Goal: Task Accomplishment & Management: Use online tool/utility

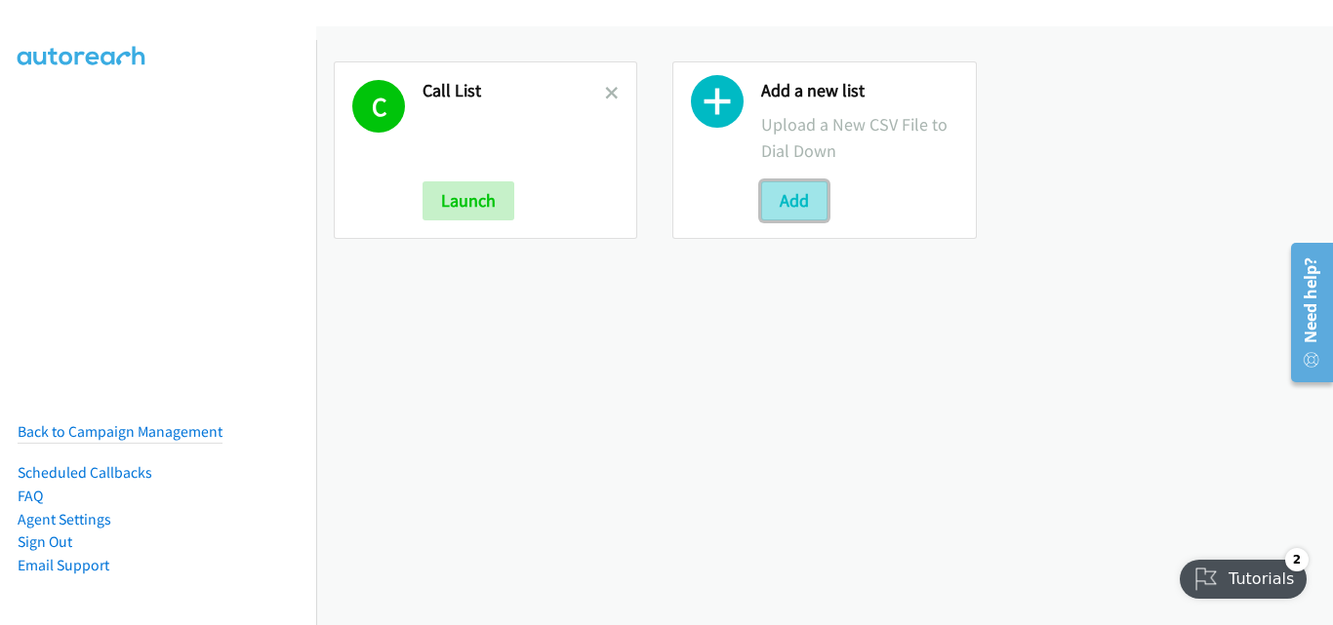
click at [797, 206] on button "Add" at bounding box center [794, 201] width 66 height 39
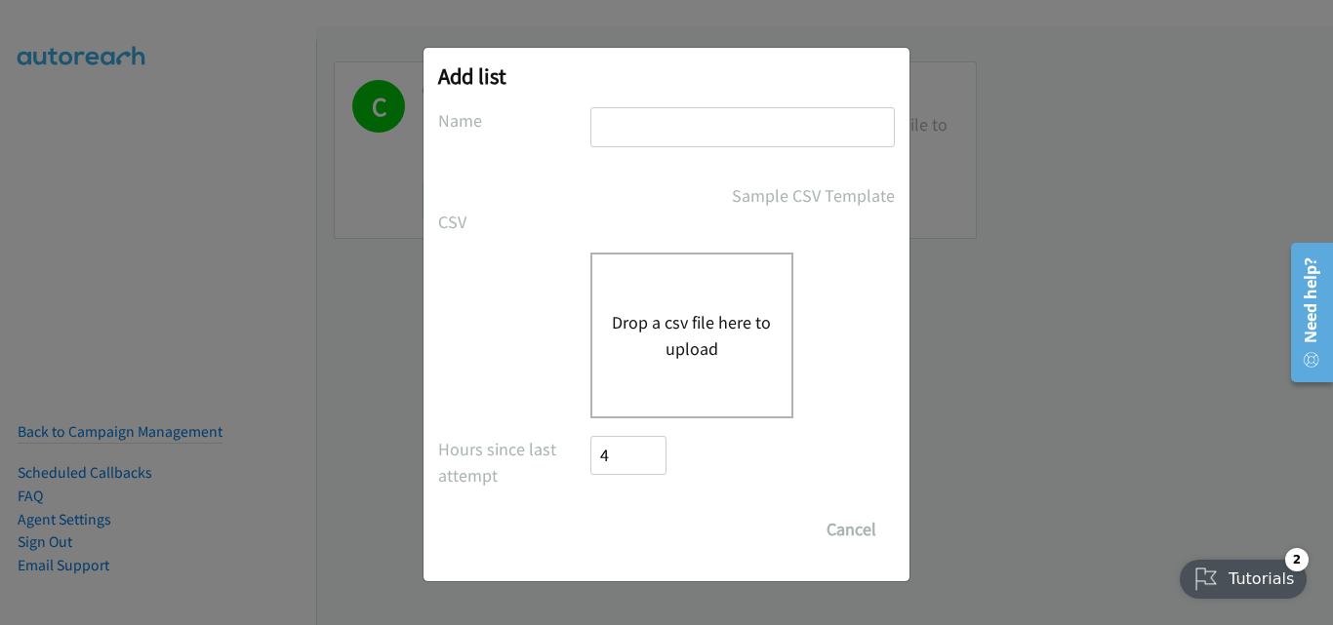
click at [665, 318] on button "Drop a csv file here to upload" at bounding box center [692, 335] width 160 height 53
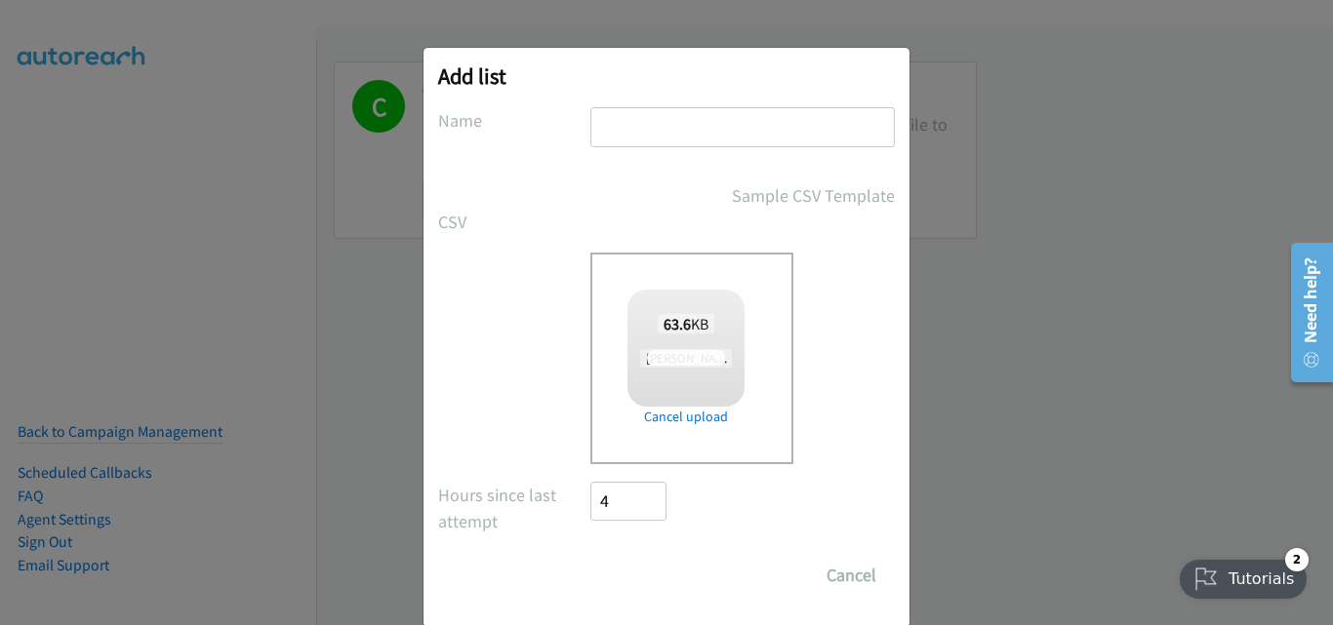
click at [652, 128] on input "text" at bounding box center [742, 127] width 304 height 40
checkbox input "true"
type input "[PERSON_NAME]"
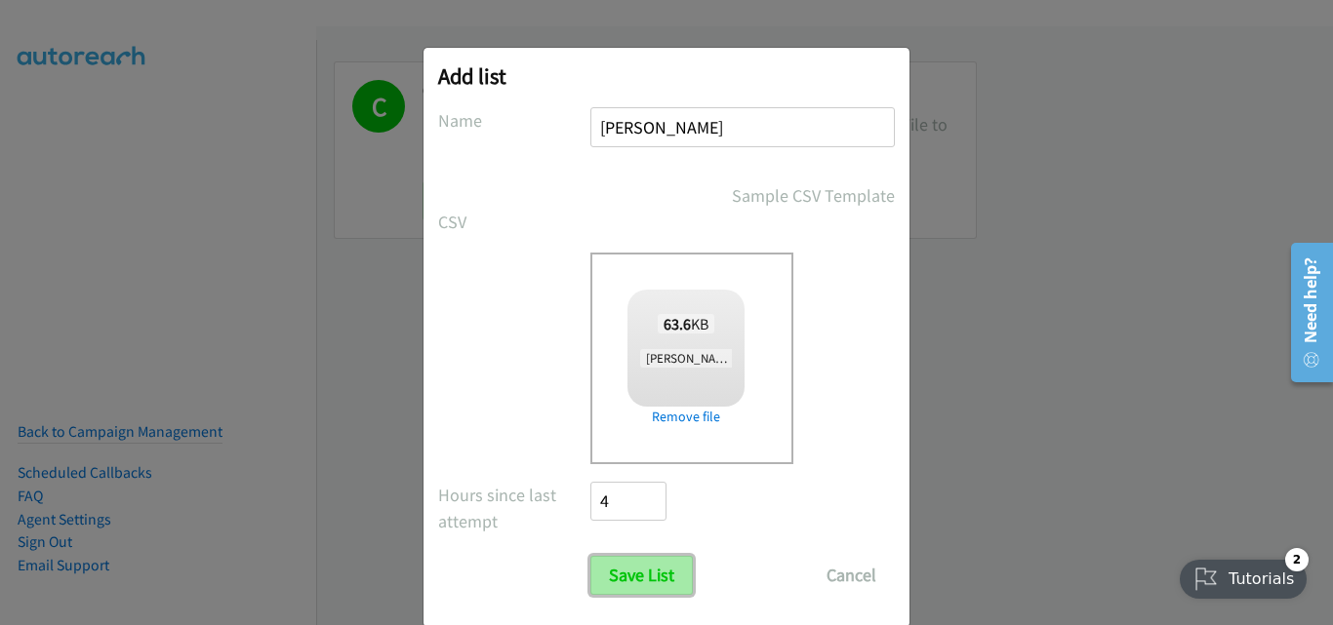
click at [622, 591] on input "Save List" at bounding box center [641, 575] width 102 height 39
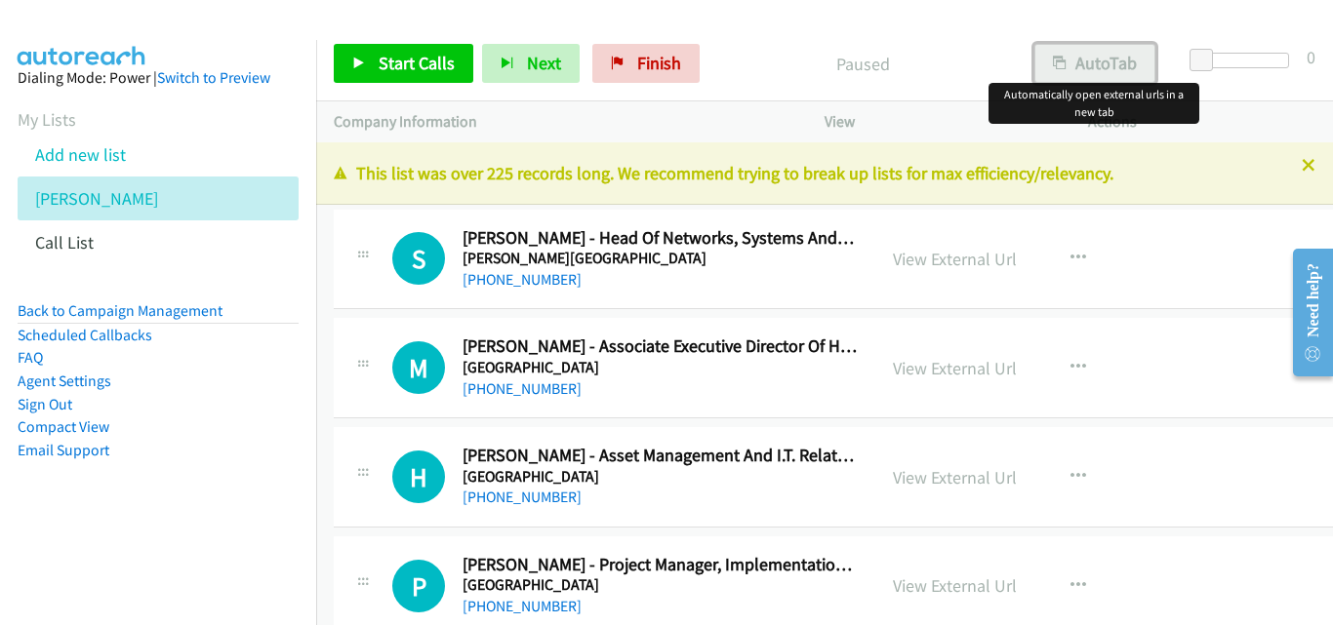
click at [1121, 64] on button "AutoTab" at bounding box center [1094, 63] width 121 height 39
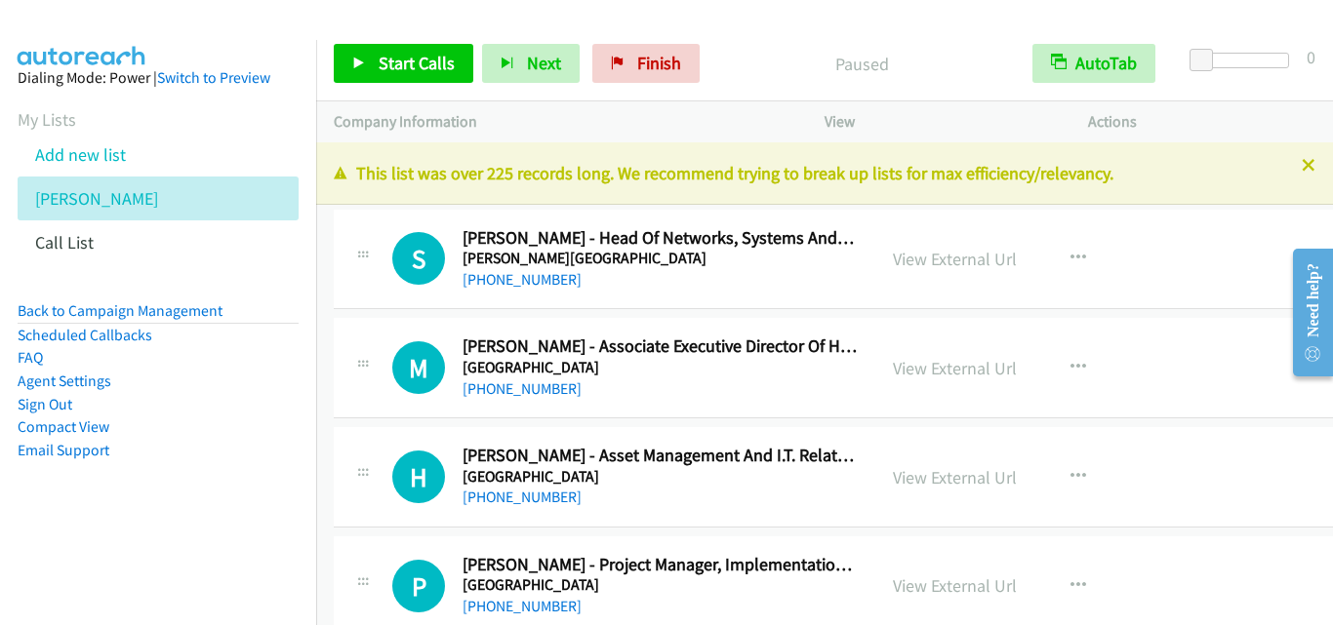
click at [61, 585] on nav "Dialing Mode: Power | Switch to Preview My Lists Add new list Andrea Call List …" at bounding box center [158, 352] width 317 height 625
click at [365, 69] on icon at bounding box center [359, 65] width 14 height 14
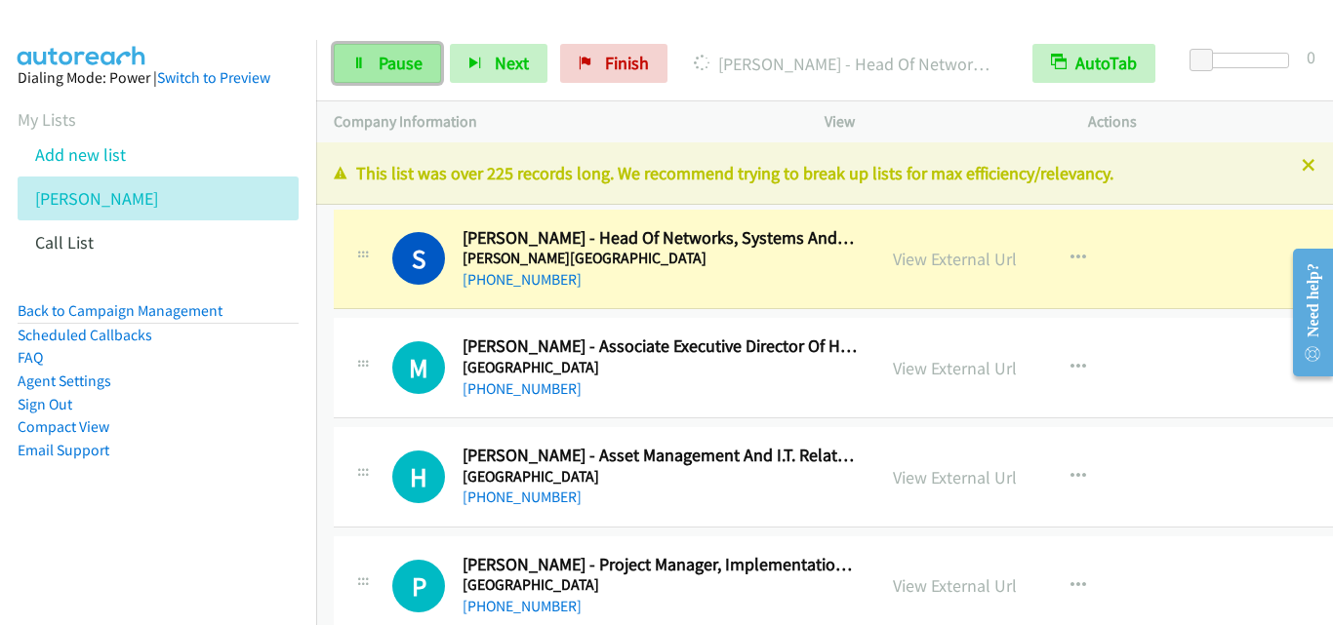
click at [363, 67] on icon at bounding box center [359, 65] width 14 height 14
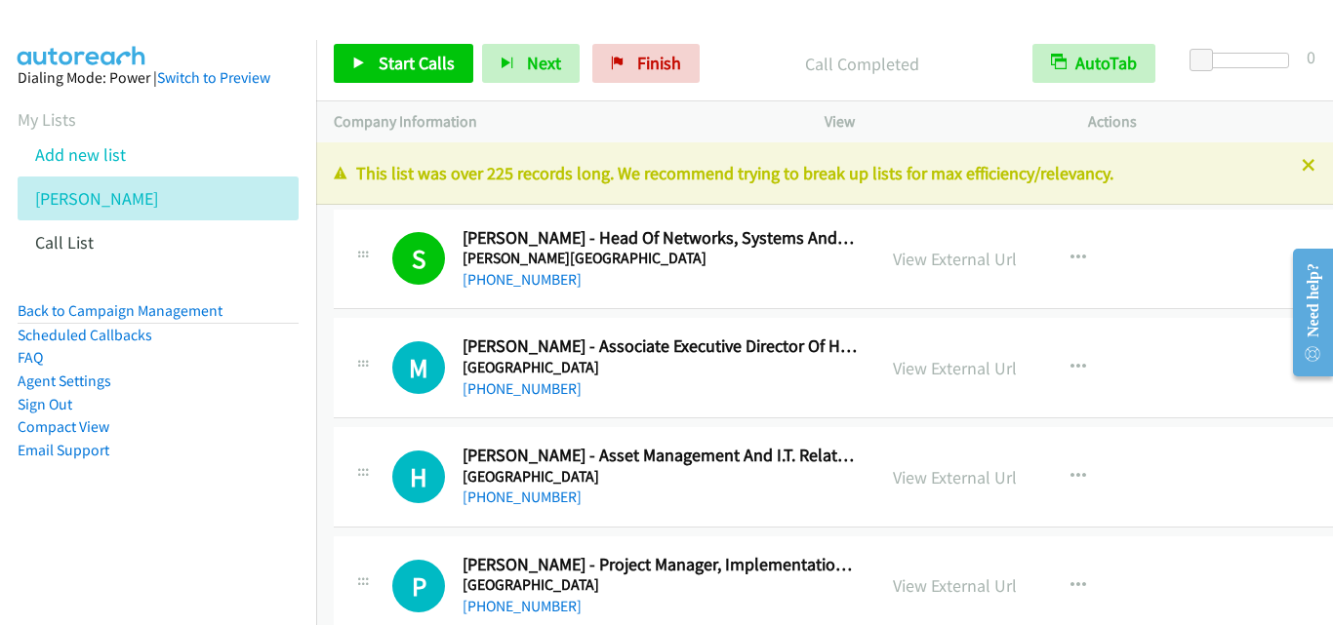
drag, startPoint x: 130, startPoint y: 509, endPoint x: 140, endPoint y: 504, distance: 10.9
click at [130, 509] on aside "Dialing Mode: Power | Switch to Preview My Lists Add new list Andrea Call List …" at bounding box center [158, 295] width 316 height 510
click at [353, 58] on icon at bounding box center [359, 65] width 14 height 14
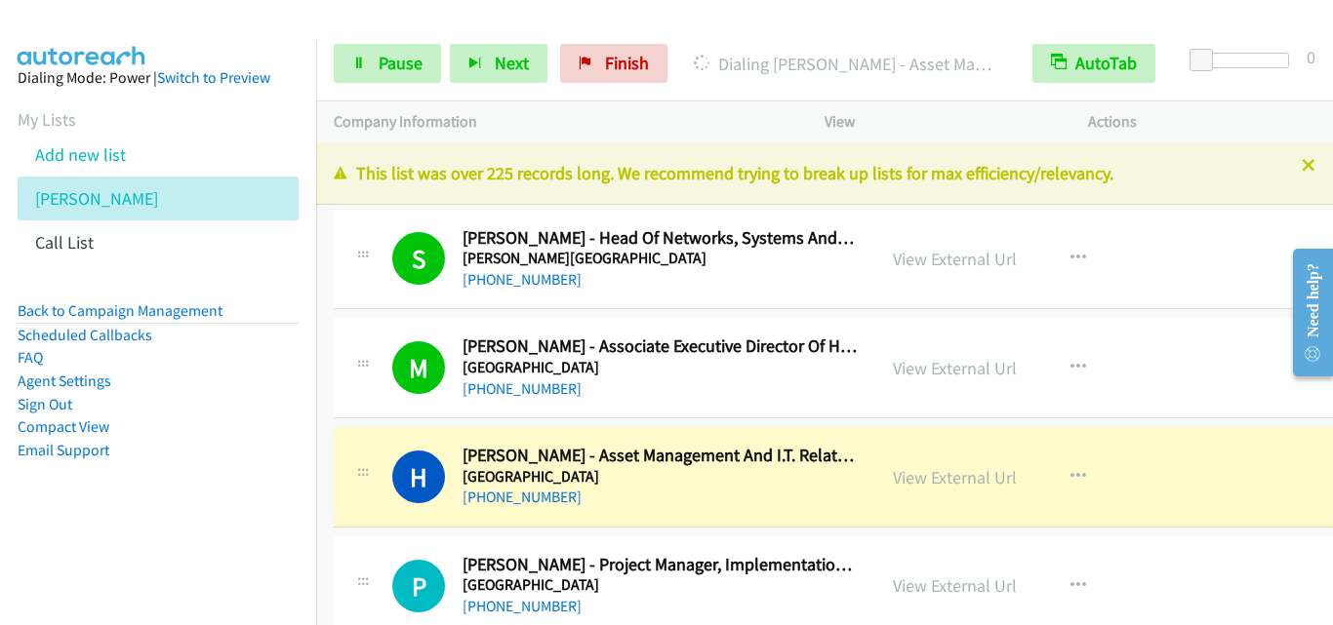
scroll to position [98, 0]
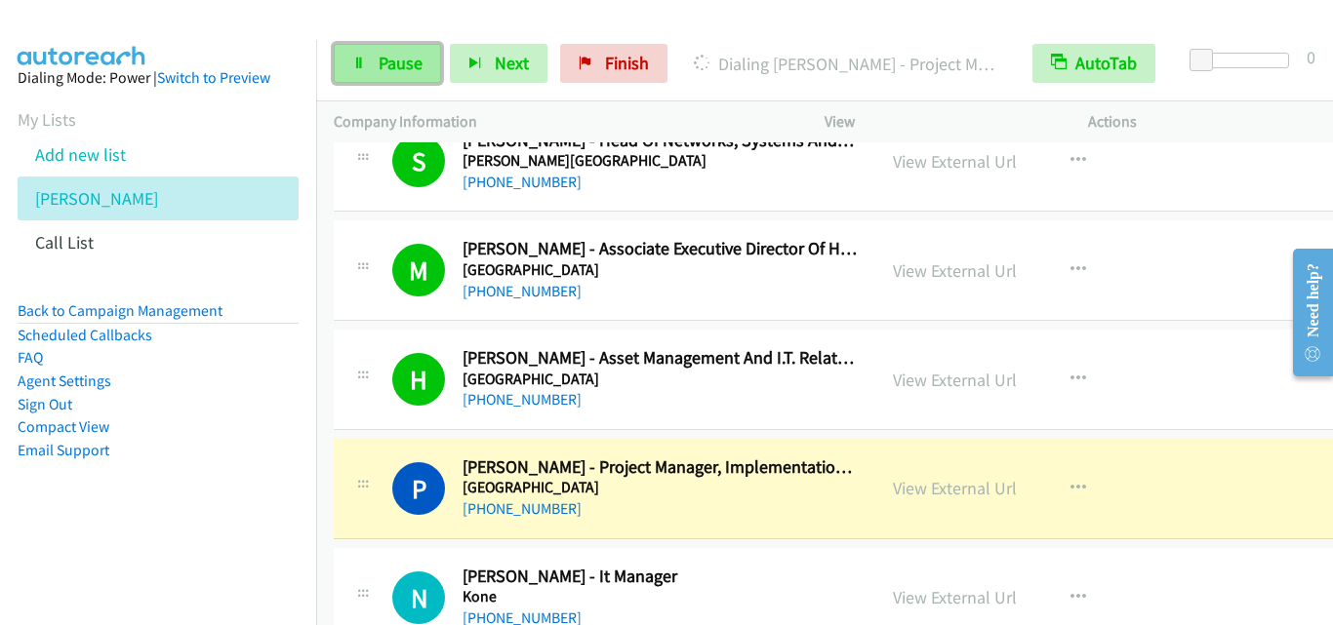
click at [358, 68] on icon at bounding box center [359, 65] width 14 height 14
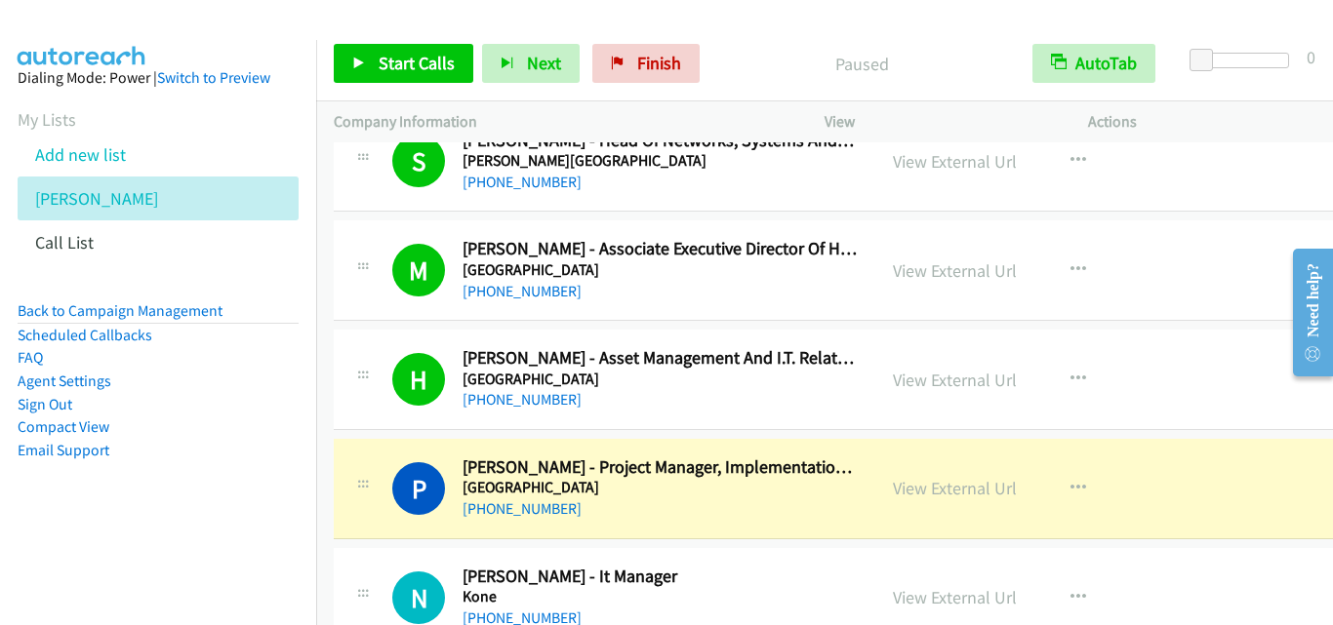
scroll to position [195, 0]
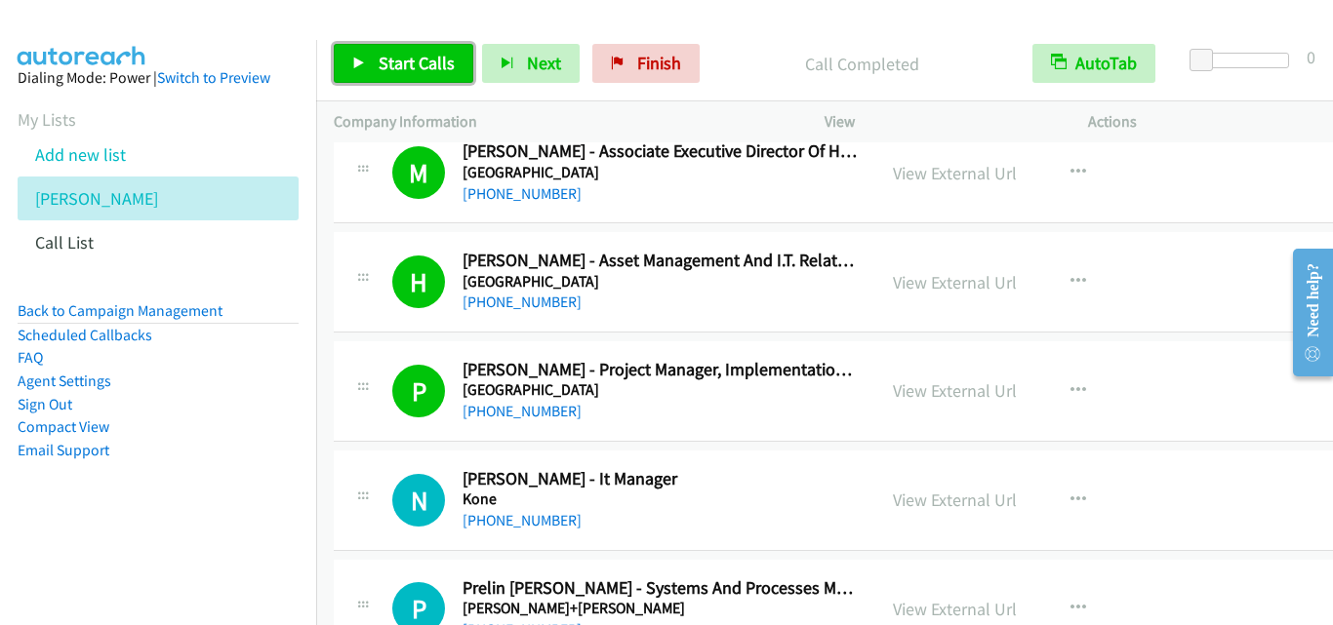
click at [362, 59] on icon at bounding box center [359, 65] width 14 height 14
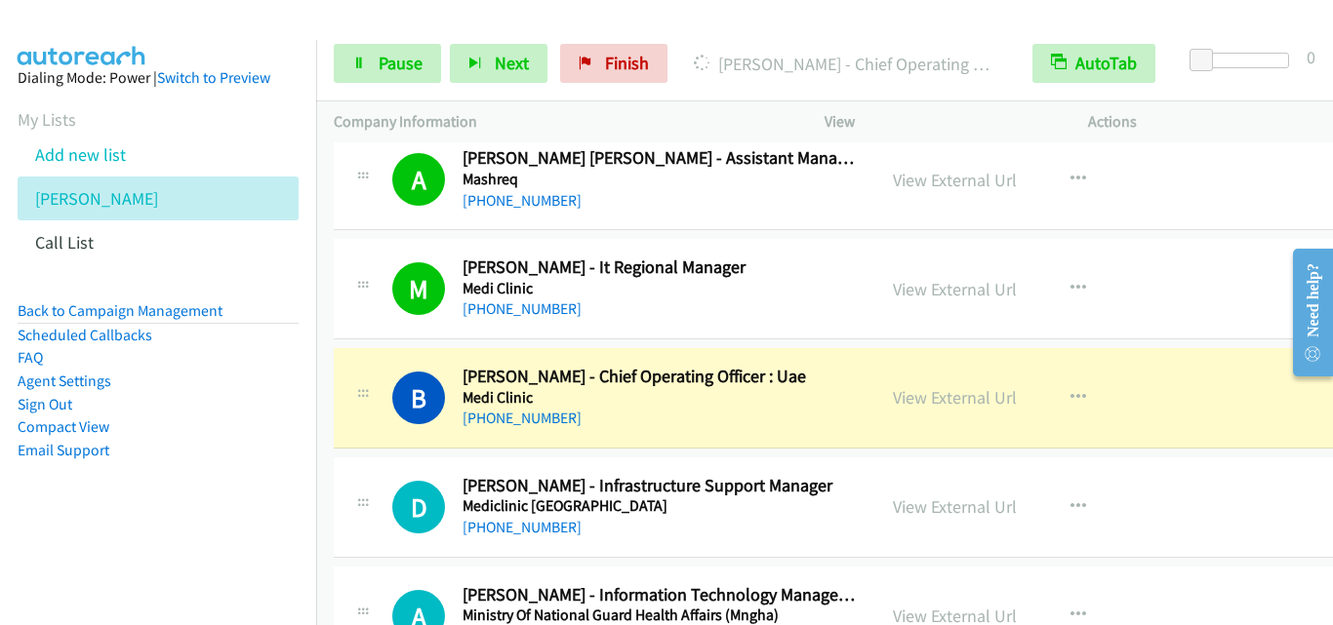
scroll to position [3123, 0]
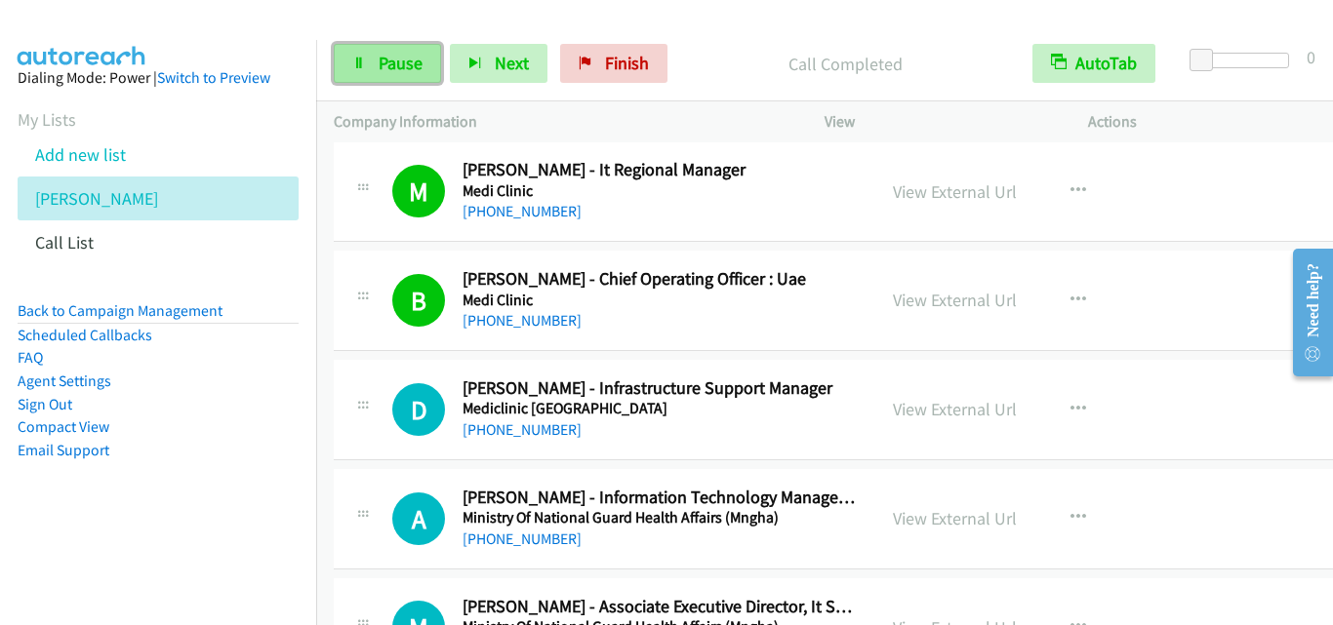
click at [360, 65] on icon at bounding box center [359, 65] width 14 height 14
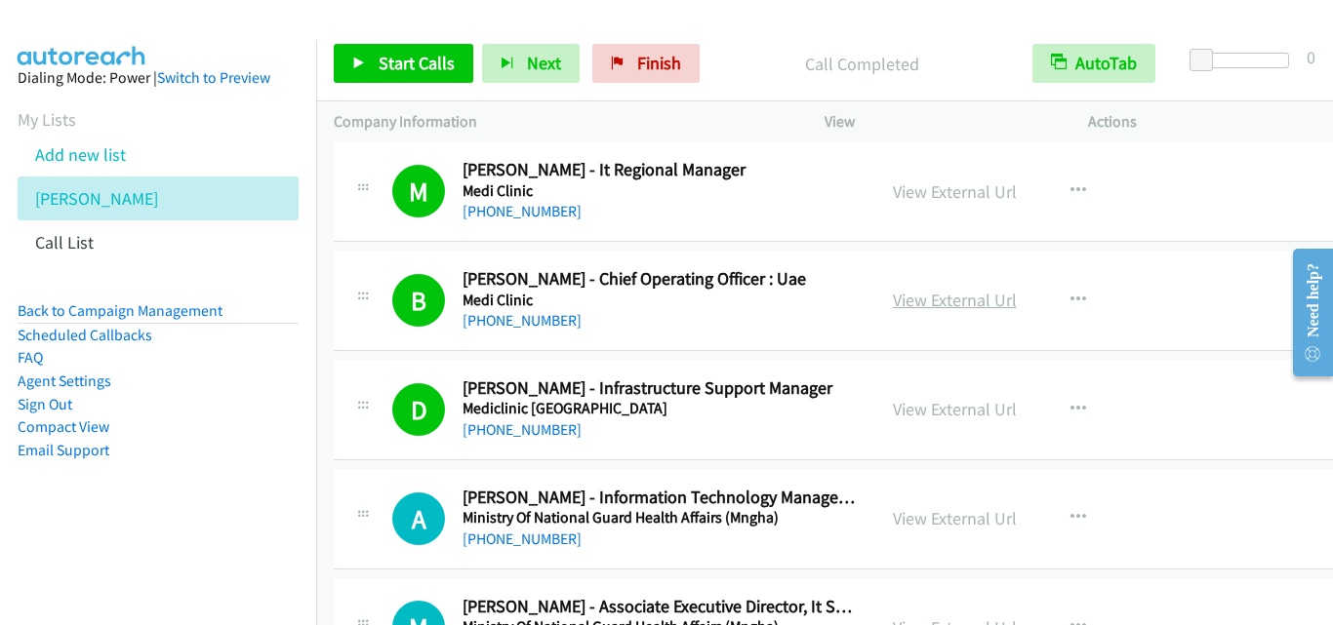
click at [934, 304] on link "View External Url" at bounding box center [955, 300] width 124 height 22
click at [355, 60] on icon at bounding box center [359, 65] width 14 height 14
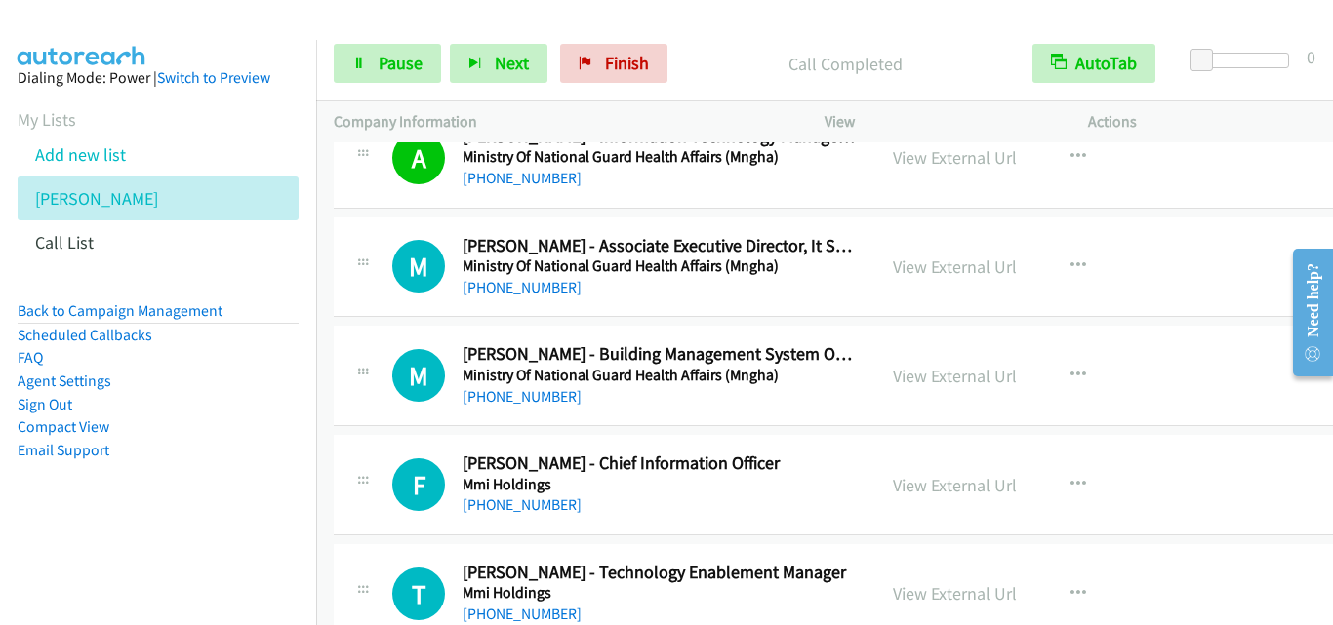
scroll to position [3513, 0]
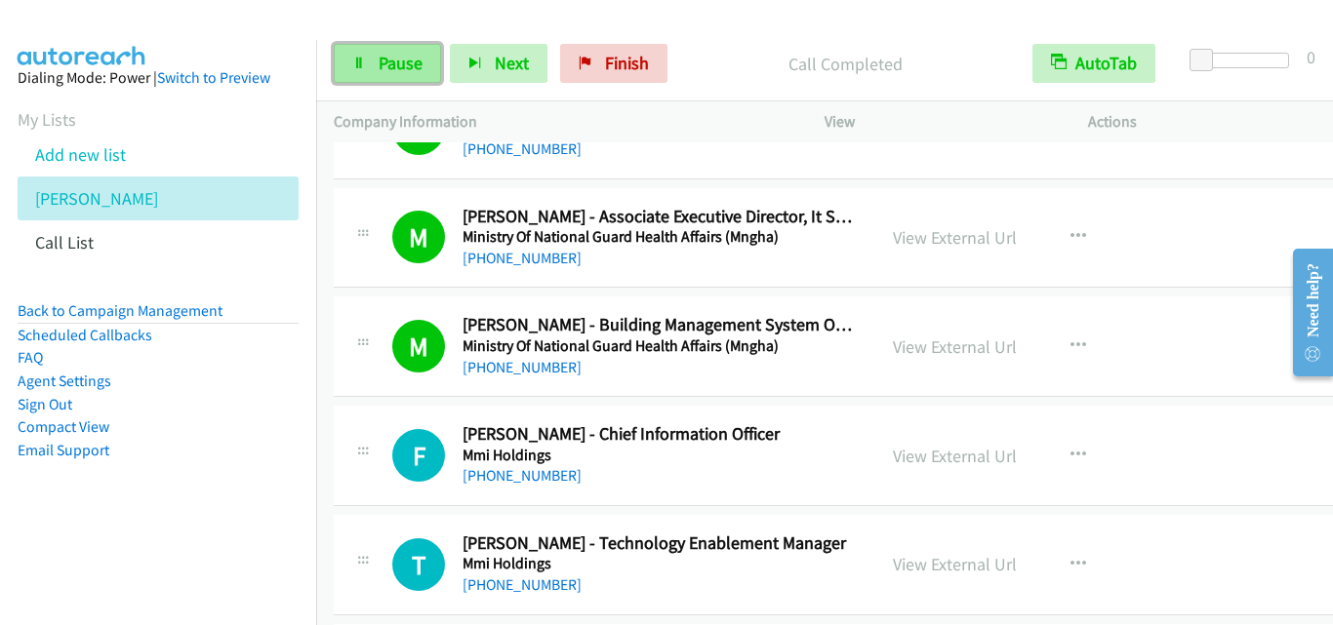
click at [362, 69] on icon at bounding box center [359, 65] width 14 height 14
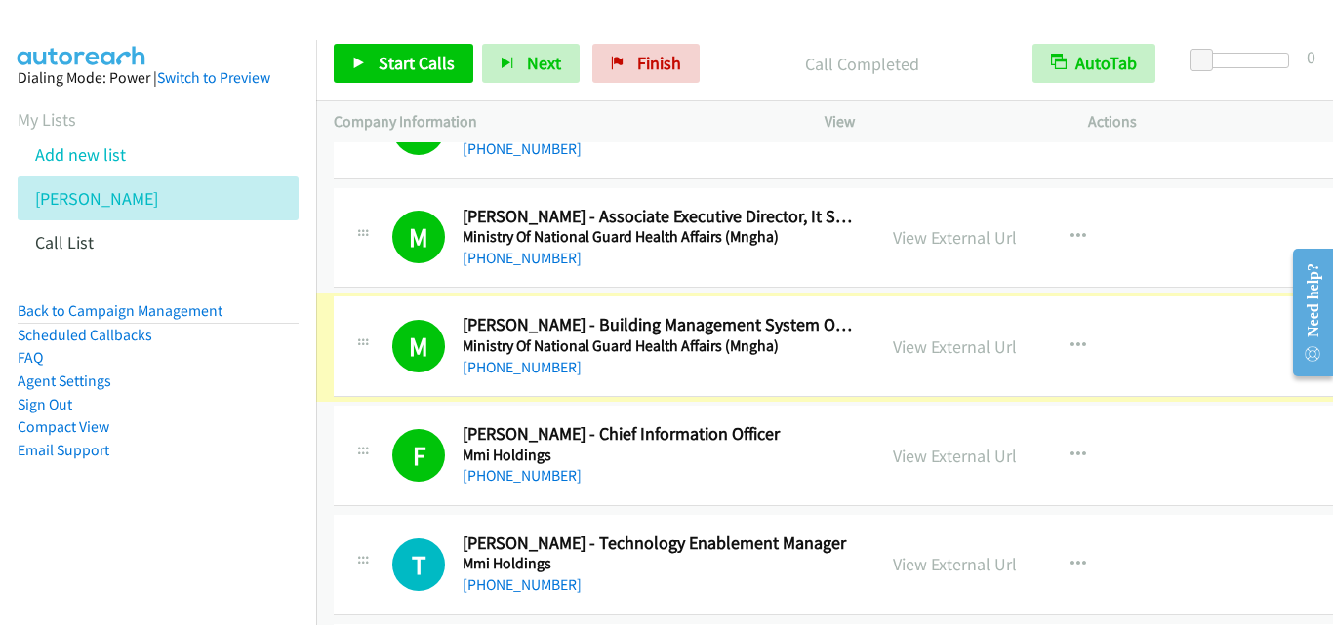
click at [951, 351] on link "View External Url" at bounding box center [955, 347] width 124 height 22
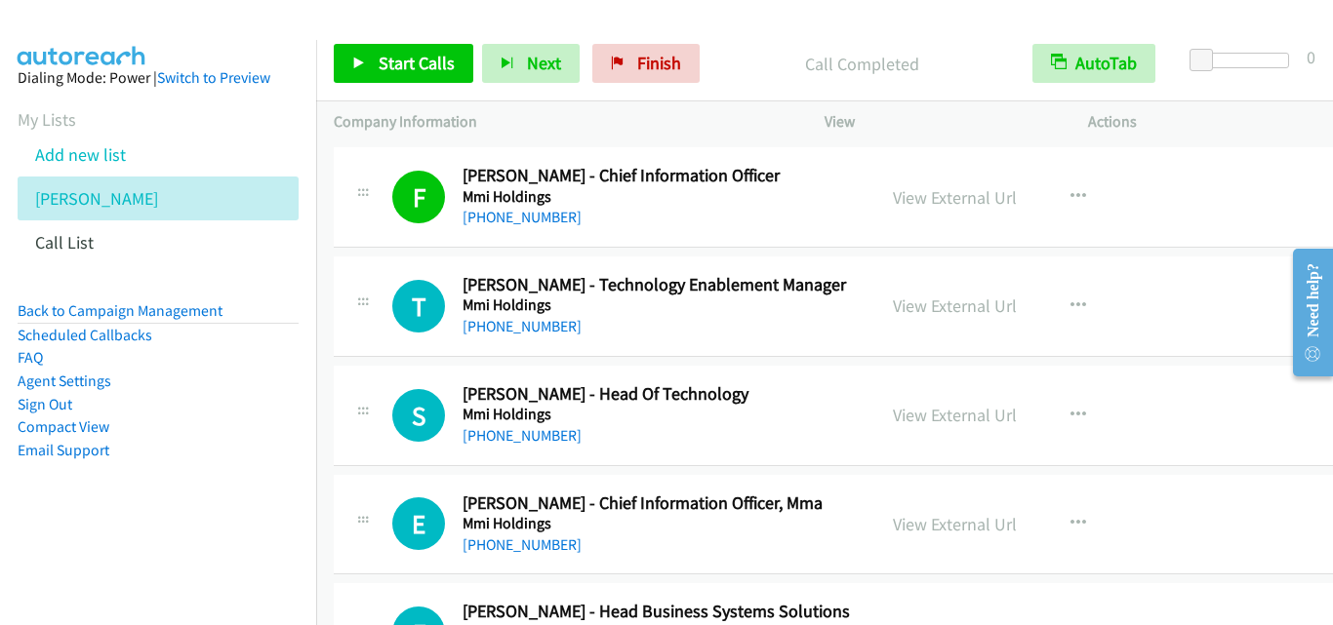
scroll to position [3806, 0]
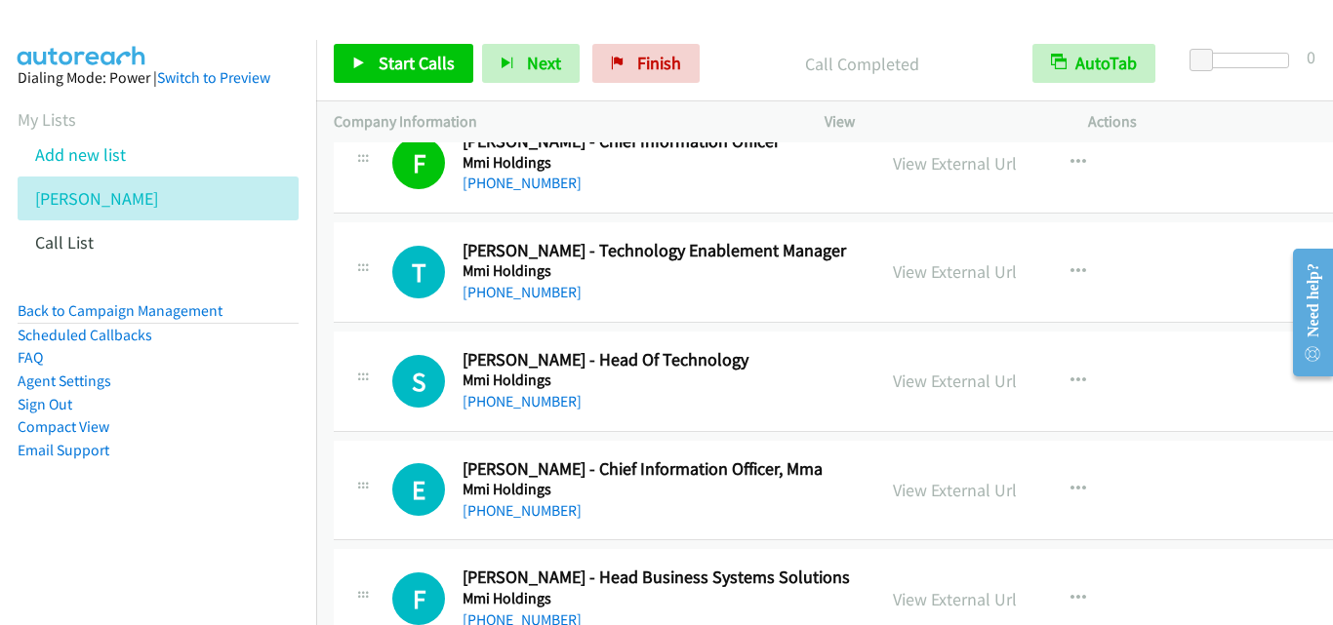
click at [919, 80] on div "Call Completed" at bounding box center [861, 63] width 306 height 39
click at [976, 80] on div "Call Completed" at bounding box center [861, 63] width 306 height 39
click at [792, 33] on div "Start Calls Pause Next Finish Call Completed AutoTab AutoTab 0" at bounding box center [824, 63] width 1017 height 75
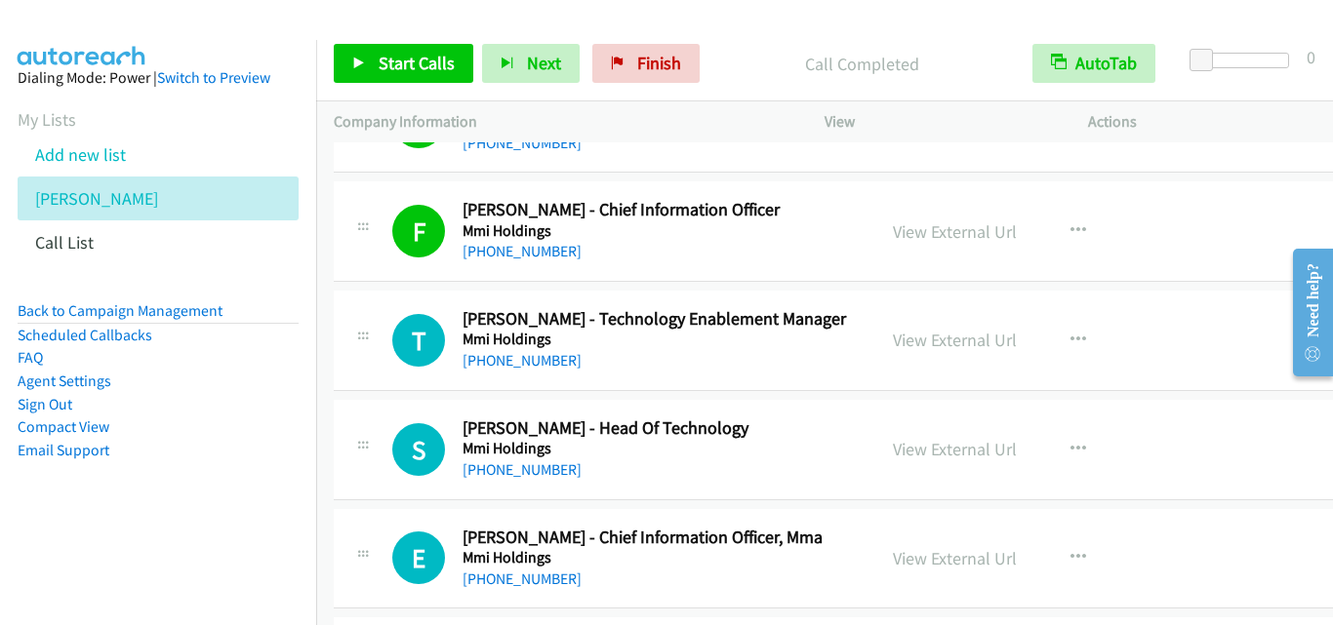
scroll to position [3708, 0]
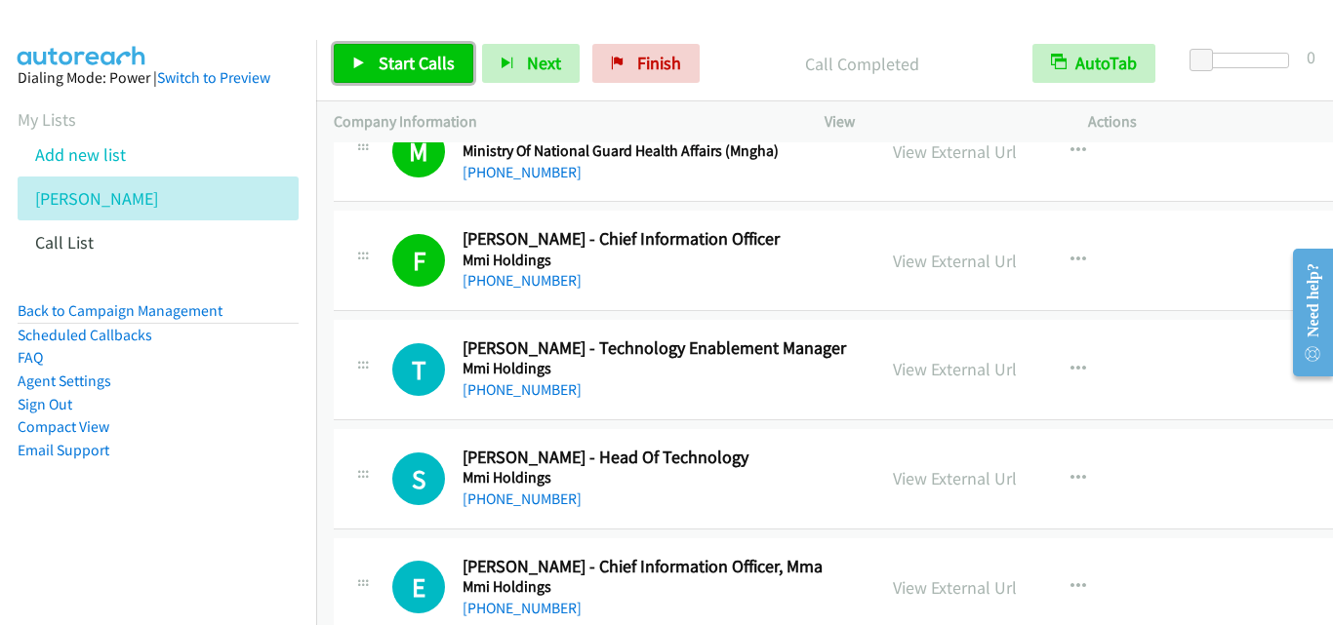
click at [358, 66] on icon at bounding box center [359, 65] width 14 height 14
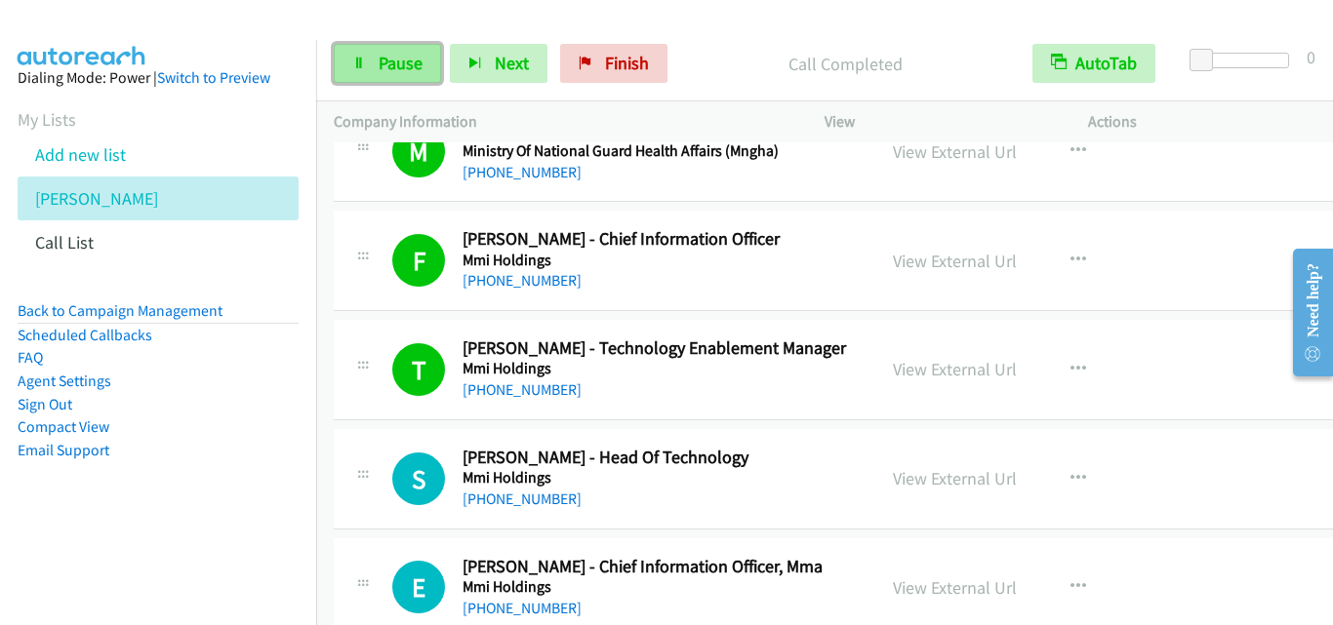
click at [356, 70] on link "Pause" at bounding box center [387, 63] width 107 height 39
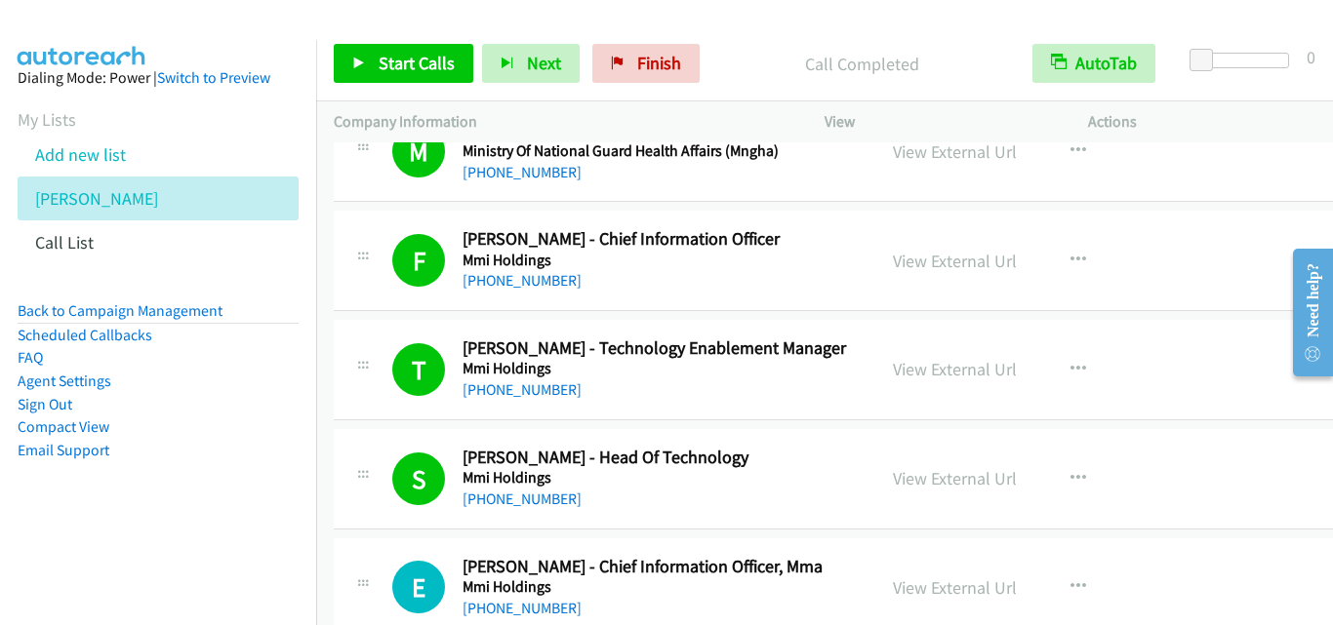
click at [799, 406] on div "T Callback Scheduled Tariq Gafieldien - Technology Enablement Manager Mmi Holdi…" at bounding box center [840, 370] width 1012 height 101
click at [951, 372] on link "View External Url" at bounding box center [955, 369] width 124 height 22
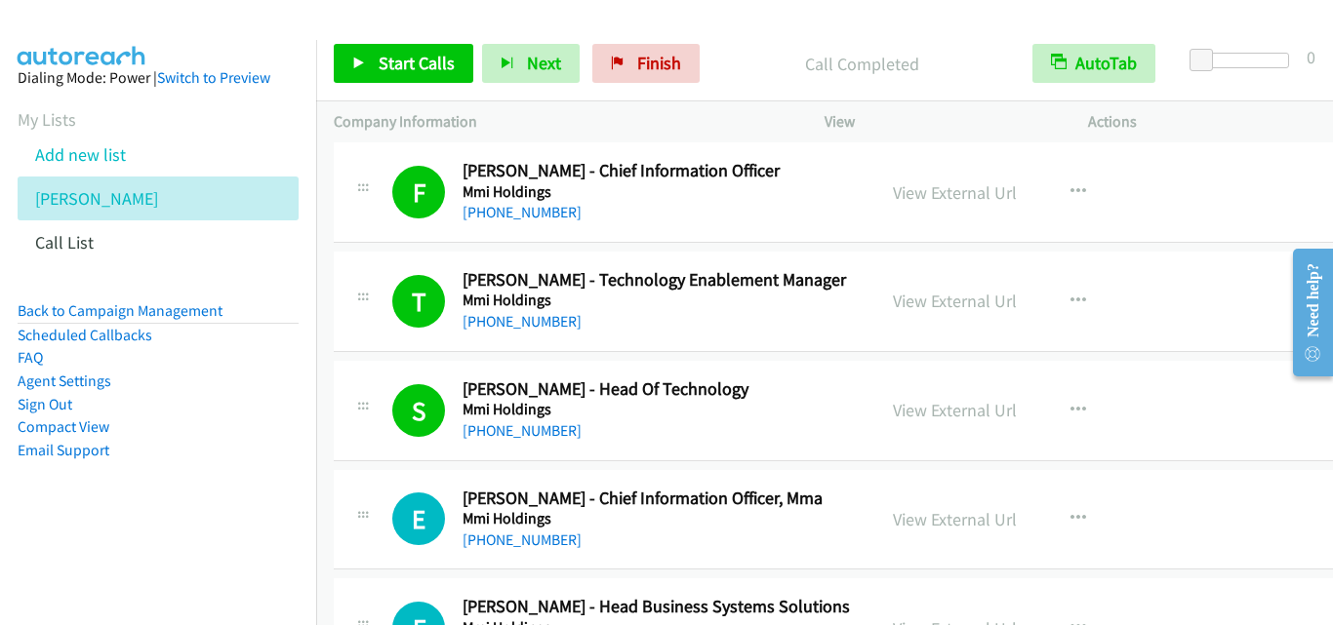
scroll to position [3806, 0]
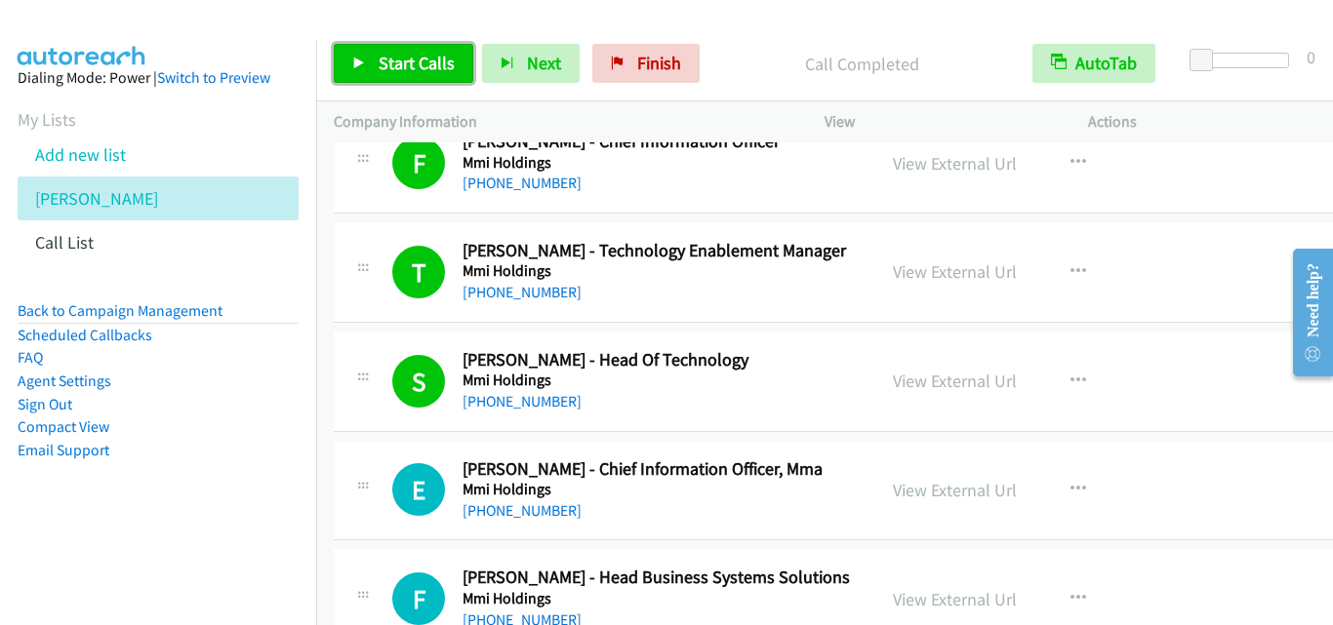
click at [350, 68] on link "Start Calls" at bounding box center [404, 63] width 140 height 39
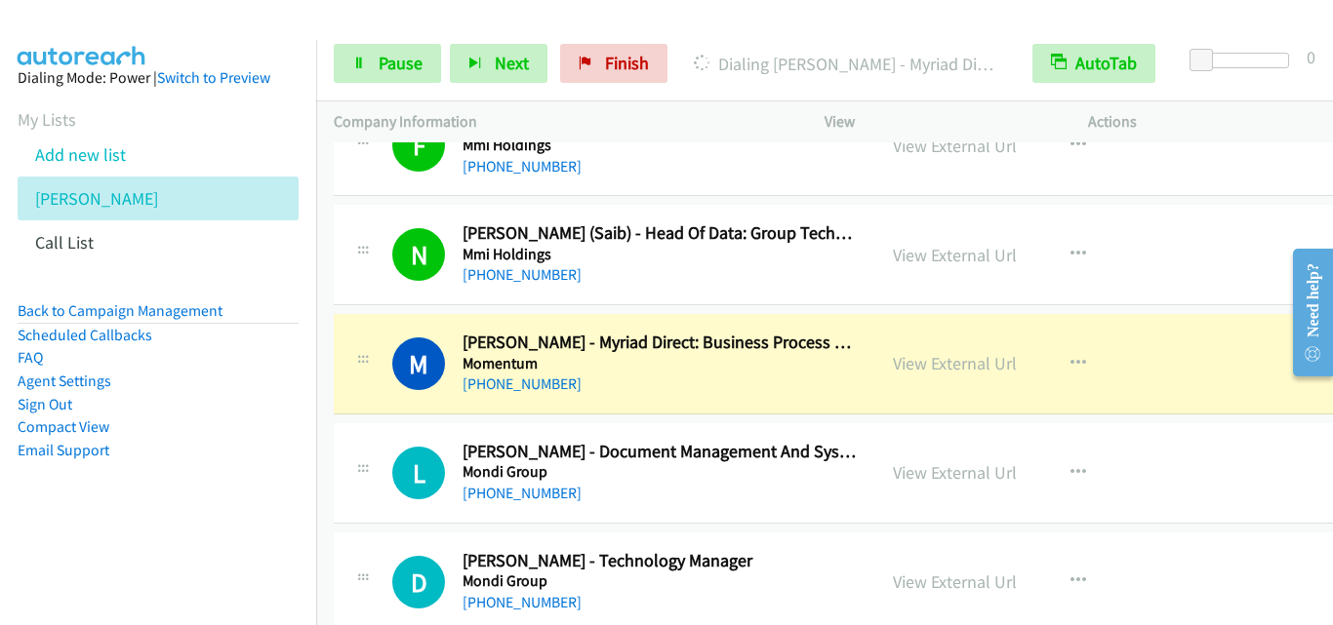
scroll to position [4294, 0]
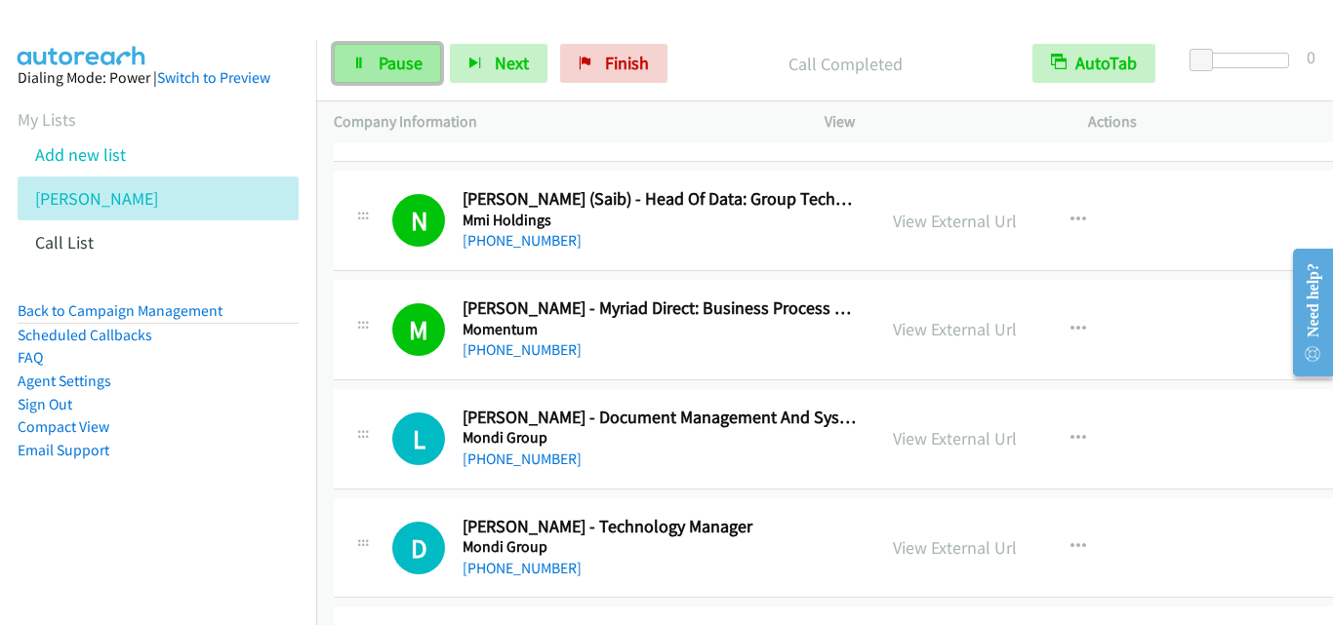
click at [359, 65] on icon at bounding box center [359, 65] width 14 height 14
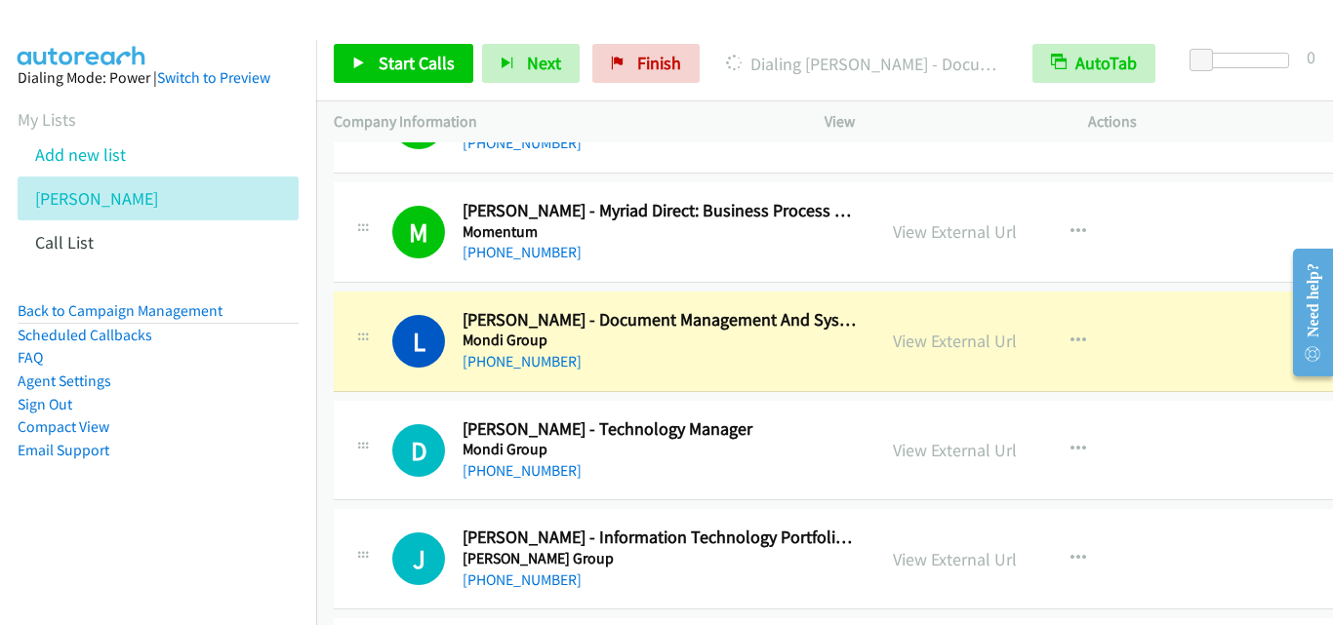
scroll to position [4489, 0]
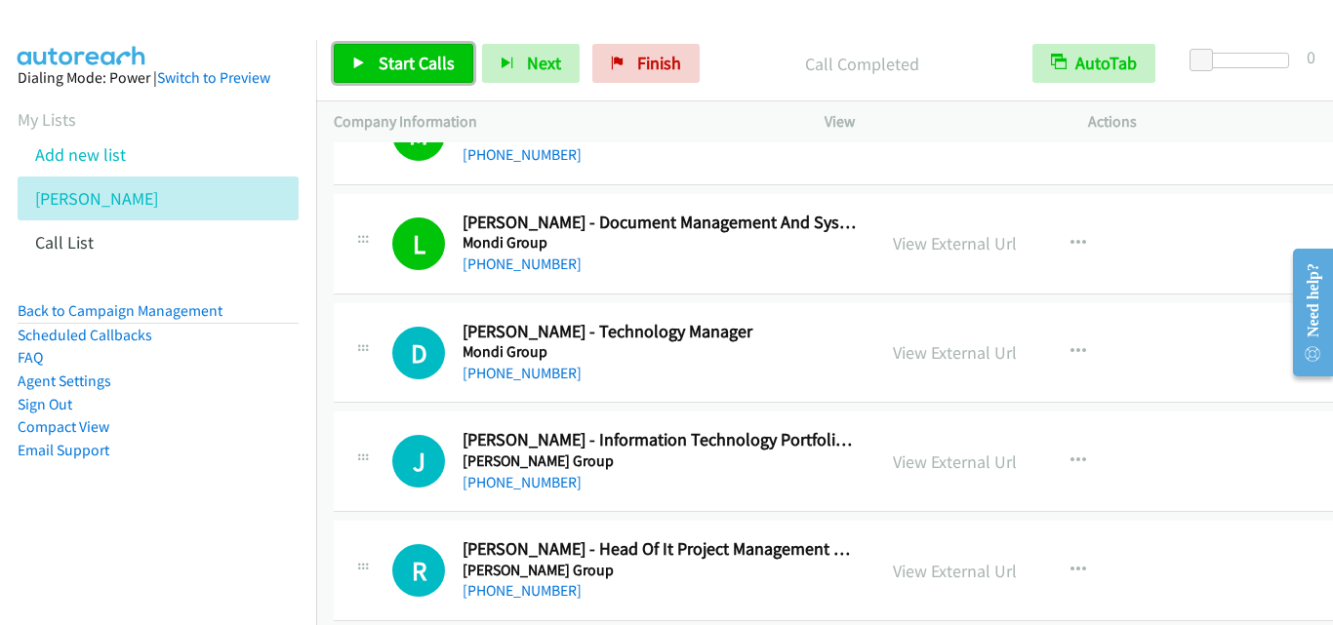
click at [355, 58] on icon at bounding box center [359, 65] width 14 height 14
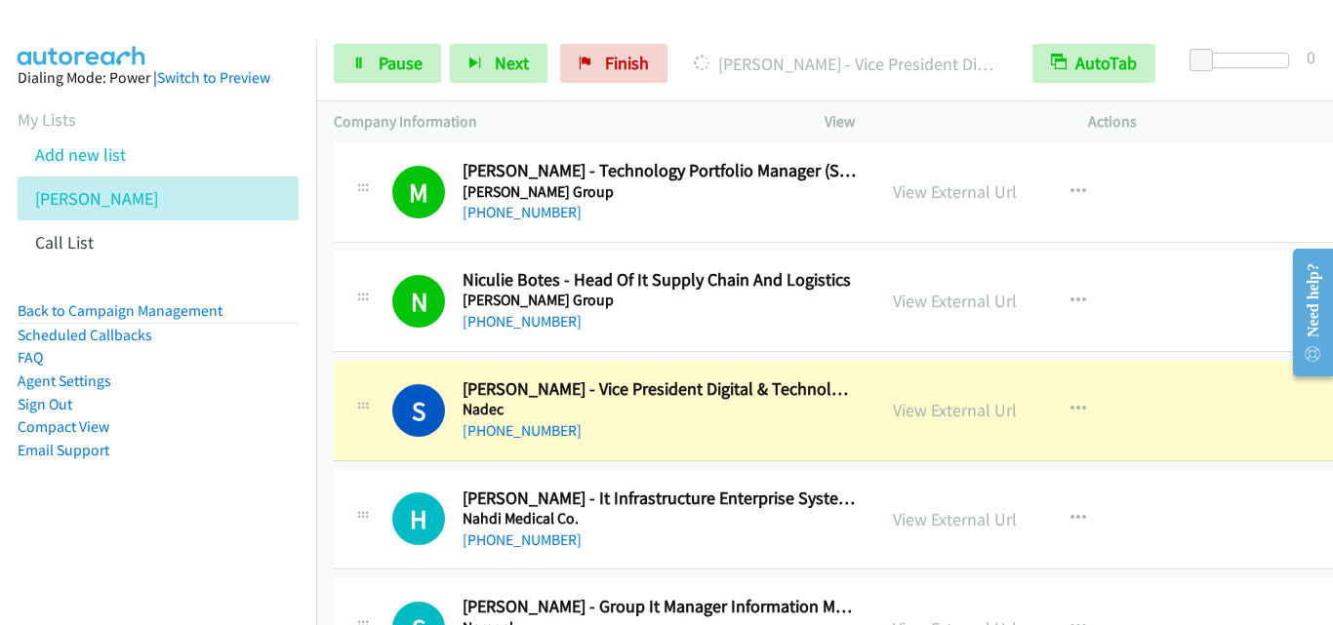
scroll to position [5074, 0]
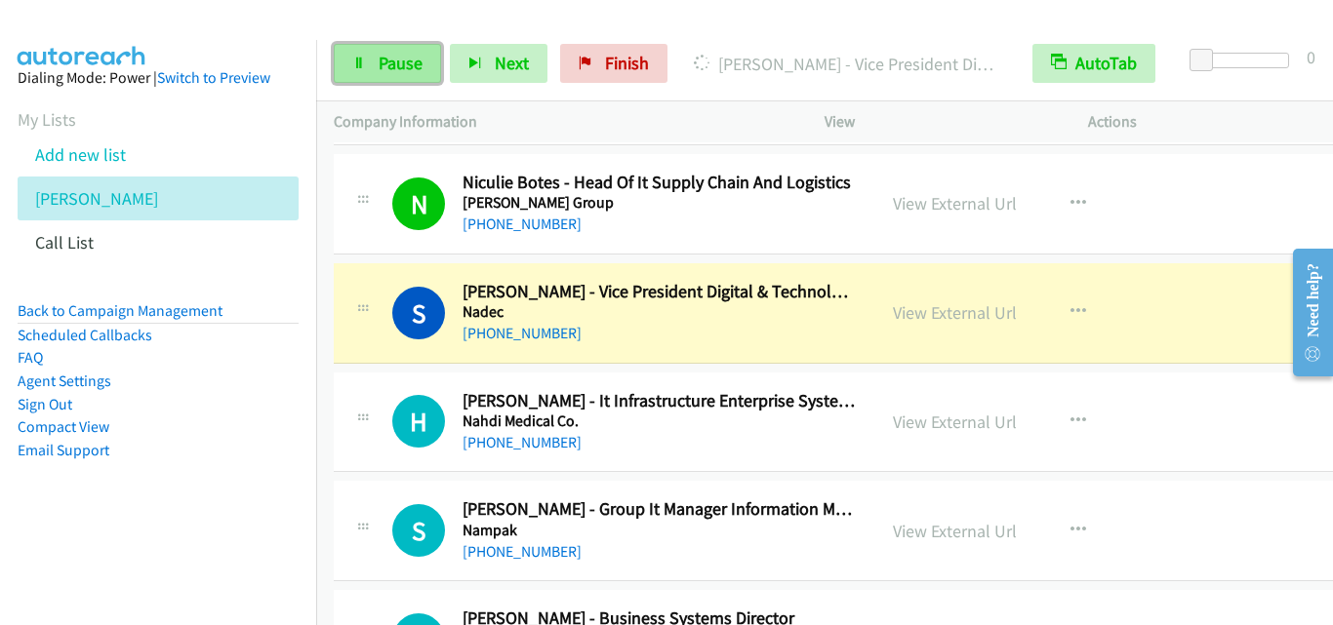
click at [362, 78] on link "Pause" at bounding box center [387, 63] width 107 height 39
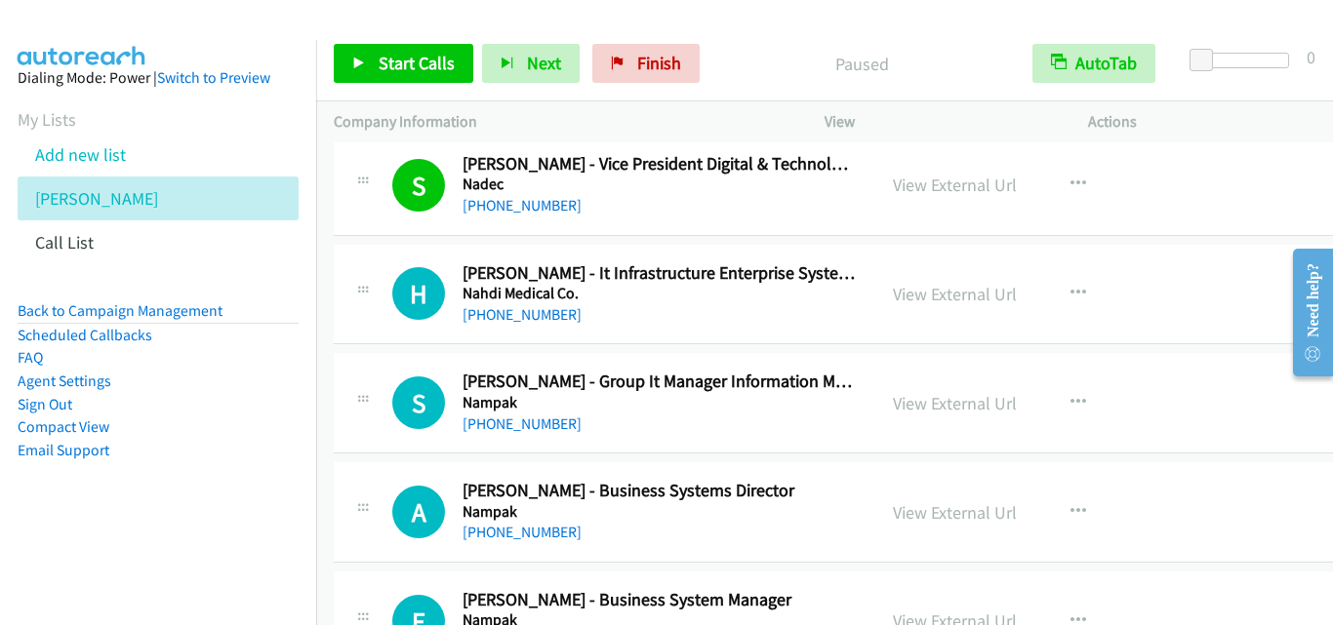
scroll to position [5172, 0]
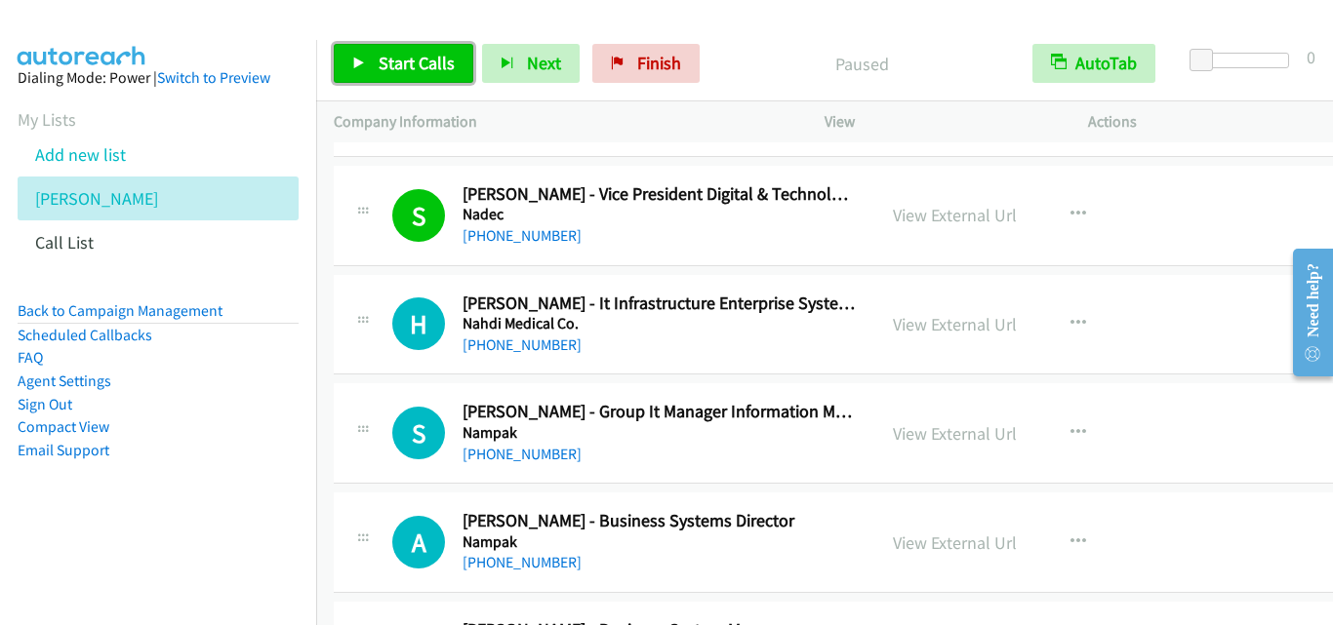
click at [359, 67] on icon at bounding box center [359, 65] width 14 height 14
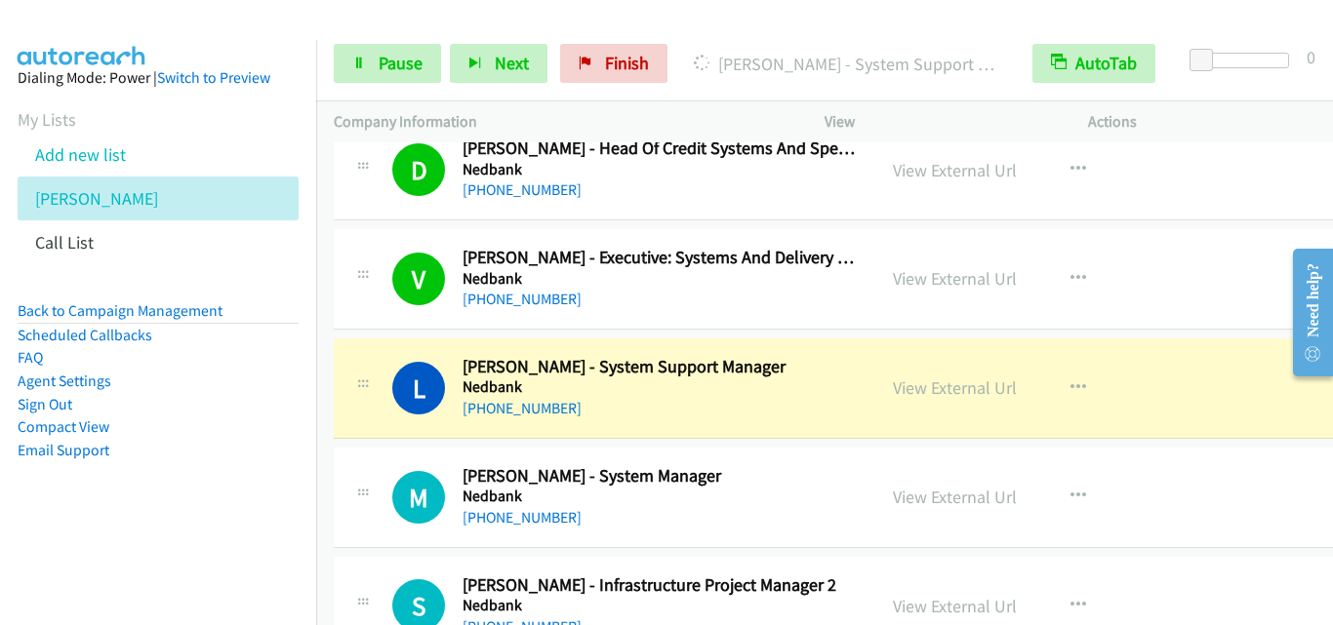
scroll to position [6733, 0]
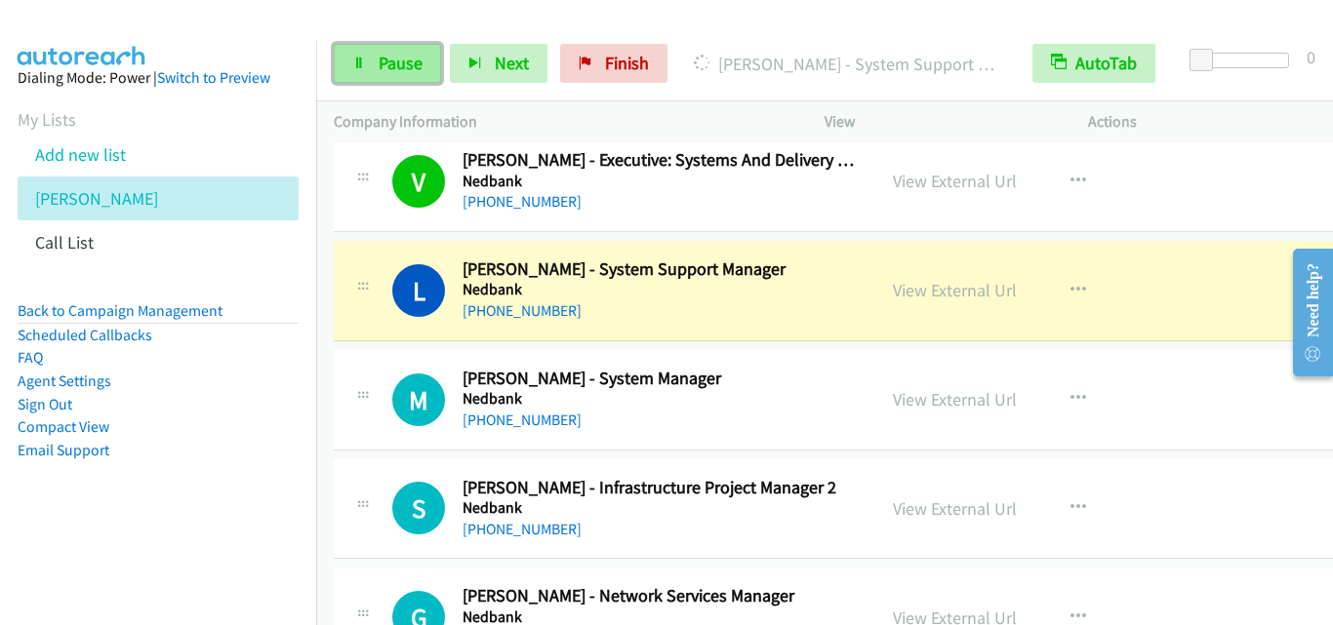
click at [364, 69] on icon at bounding box center [359, 65] width 14 height 14
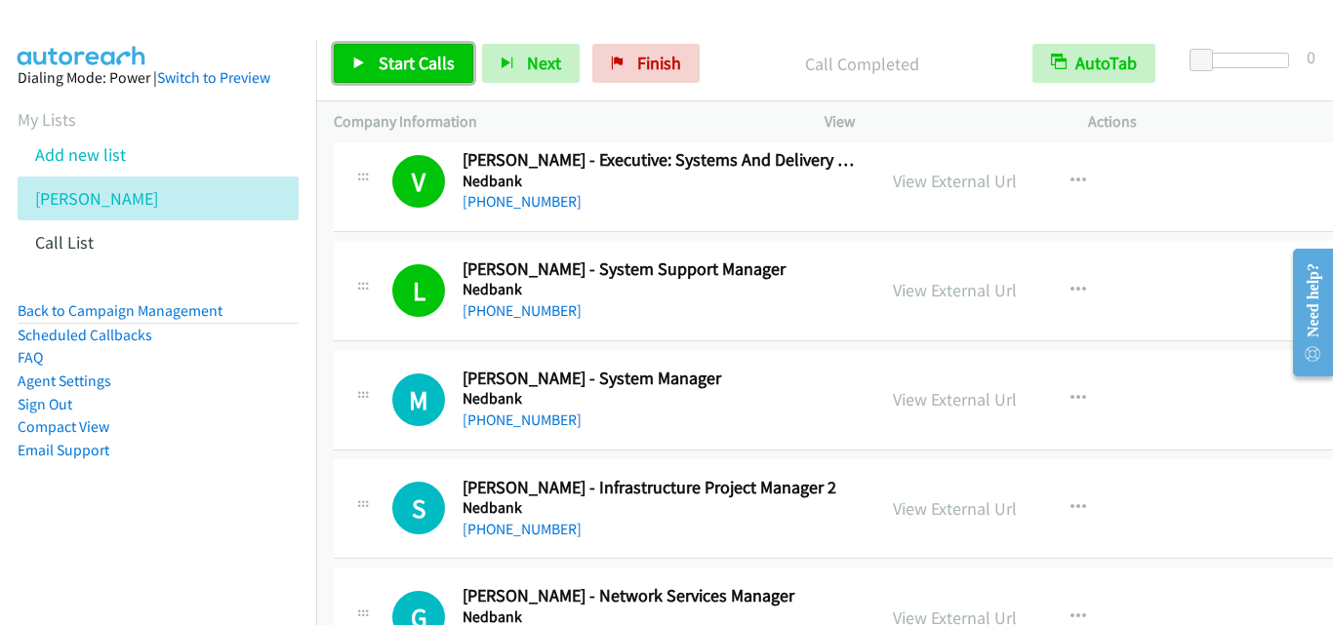
click at [358, 60] on icon at bounding box center [359, 65] width 14 height 14
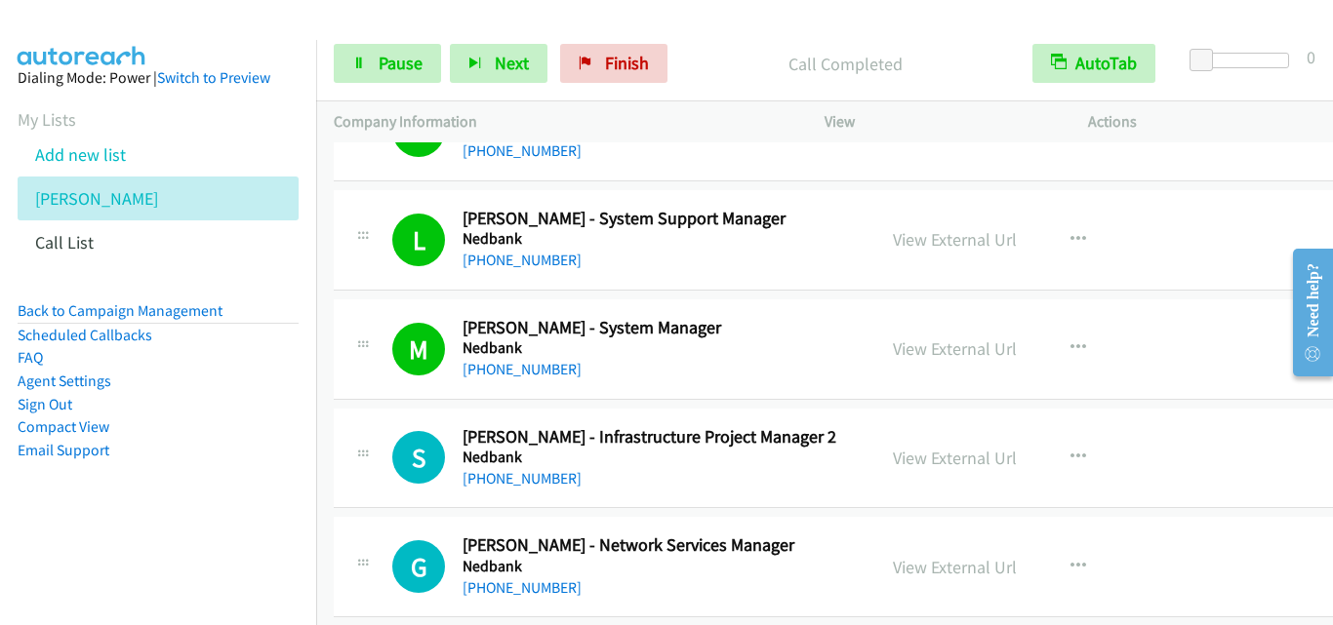
scroll to position [6831, 0]
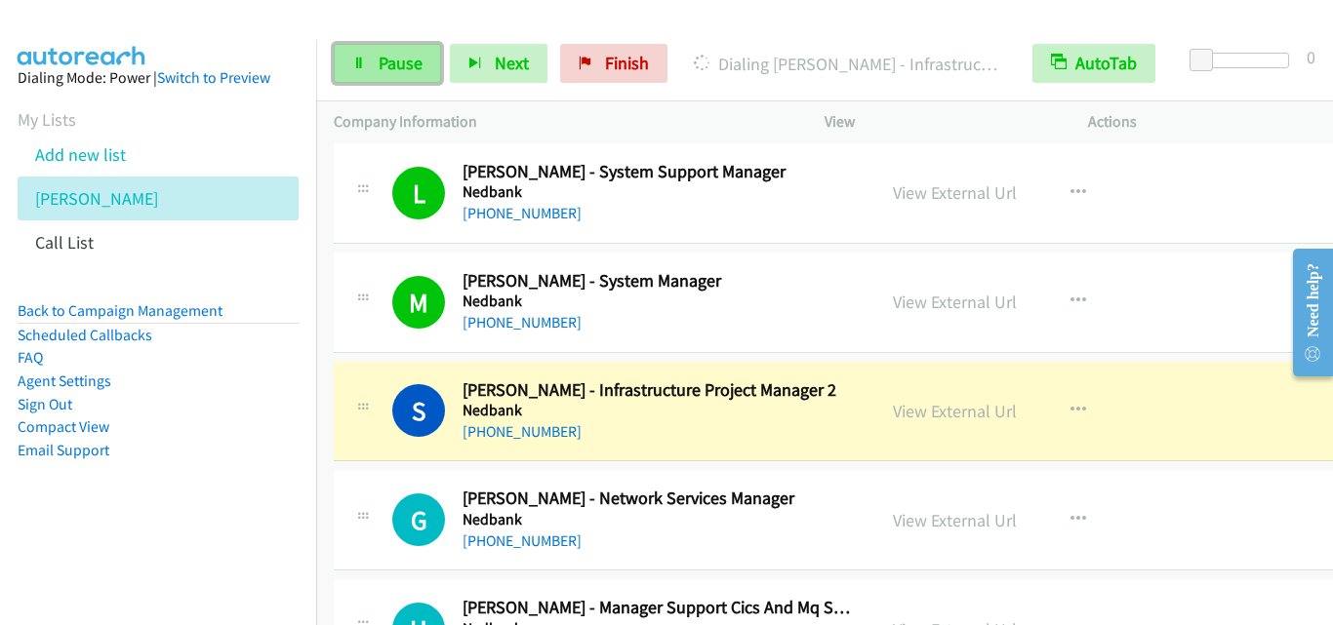
click at [368, 72] on link "Pause" at bounding box center [387, 63] width 107 height 39
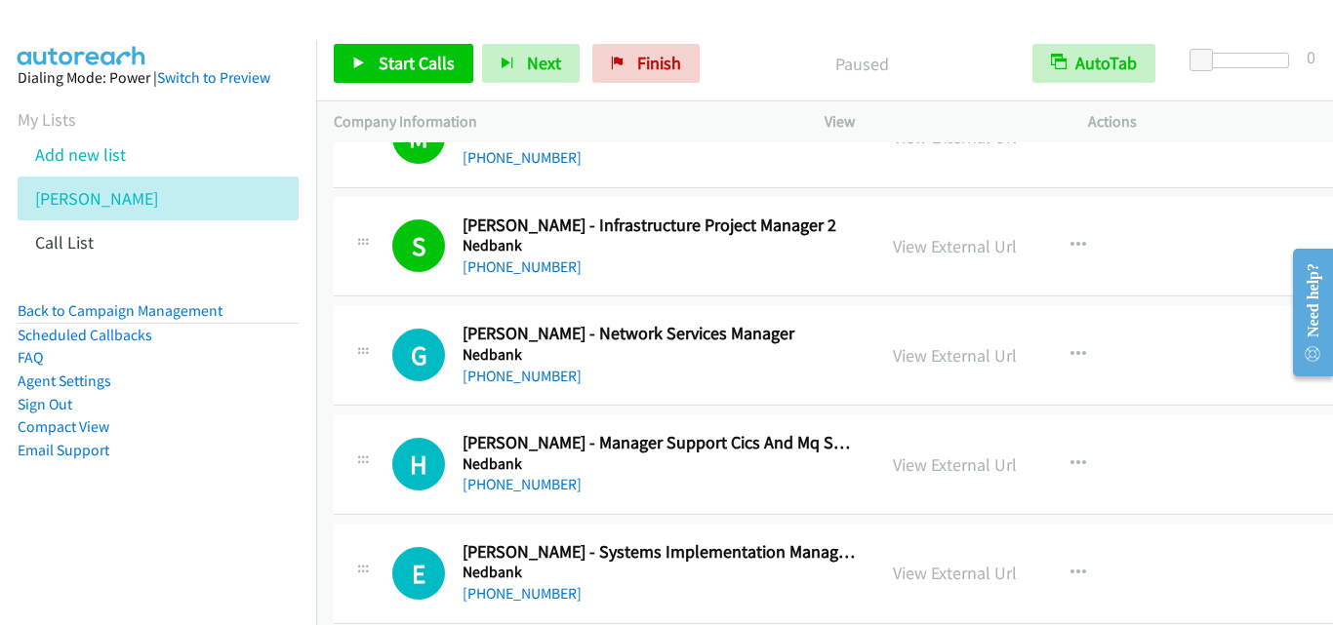
scroll to position [7026, 0]
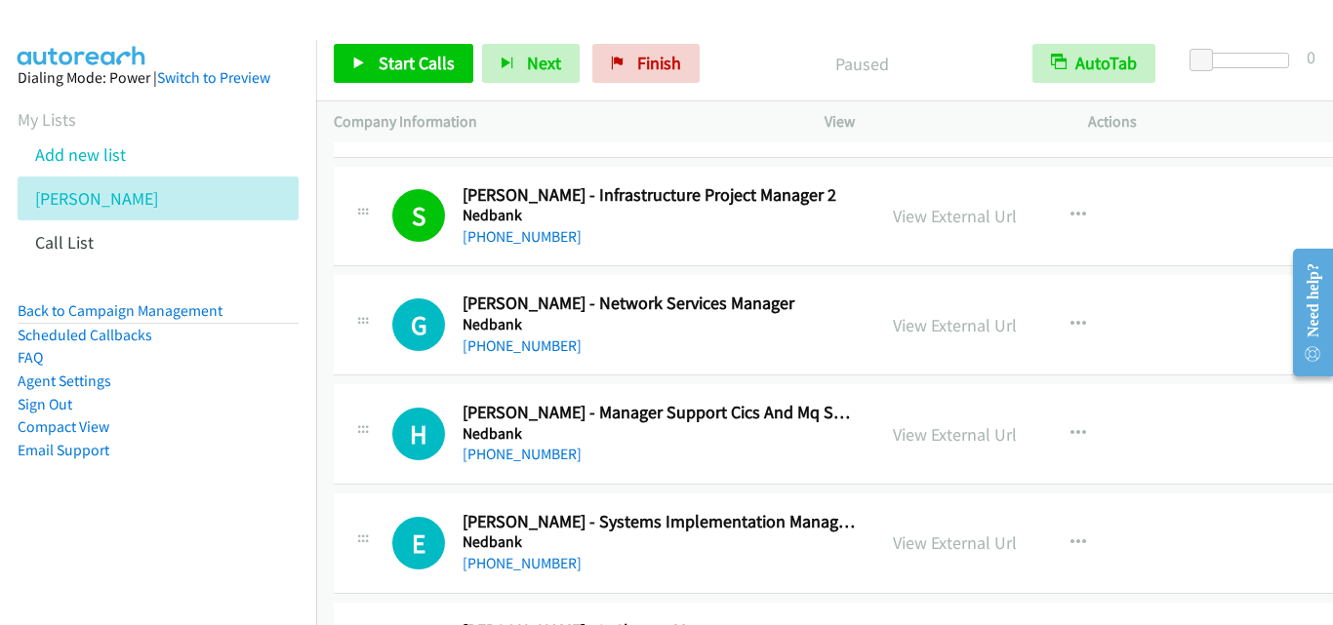
click at [794, 55] on p "Paused" at bounding box center [861, 64] width 271 height 26
click at [354, 64] on icon at bounding box center [359, 65] width 14 height 14
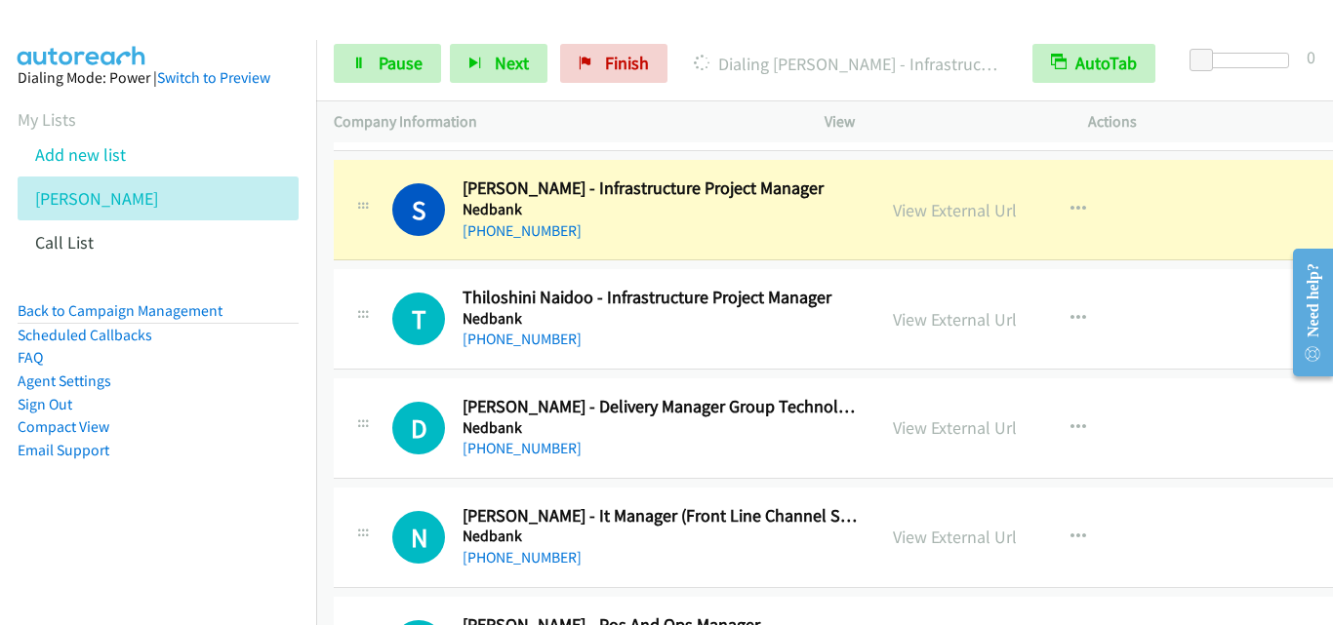
scroll to position [7709, 0]
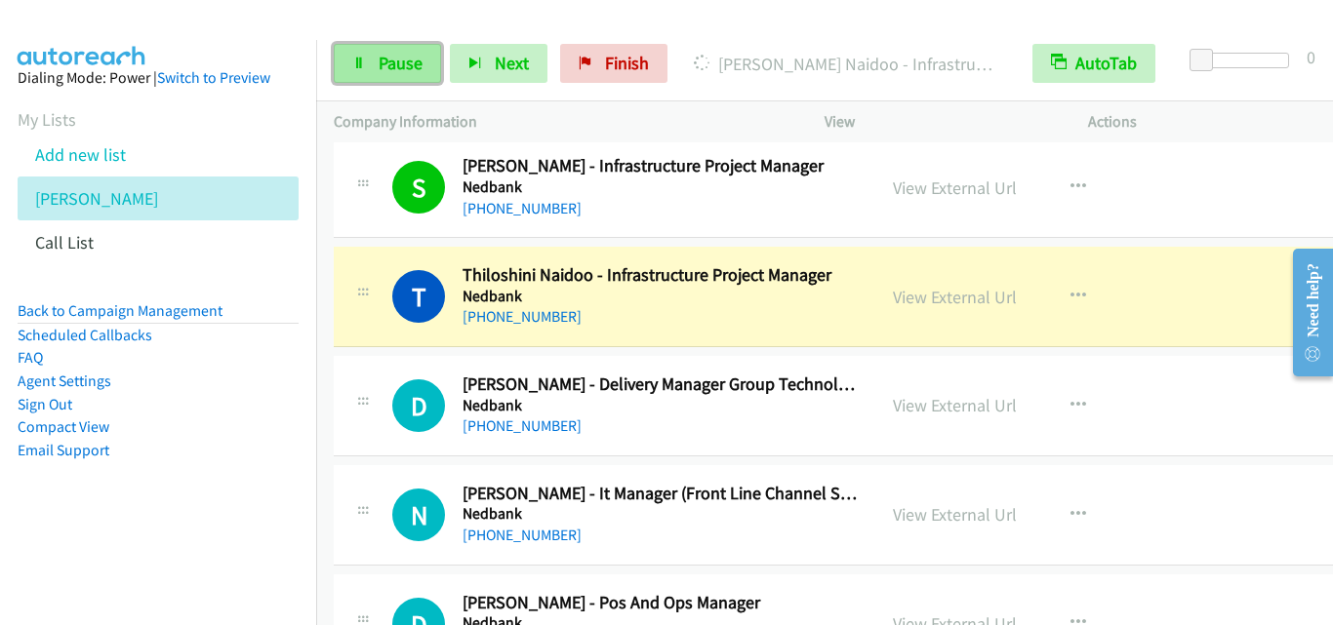
click at [365, 68] on icon at bounding box center [359, 65] width 14 height 14
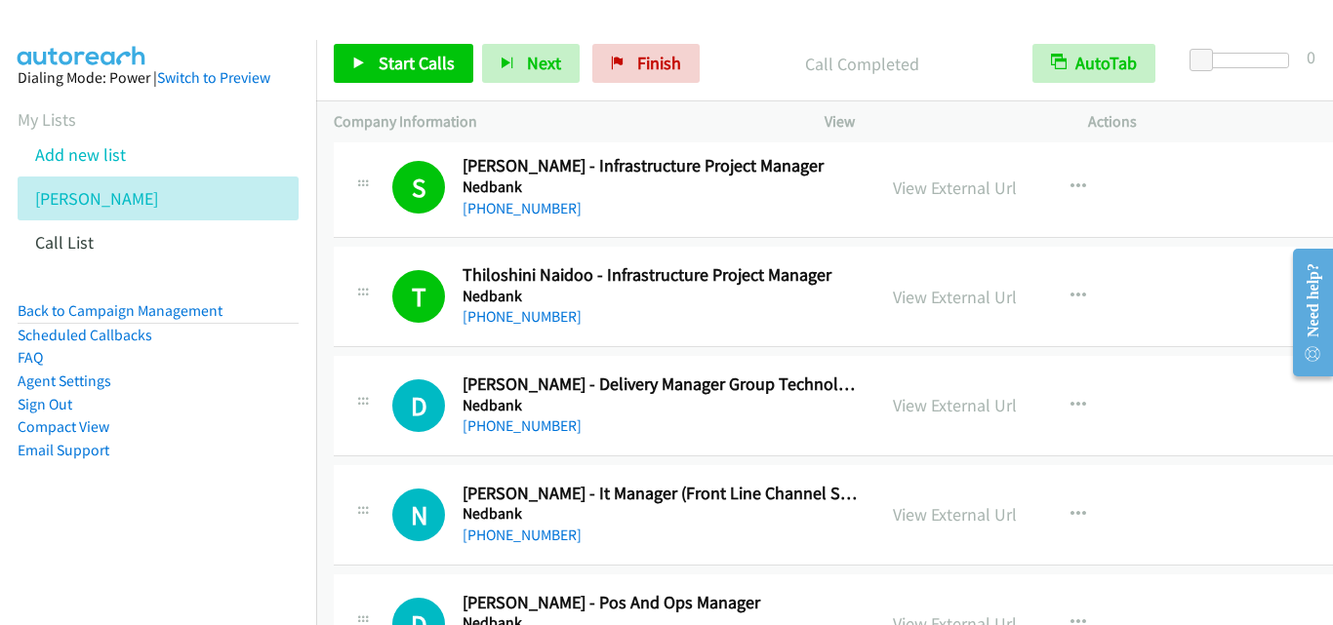
scroll to position [7807, 0]
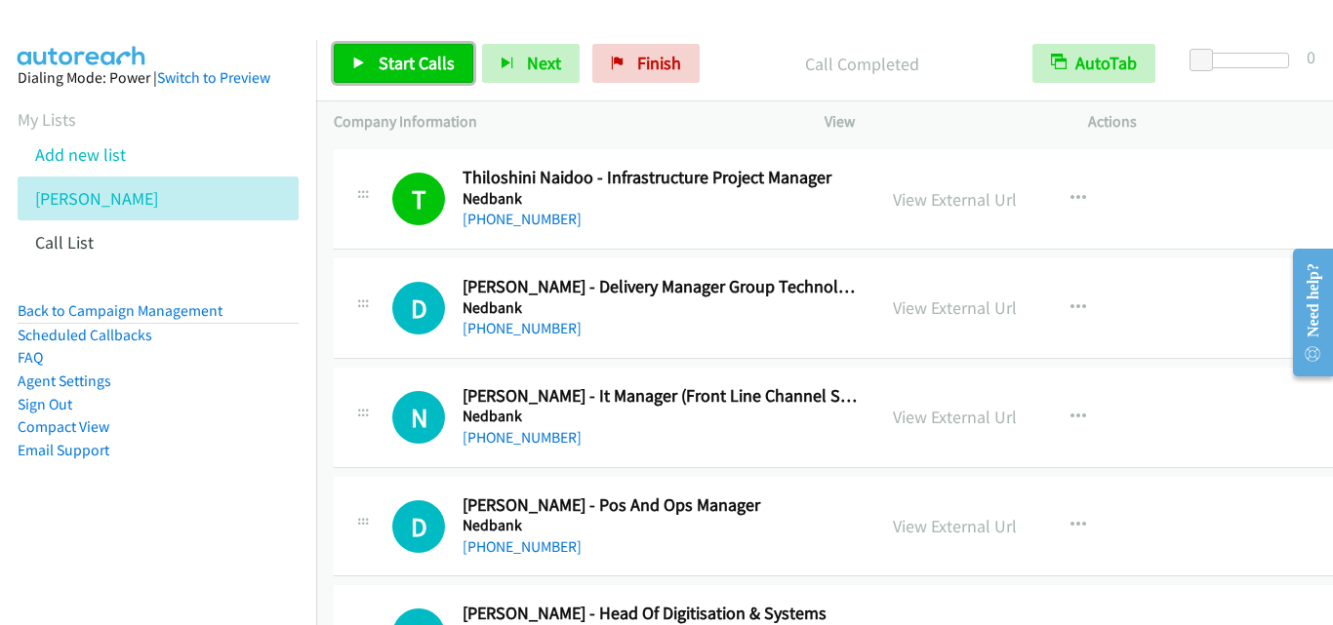
click at [356, 64] on icon at bounding box center [359, 65] width 14 height 14
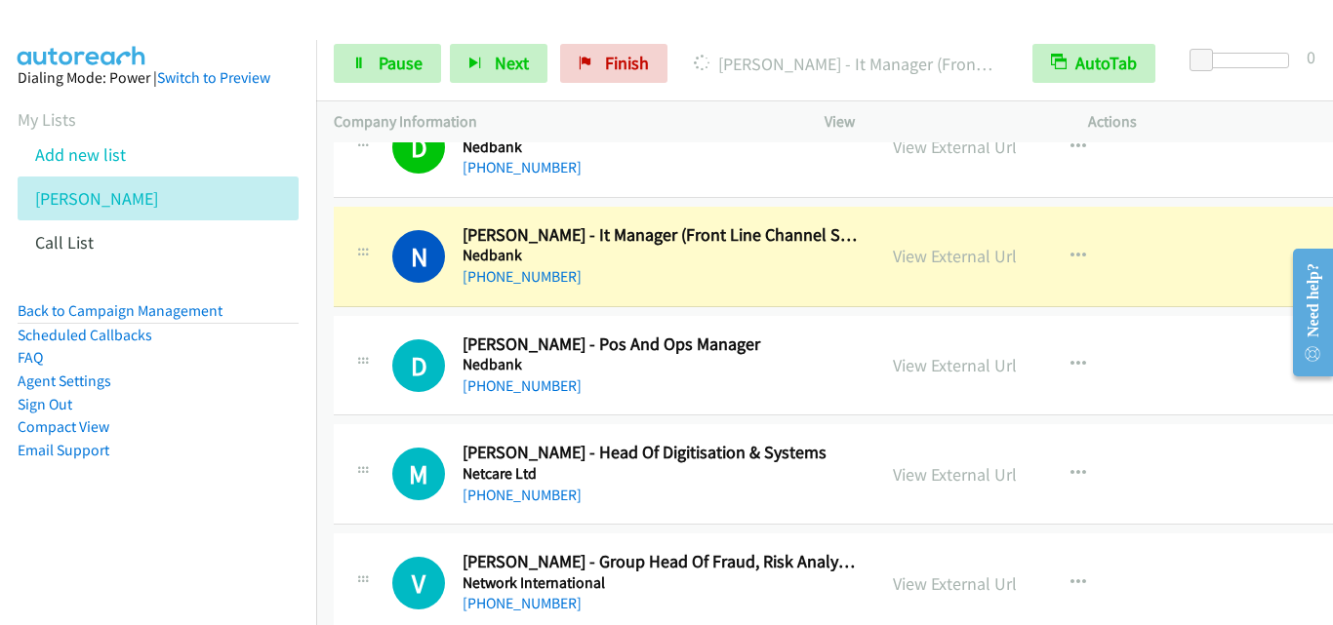
scroll to position [8002, 0]
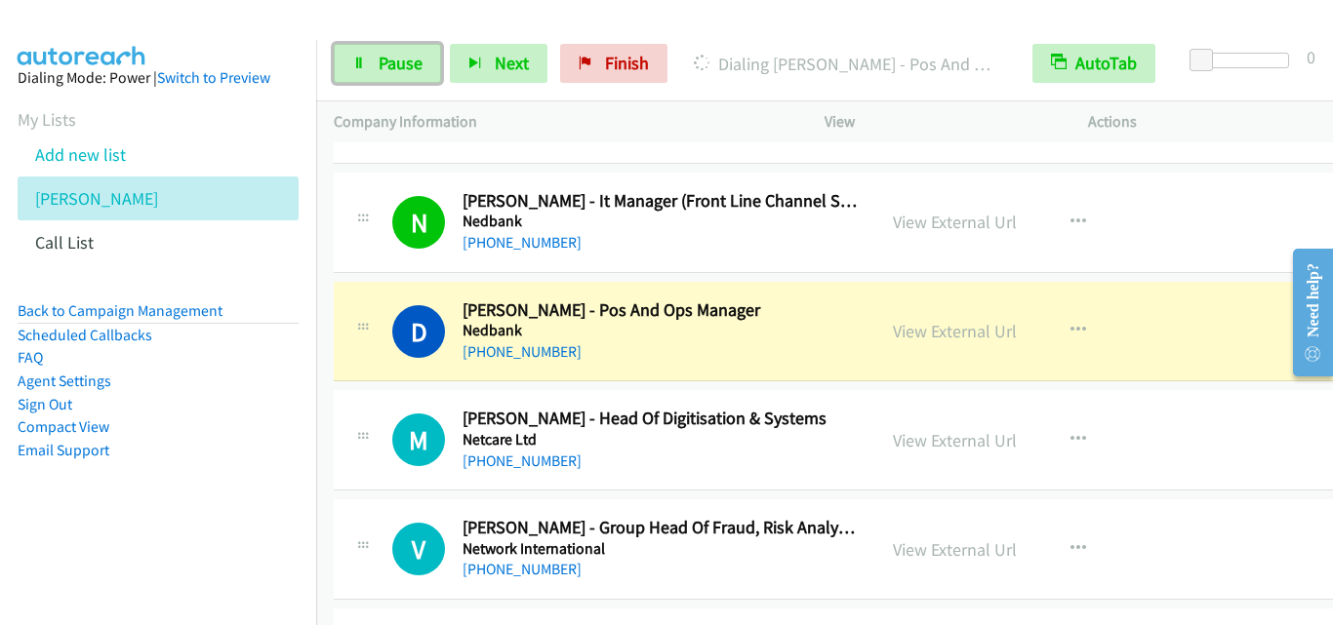
drag, startPoint x: 364, startPoint y: 61, endPoint x: 739, endPoint y: 432, distance: 527.2
click at [364, 61] on icon at bounding box center [359, 65] width 14 height 14
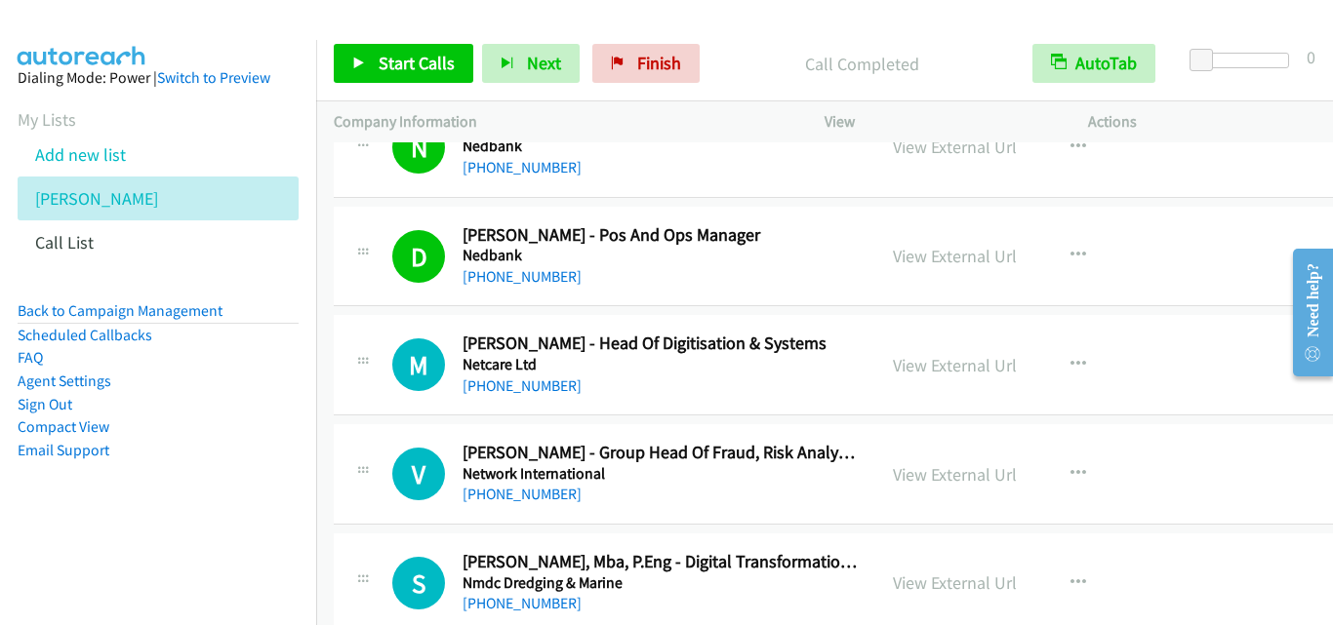
scroll to position [8099, 0]
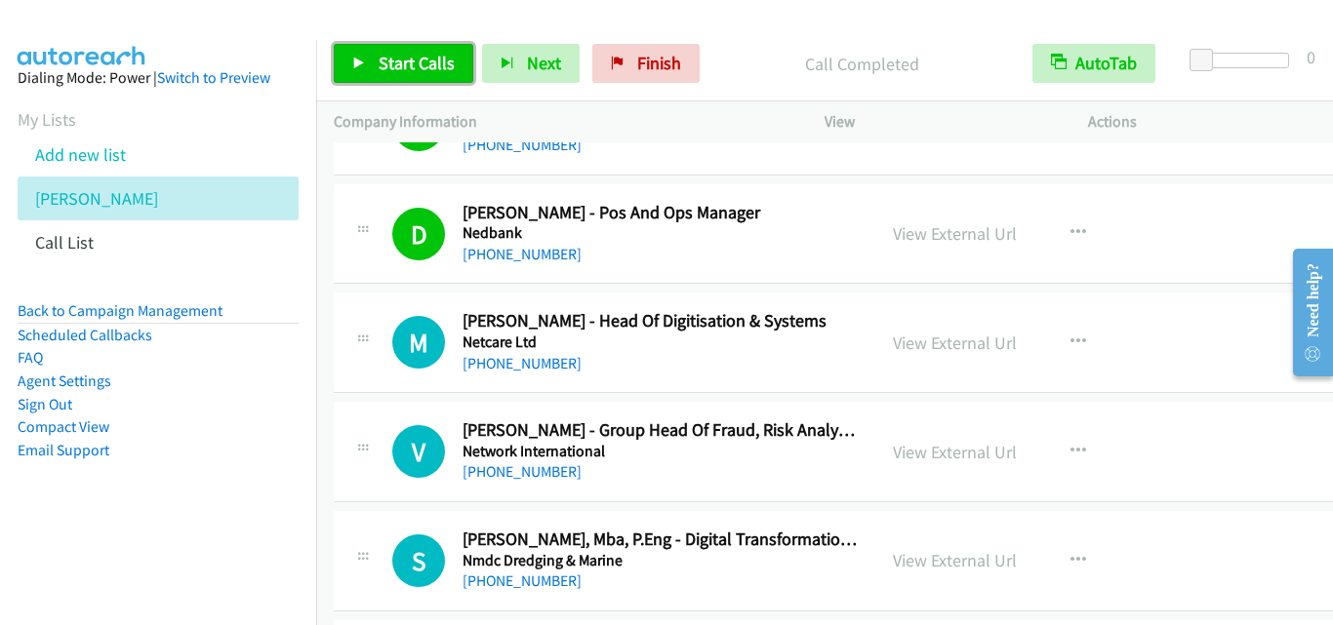
click at [362, 64] on icon at bounding box center [359, 65] width 14 height 14
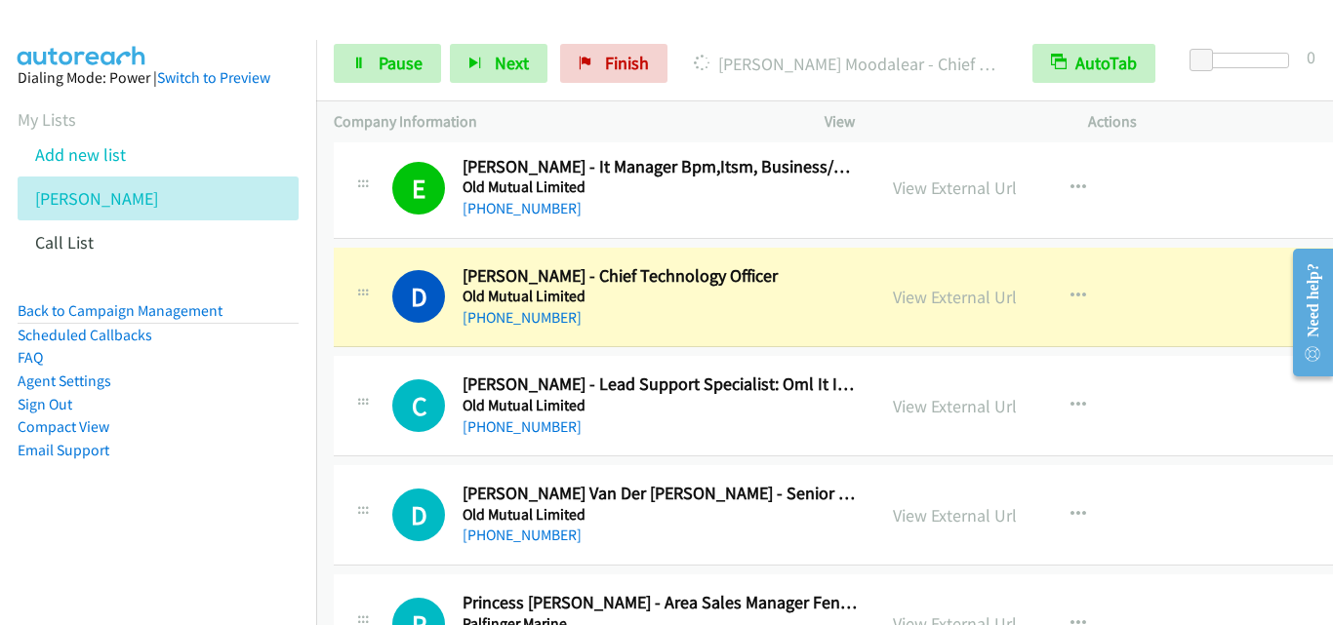
scroll to position [9270, 0]
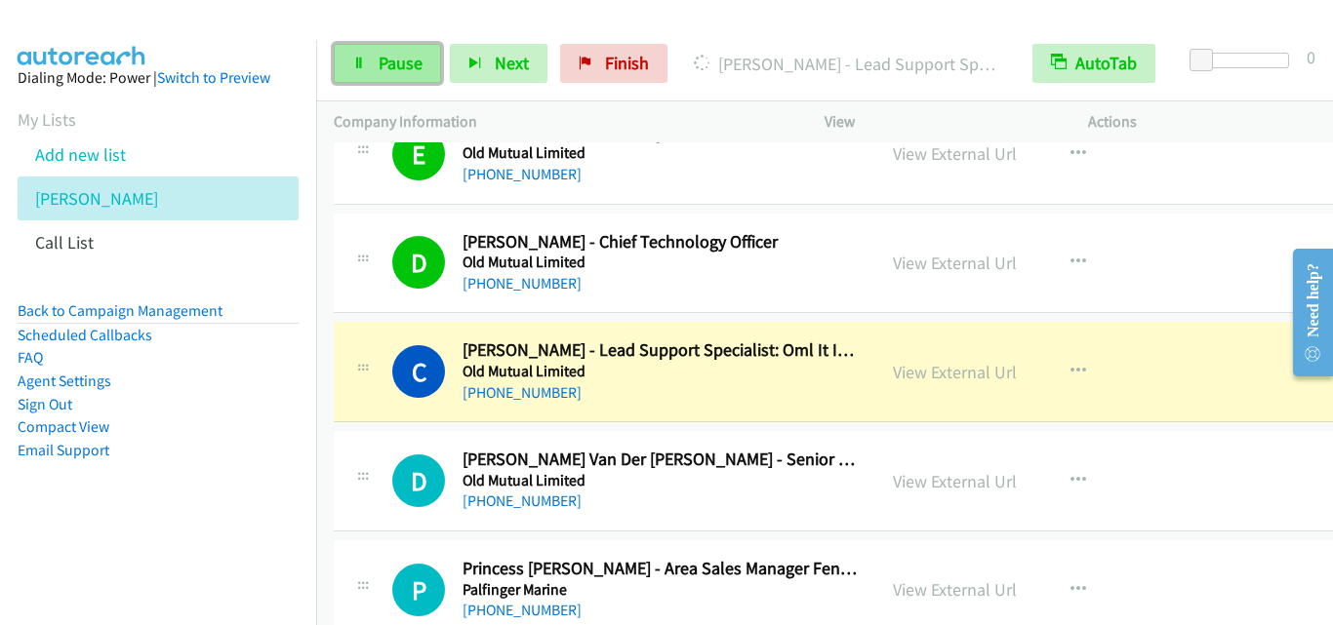
click at [360, 63] on icon at bounding box center [359, 65] width 14 height 14
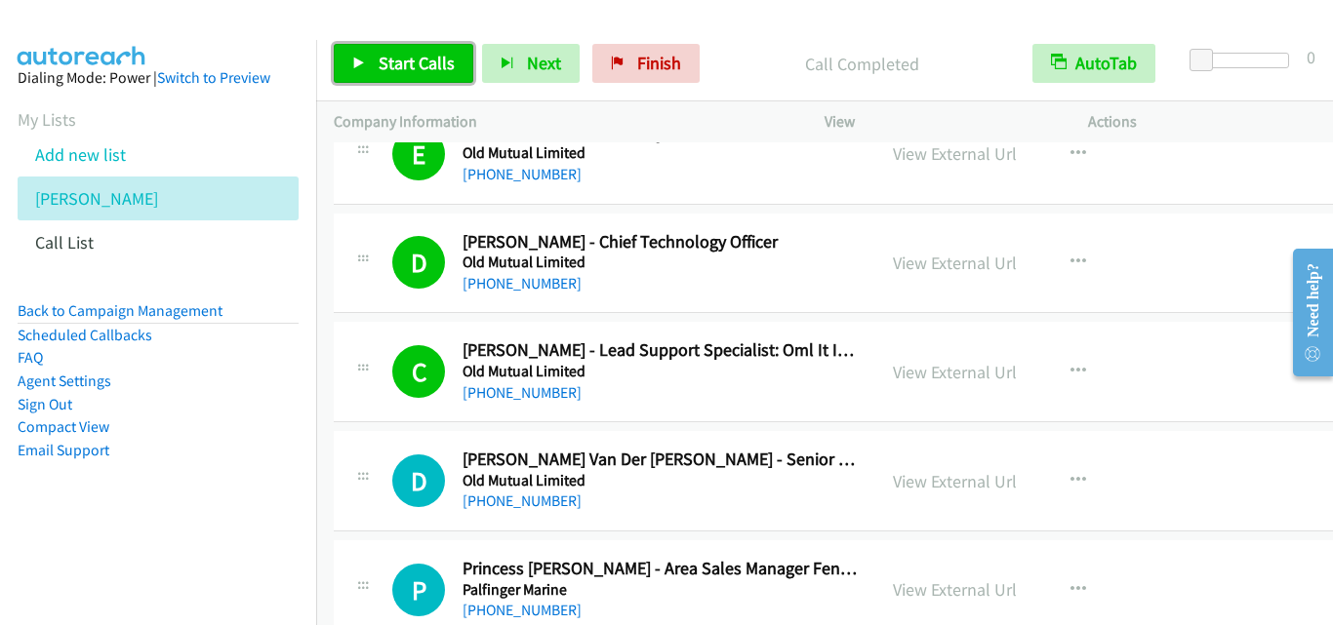
click at [360, 61] on icon at bounding box center [359, 65] width 14 height 14
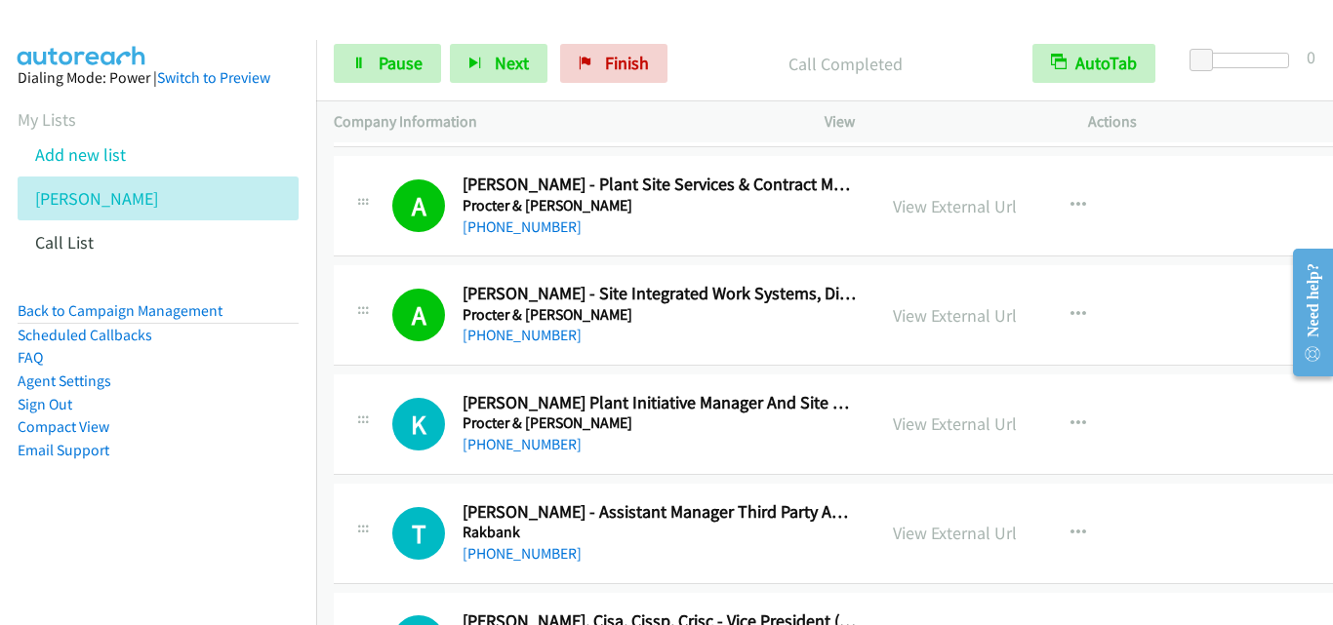
scroll to position [10734, 0]
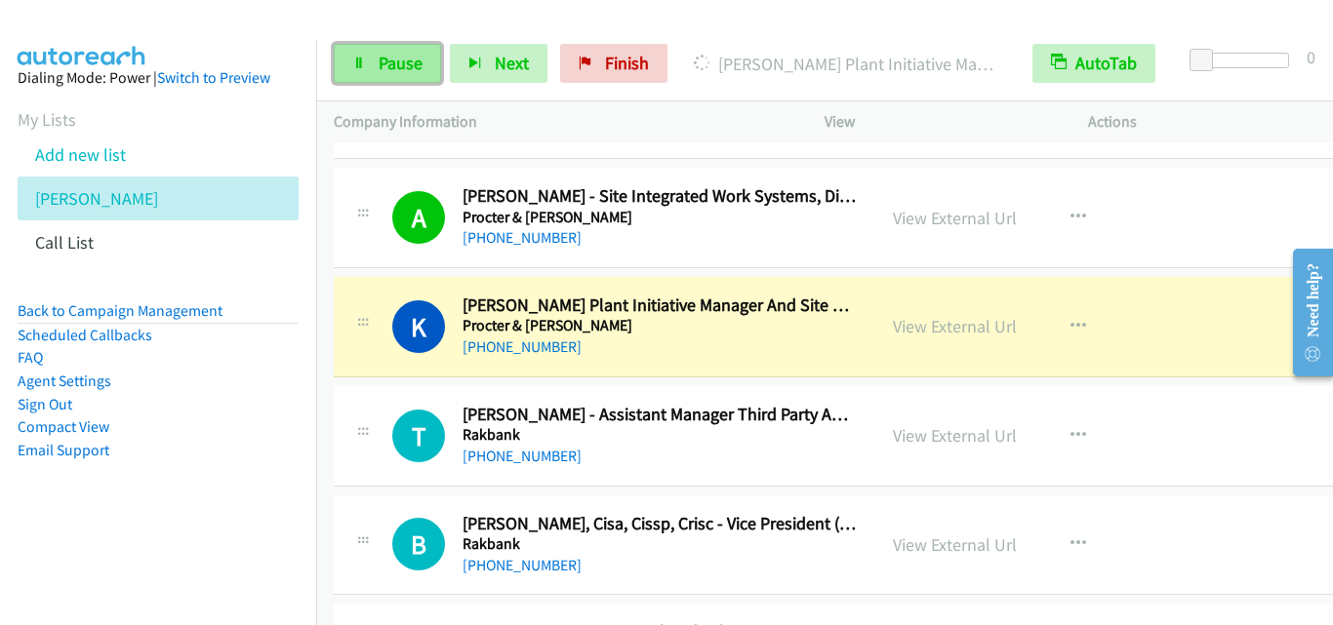
click at [354, 68] on icon at bounding box center [359, 65] width 14 height 14
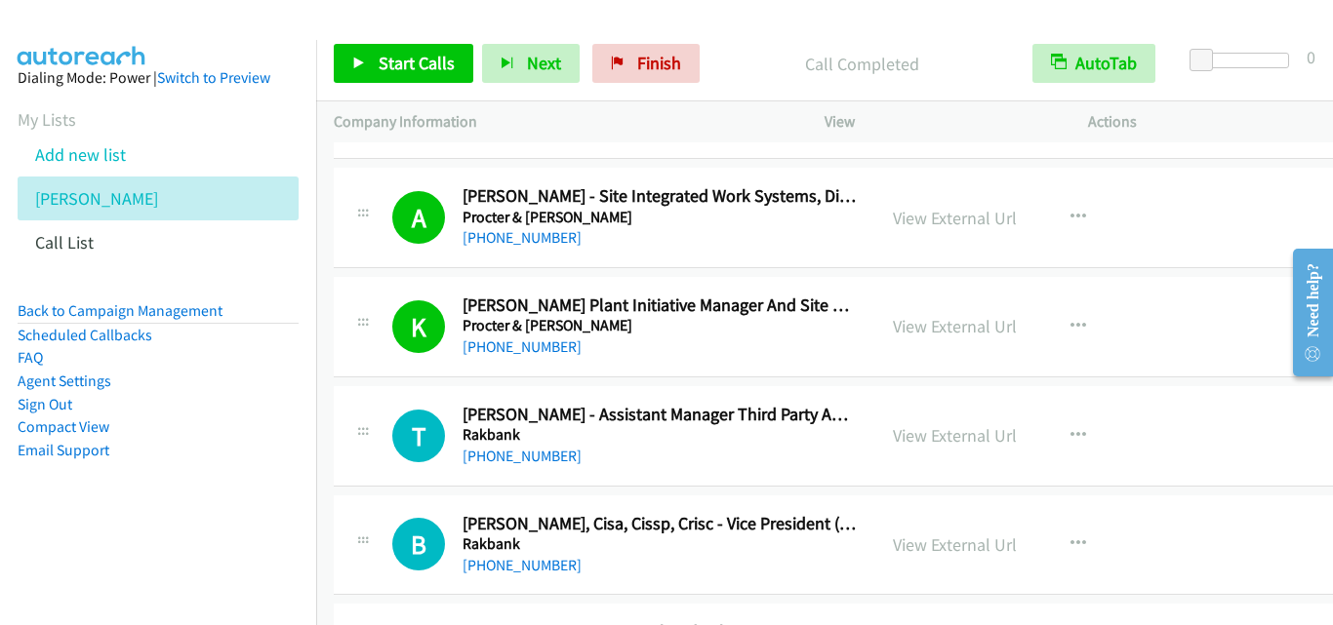
scroll to position [10832, 0]
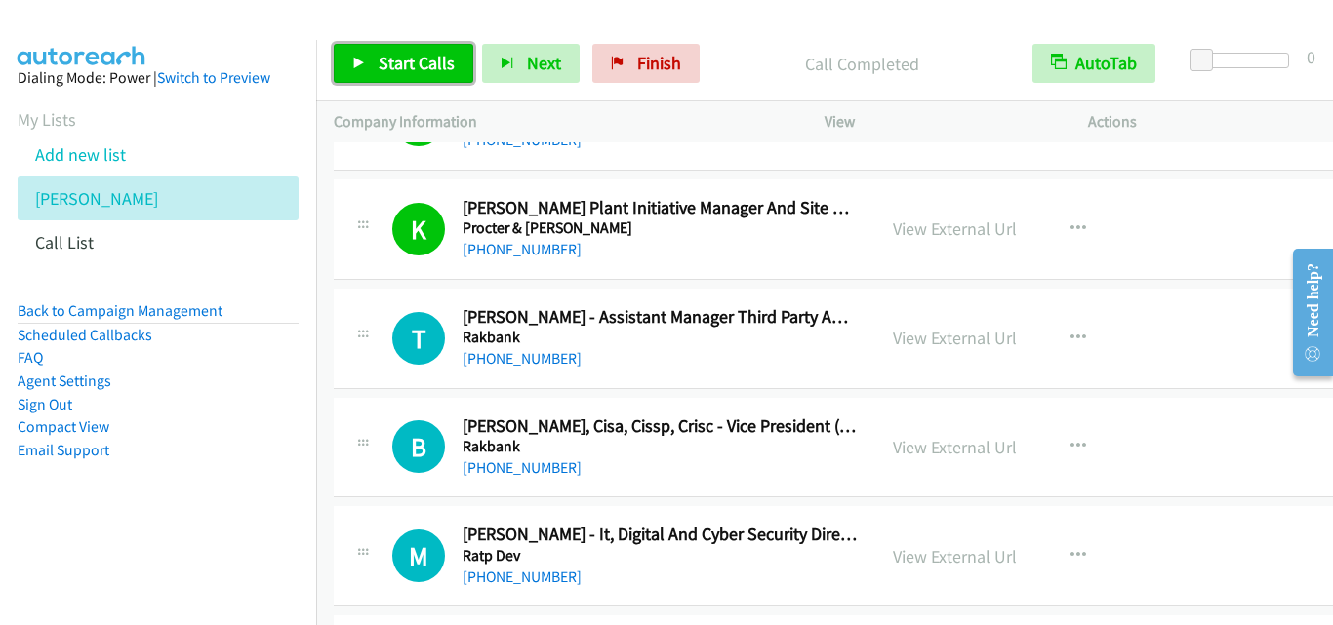
drag, startPoint x: 356, startPoint y: 63, endPoint x: 464, endPoint y: 92, distance: 111.0
click at [356, 63] on icon at bounding box center [359, 65] width 14 height 14
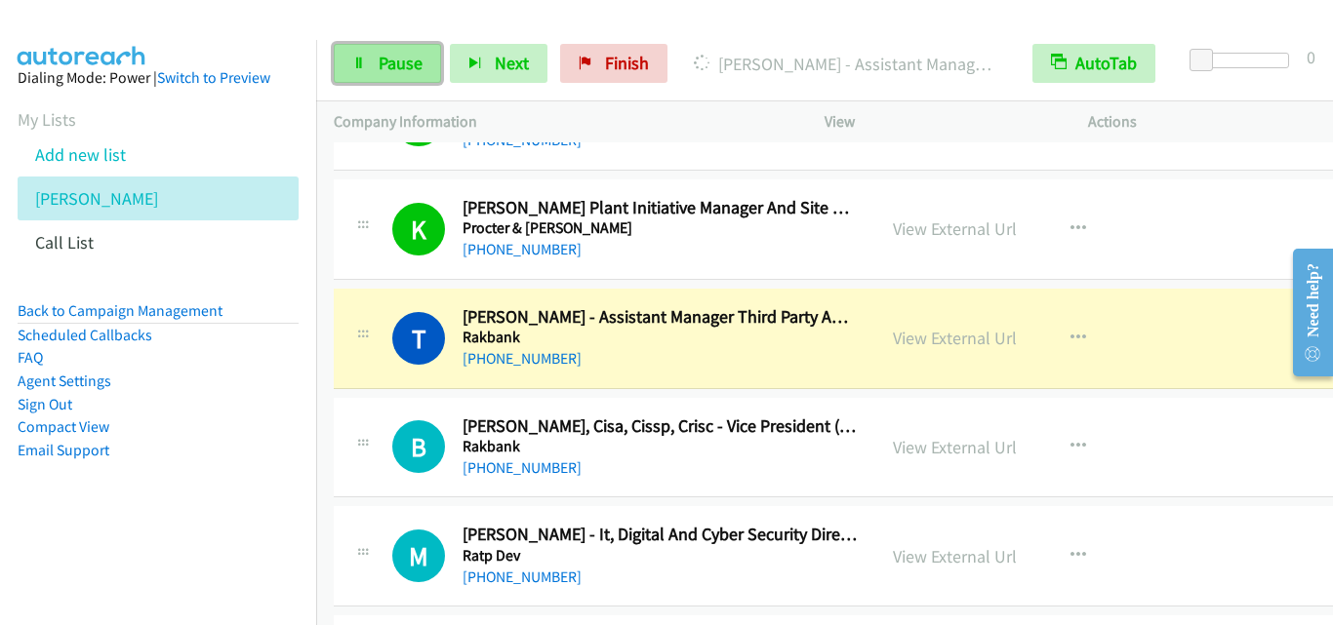
click at [358, 63] on icon at bounding box center [359, 65] width 14 height 14
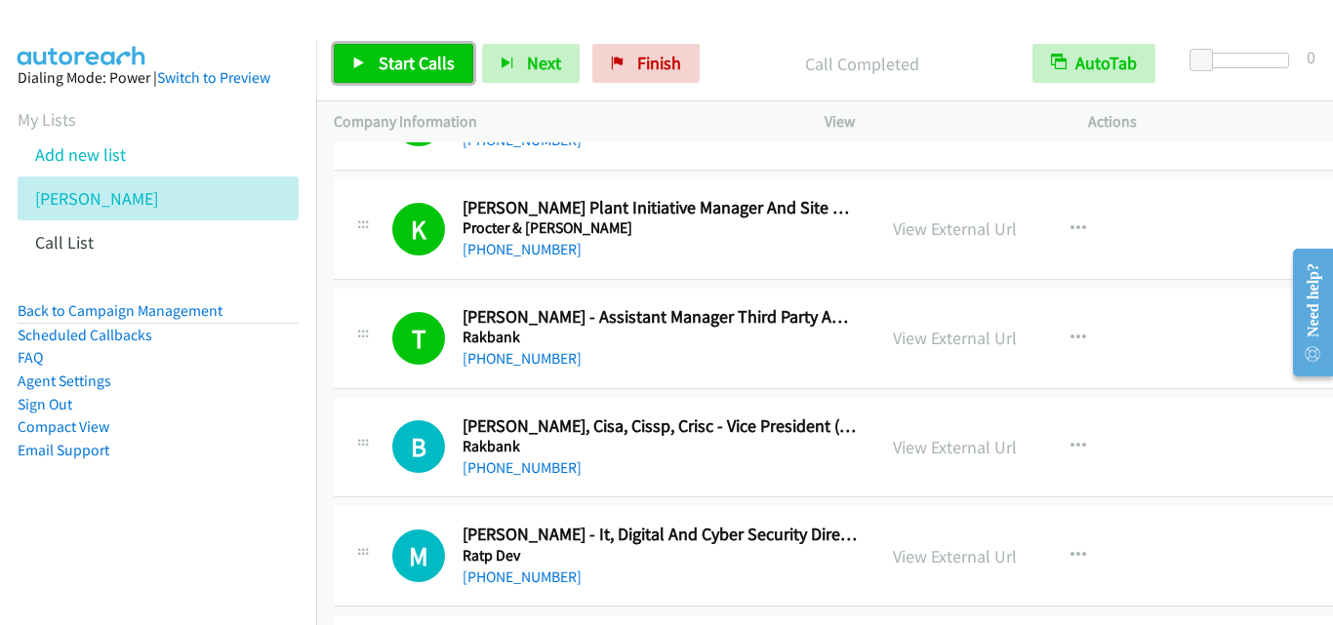
click at [349, 62] on link "Start Calls" at bounding box center [404, 63] width 140 height 39
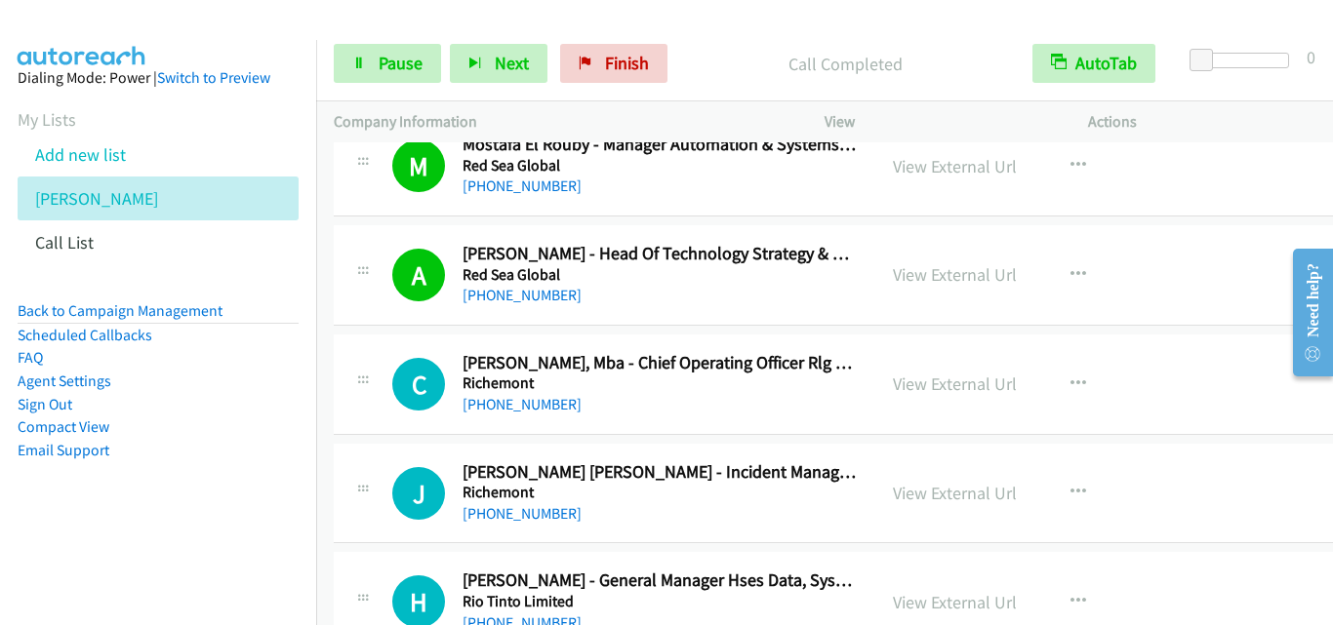
scroll to position [11417, 0]
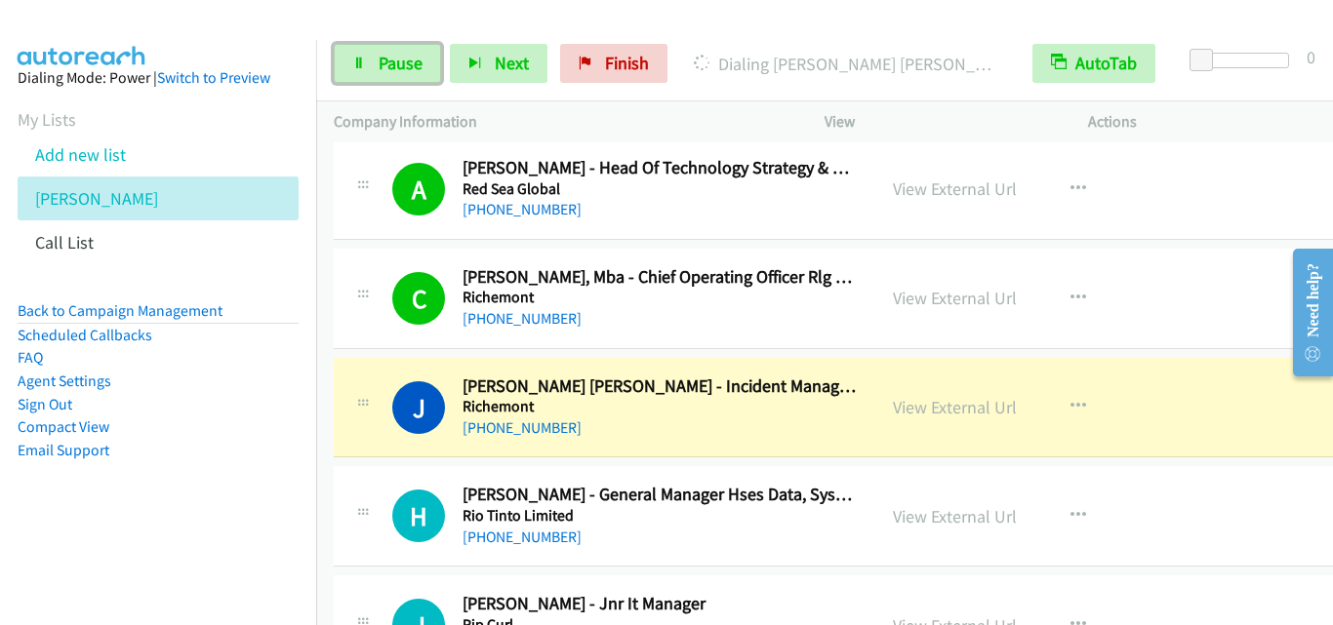
drag, startPoint x: 365, startPoint y: 70, endPoint x: 460, endPoint y: 194, distance: 155.9
click at [366, 70] on link "Pause" at bounding box center [387, 63] width 107 height 39
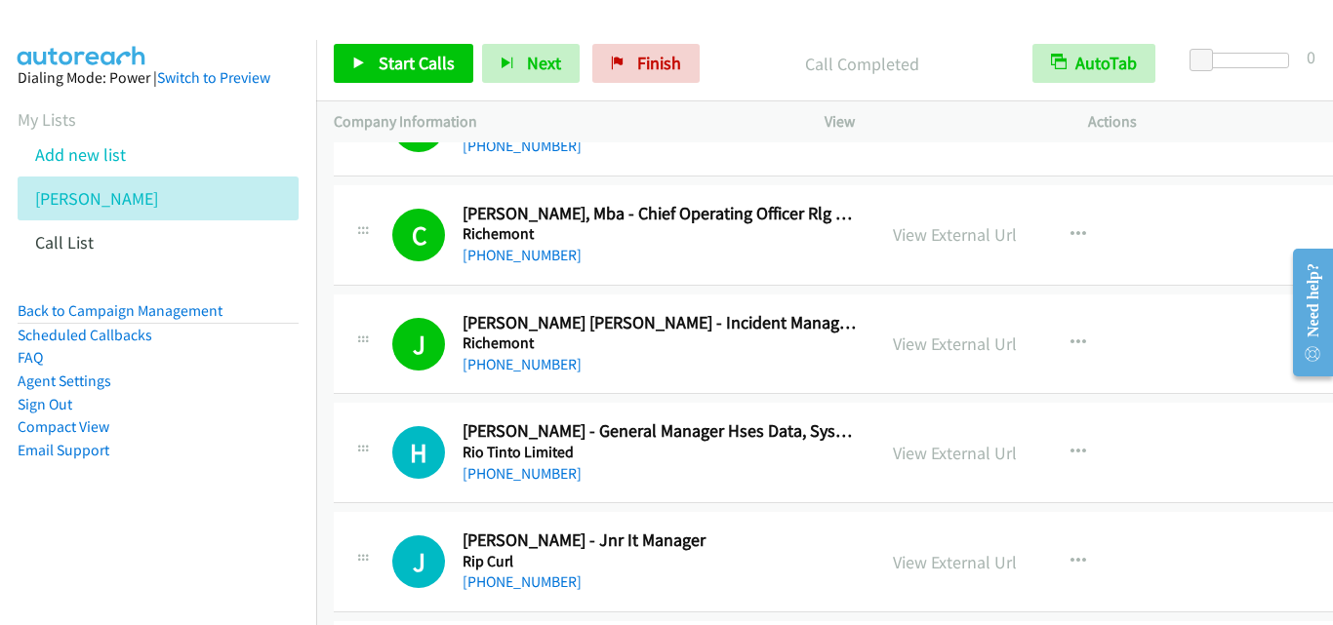
scroll to position [11515, 0]
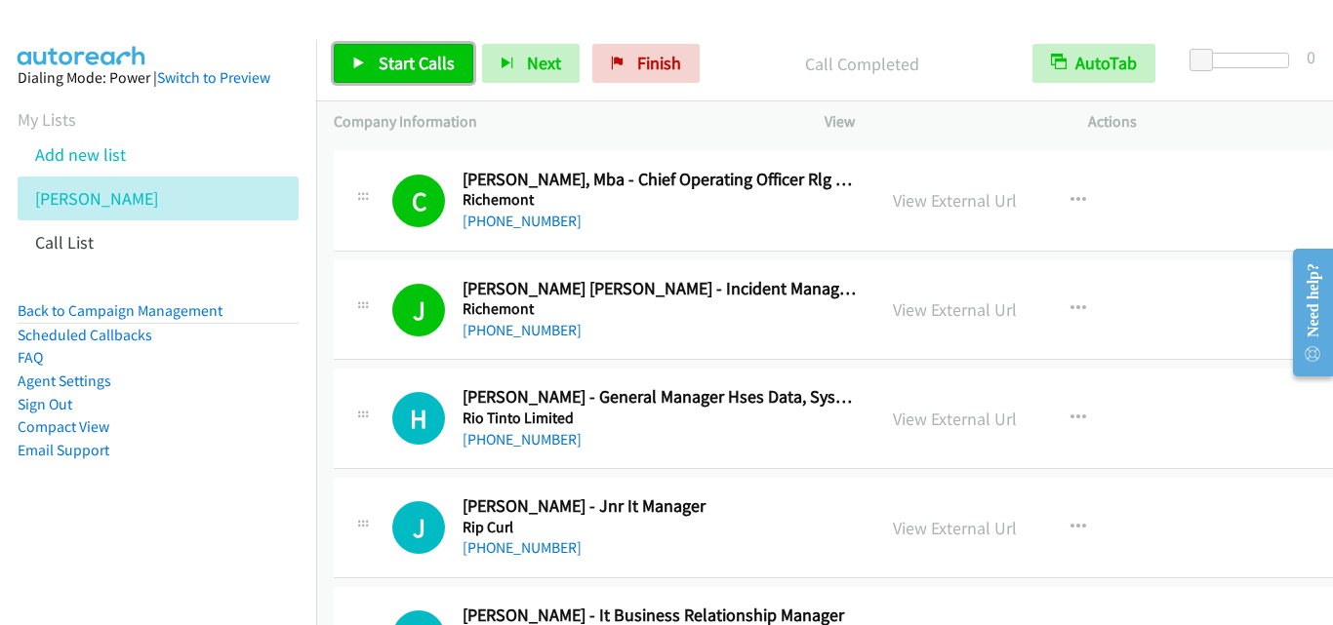
click at [361, 61] on icon at bounding box center [359, 65] width 14 height 14
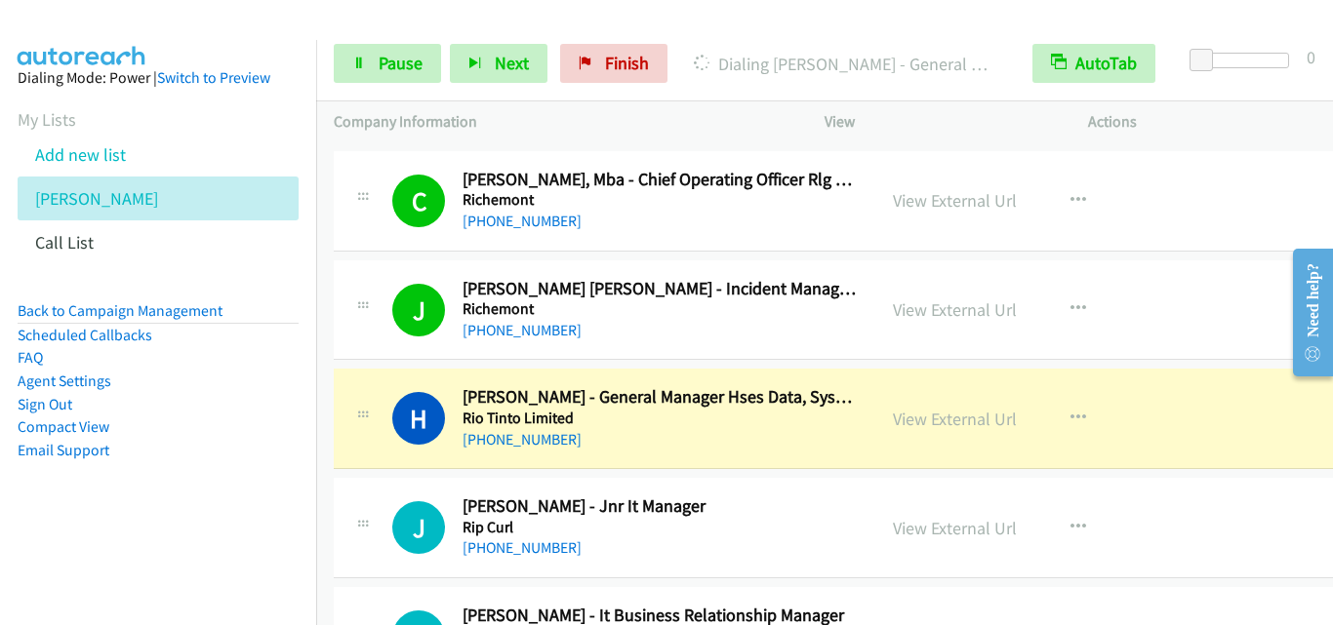
scroll to position [11612, 0]
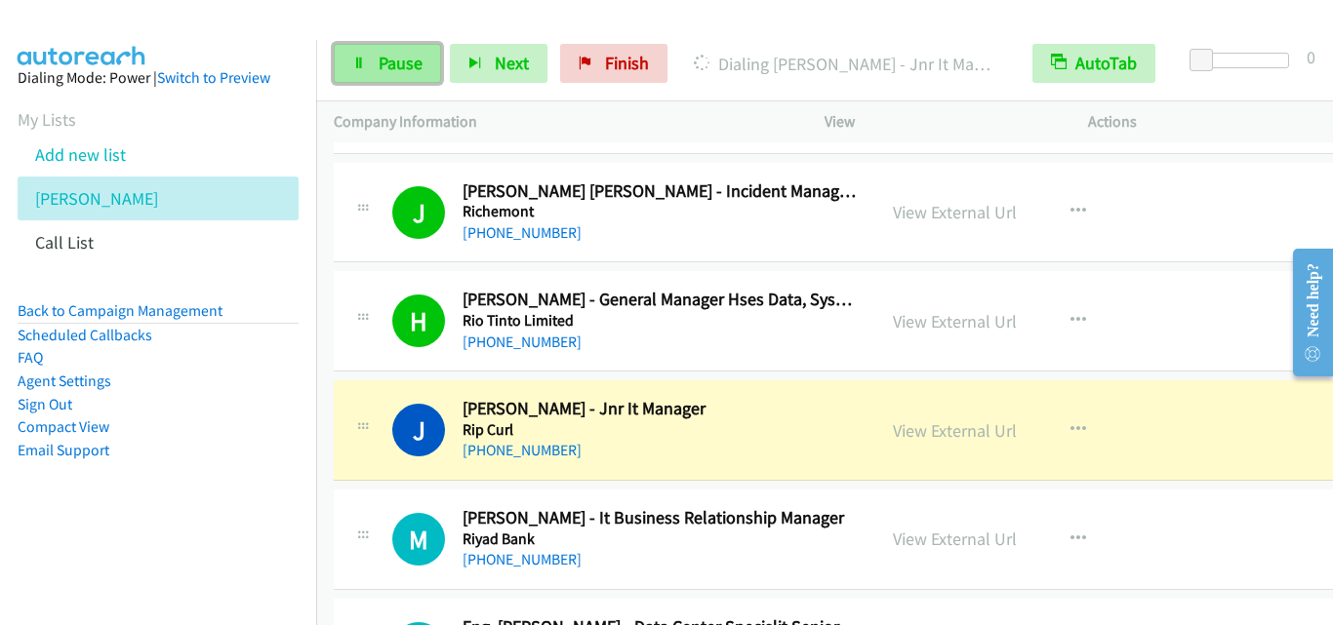
click at [351, 64] on link "Pause" at bounding box center [387, 63] width 107 height 39
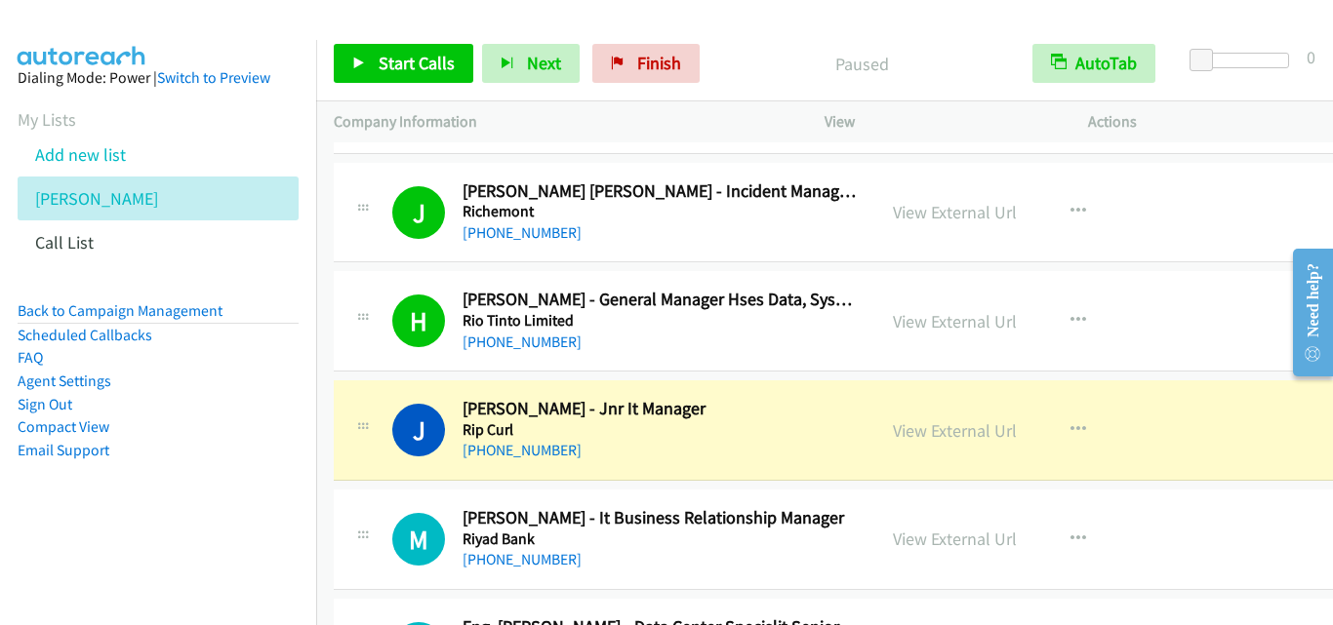
drag, startPoint x: 726, startPoint y: 341, endPoint x: 742, endPoint y: 341, distance: 15.6
click at [726, 341] on div "+27 72 698 7735" at bounding box center [660, 342] width 395 height 23
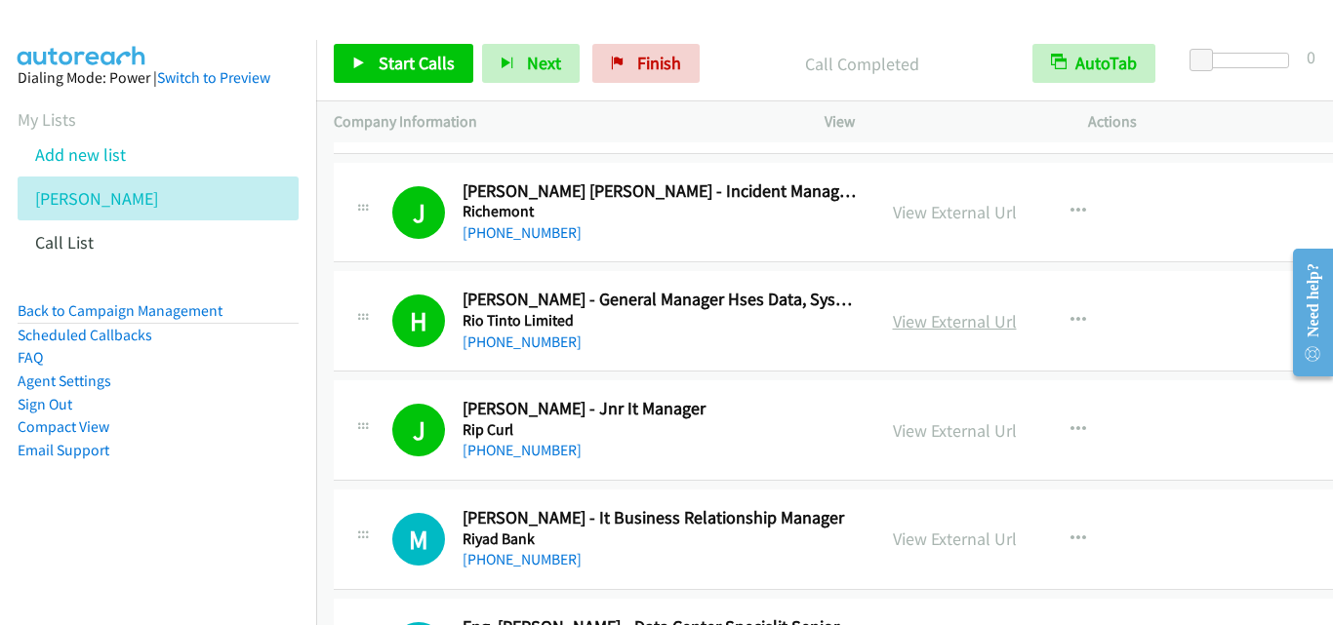
click at [956, 320] on link "View External Url" at bounding box center [955, 321] width 124 height 22
click at [351, 61] on link "Start Calls" at bounding box center [404, 63] width 140 height 39
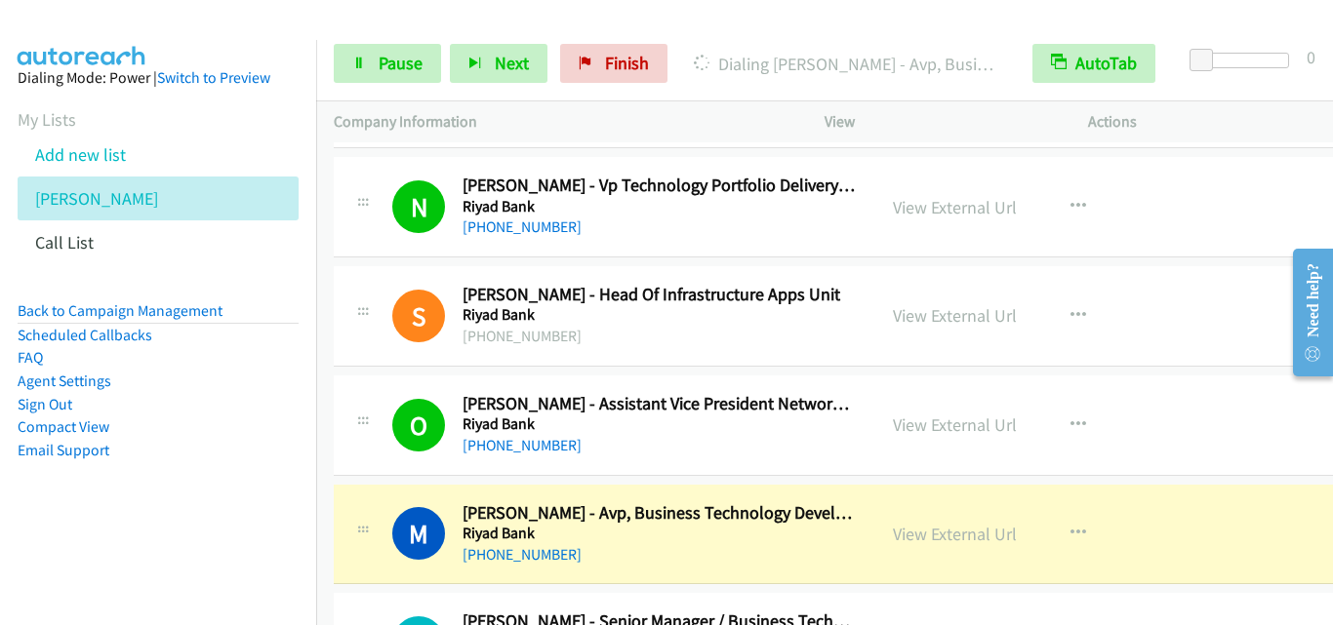
scroll to position [12588, 0]
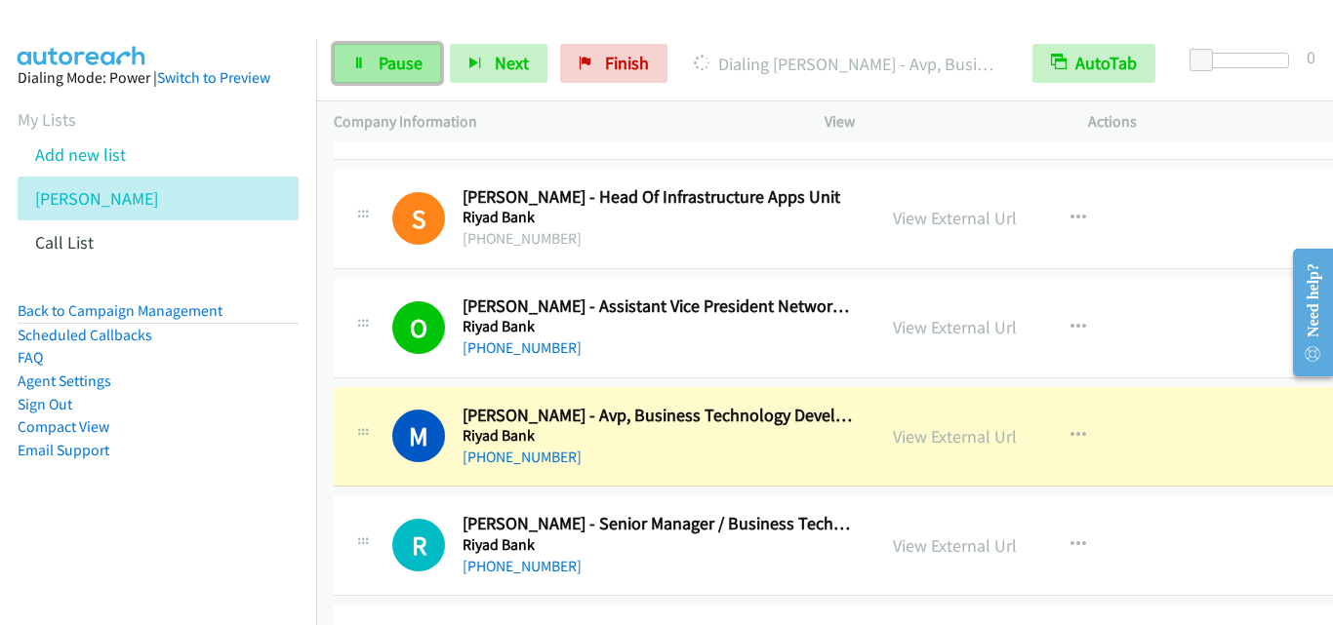
click at [355, 60] on icon at bounding box center [359, 65] width 14 height 14
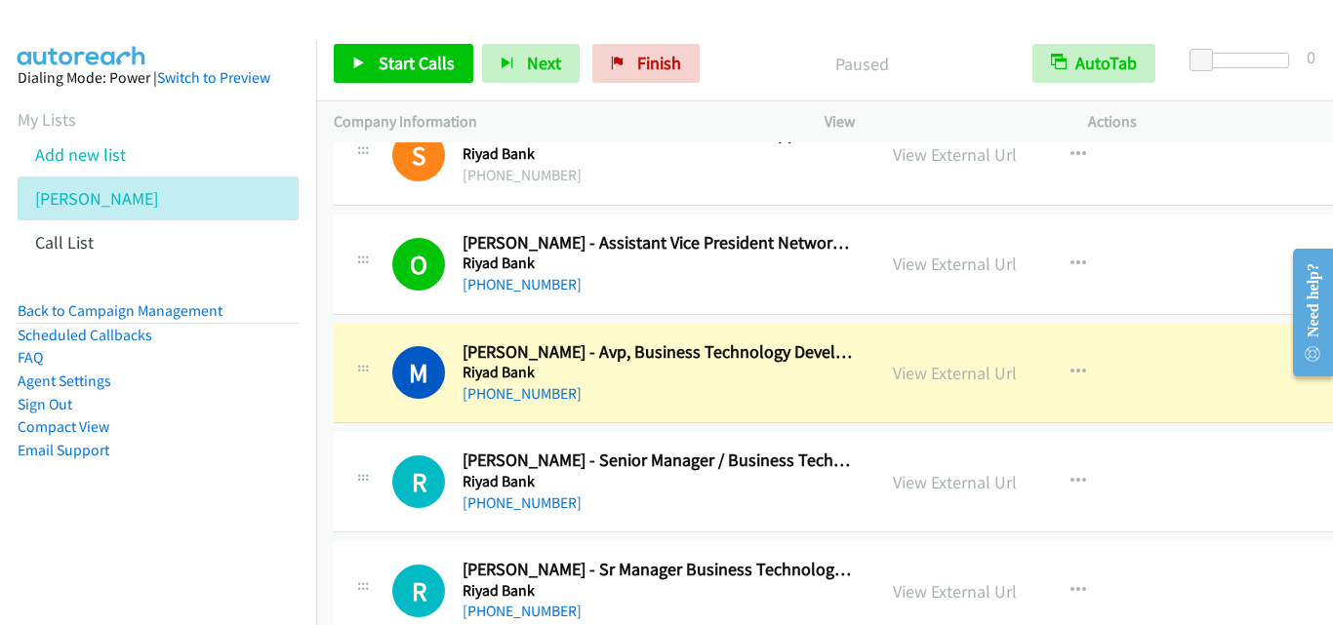
scroll to position [12686, 0]
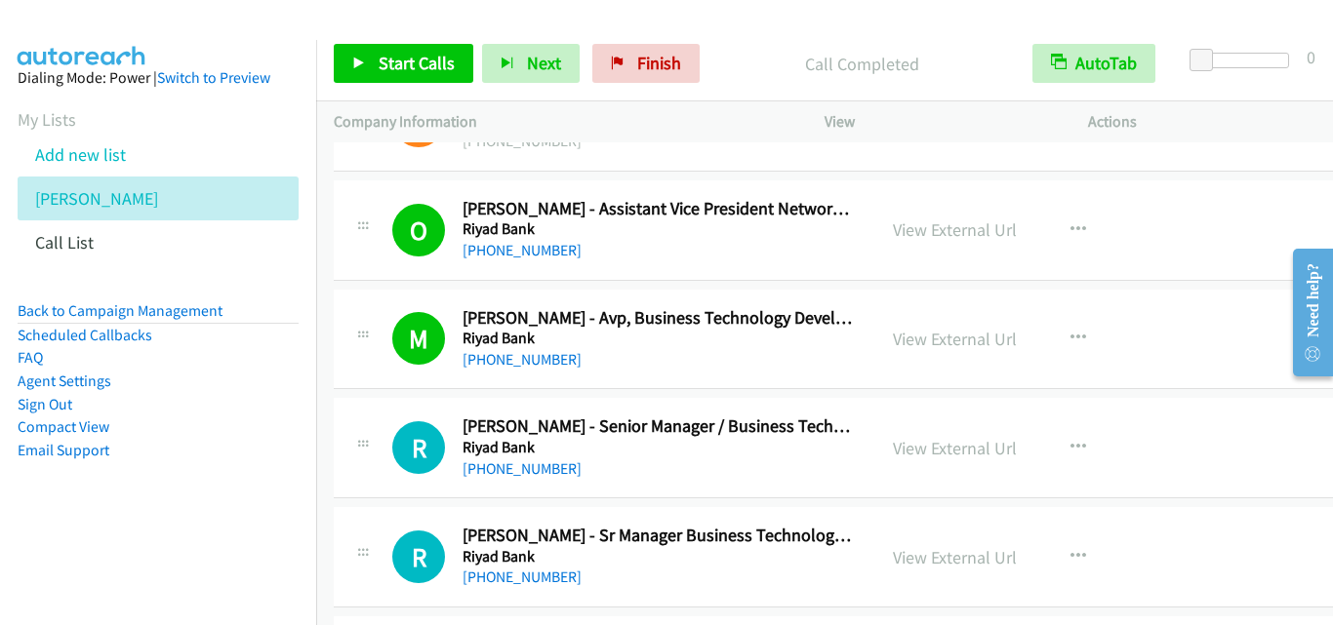
click at [751, 90] on div "Start Calls Pause Next Finish Call Completed AutoTab AutoTab 0" at bounding box center [824, 63] width 1017 height 75
click at [359, 59] on icon at bounding box center [359, 65] width 14 height 14
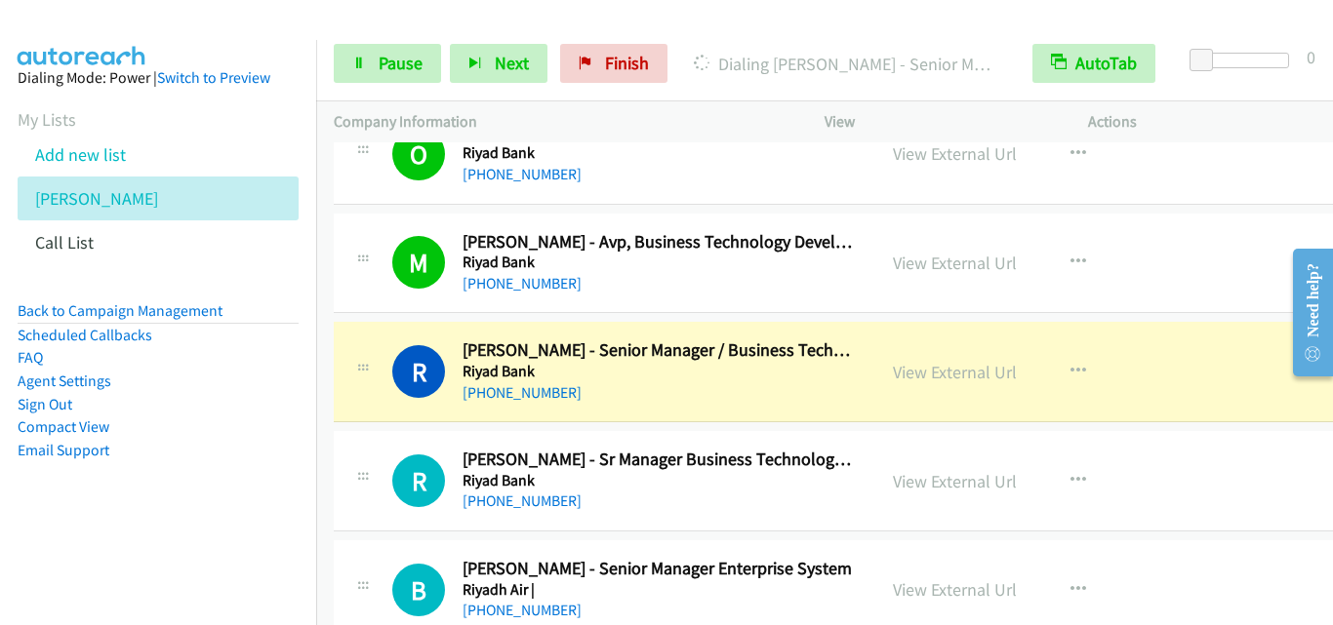
scroll to position [12783, 0]
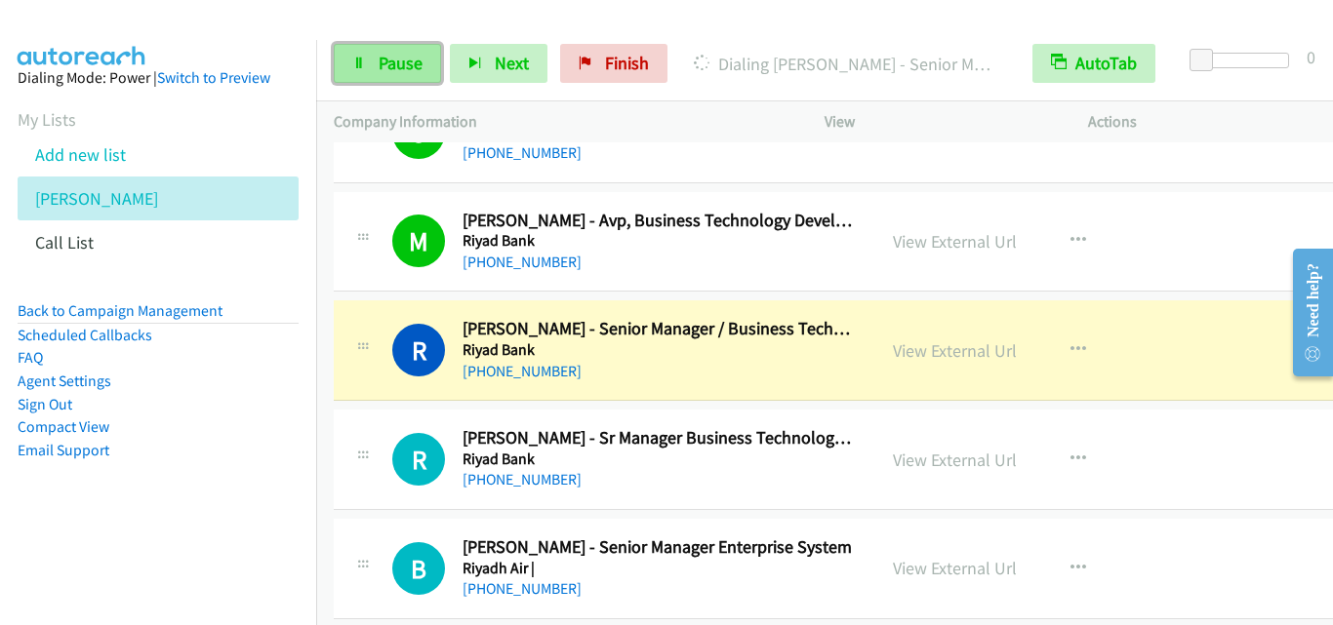
click at [349, 66] on link "Pause" at bounding box center [387, 63] width 107 height 39
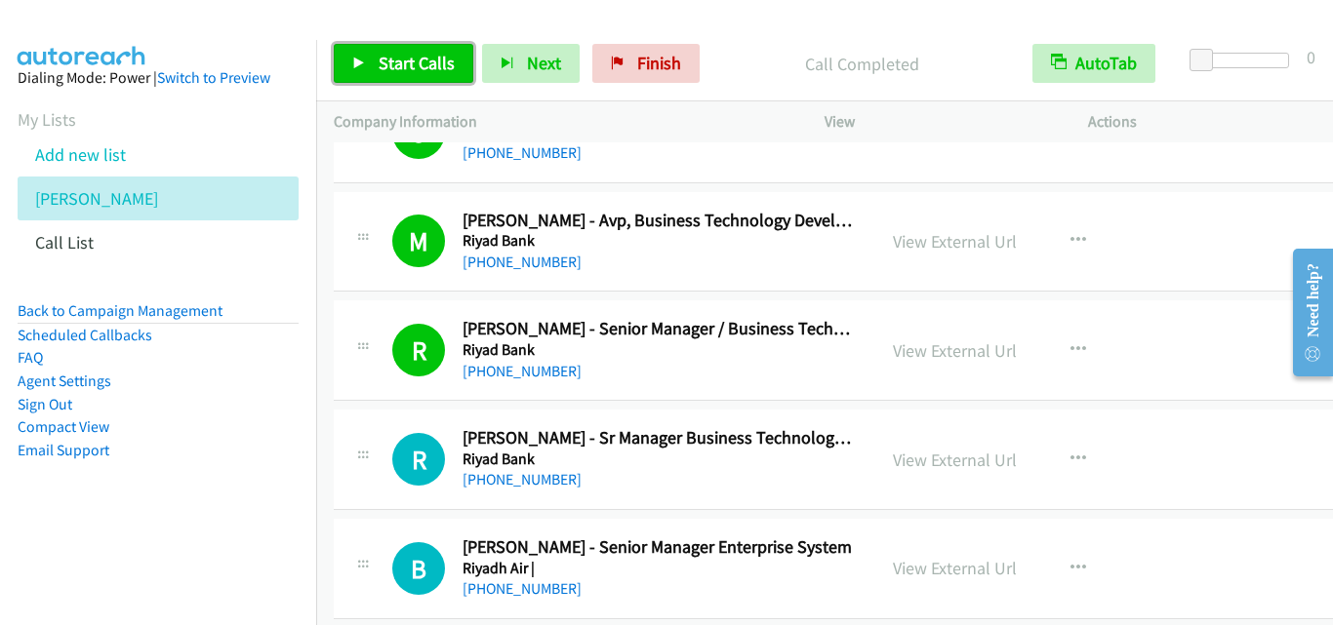
click at [360, 59] on icon at bounding box center [359, 65] width 14 height 14
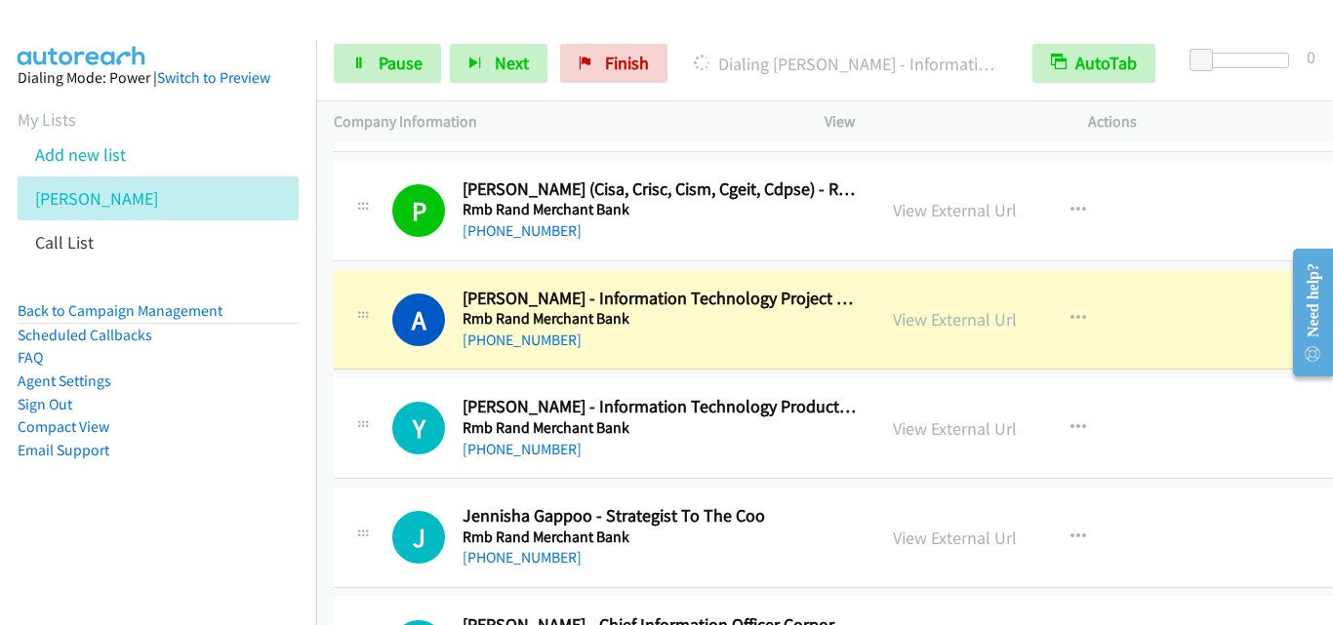
scroll to position [13271, 0]
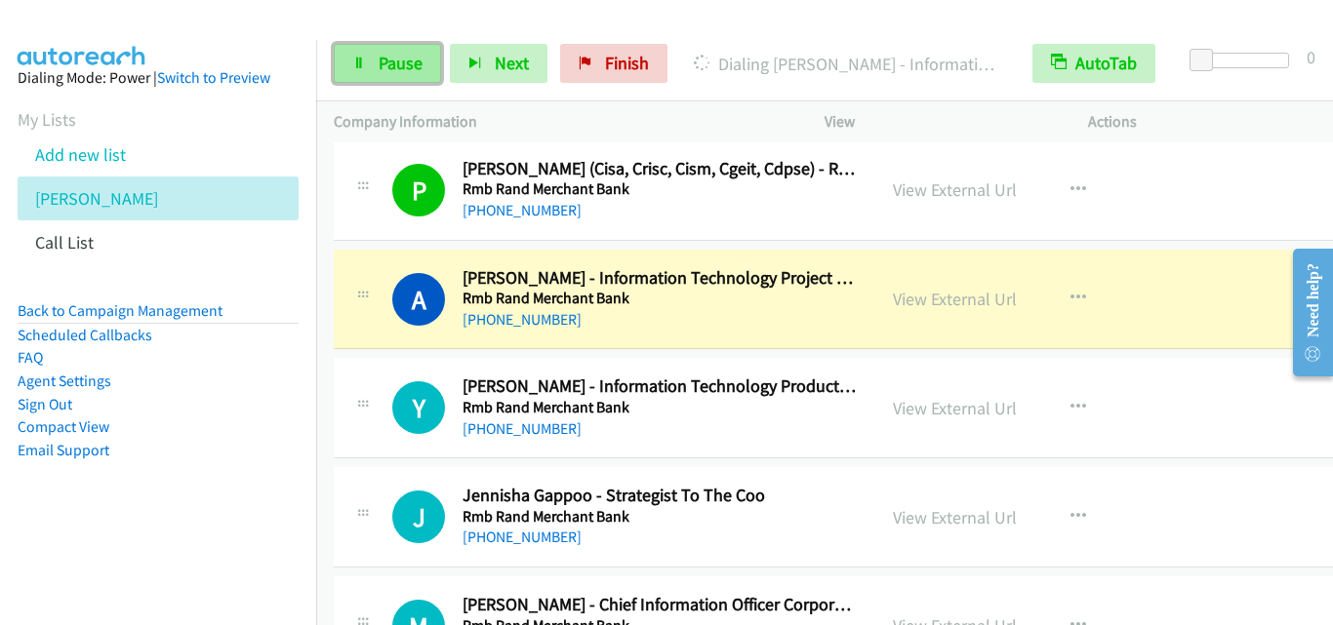
click at [351, 64] on link "Pause" at bounding box center [387, 63] width 107 height 39
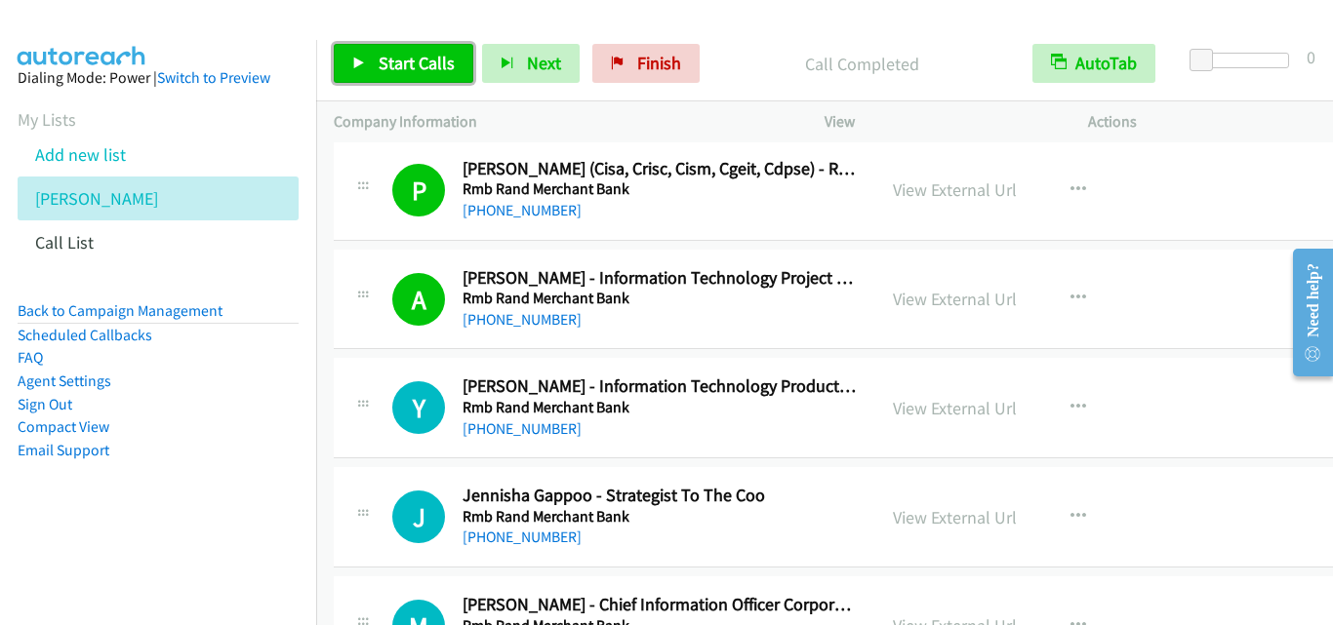
click at [352, 58] on icon at bounding box center [359, 65] width 14 height 14
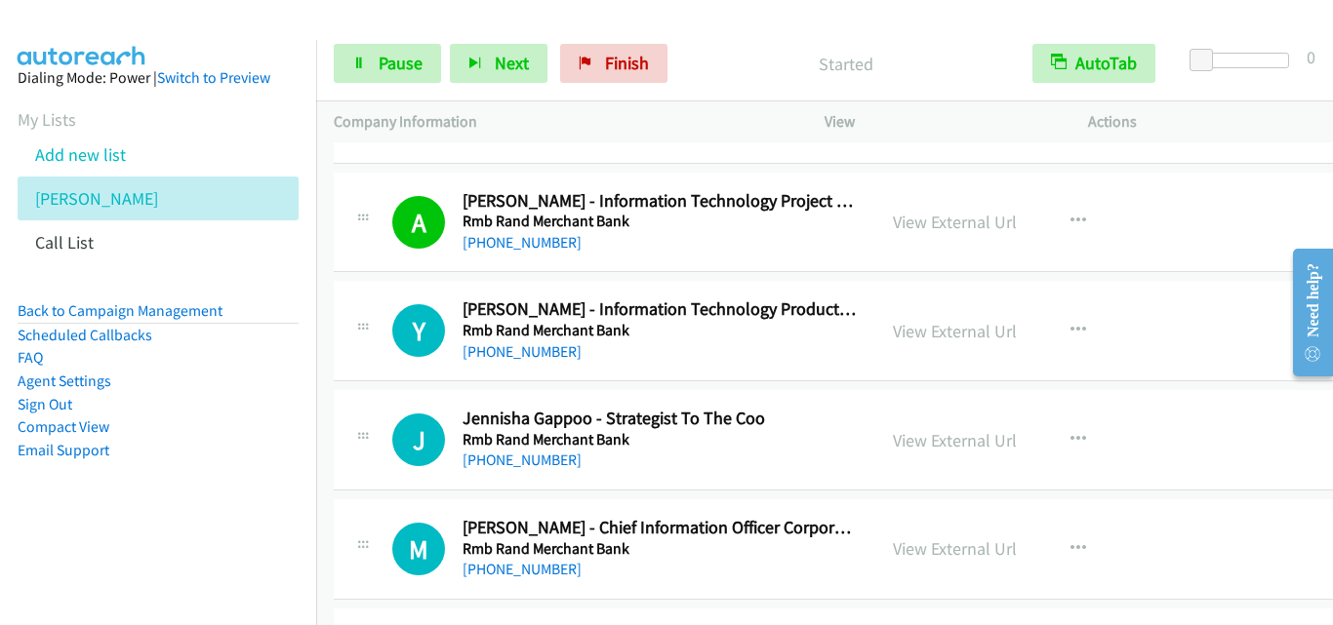
scroll to position [13369, 0]
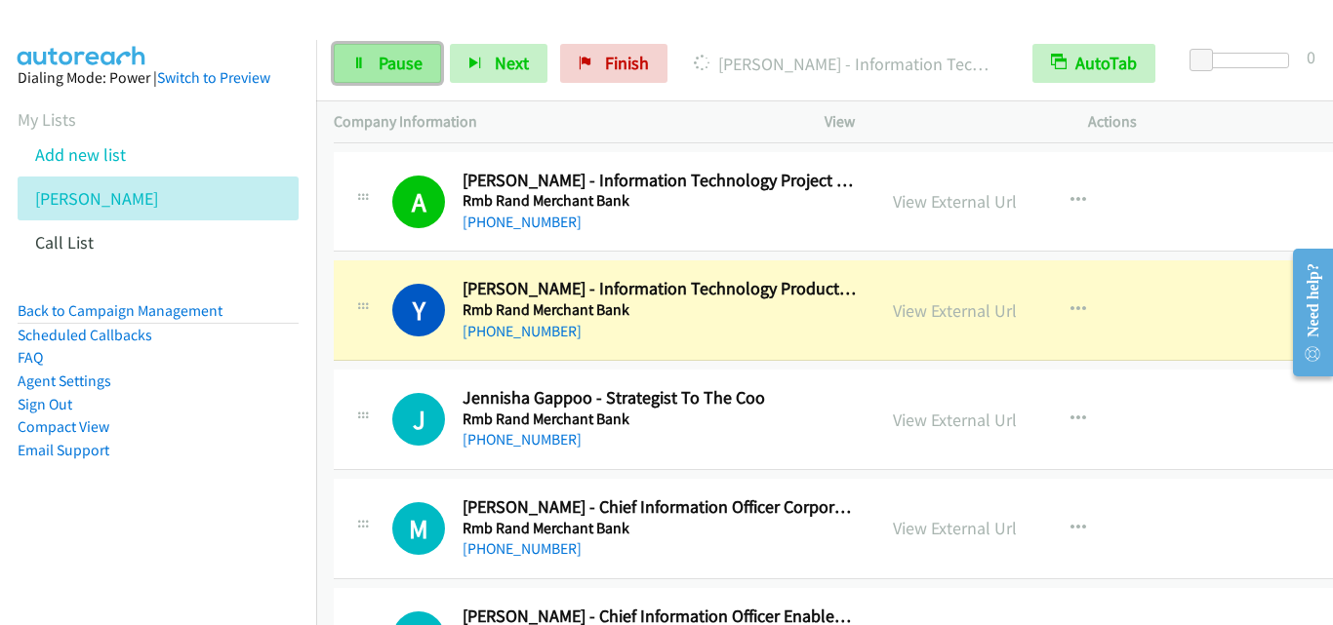
click at [355, 61] on icon at bounding box center [359, 65] width 14 height 14
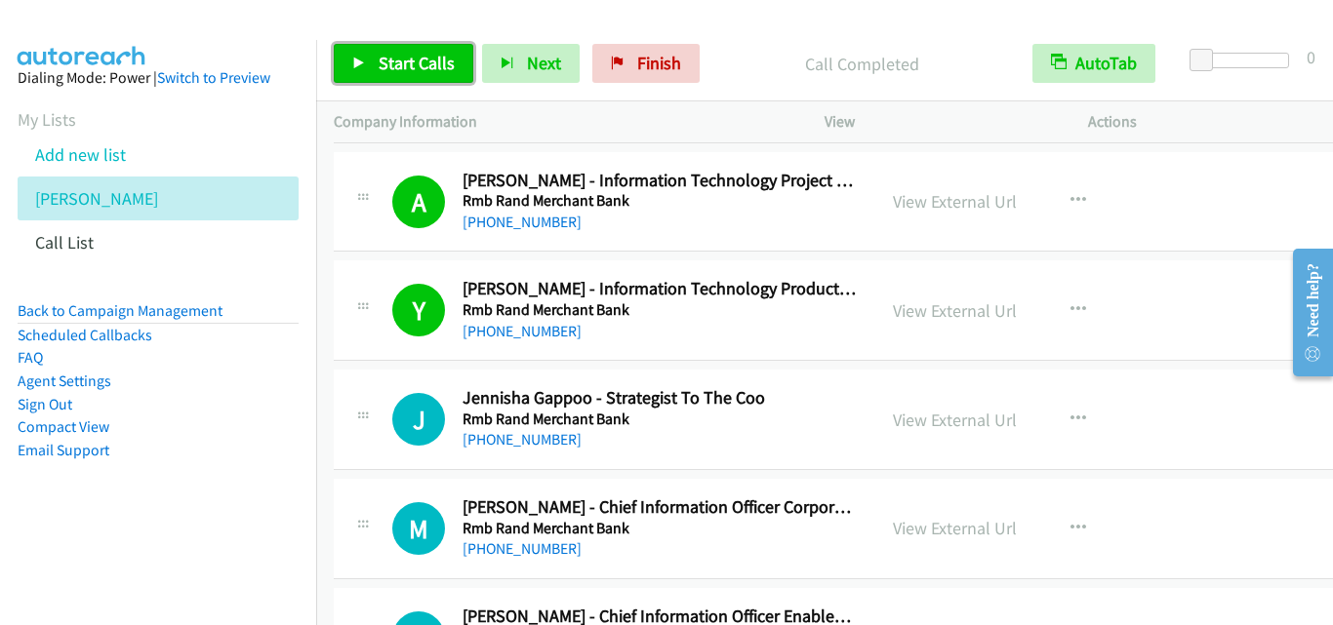
click at [362, 65] on icon at bounding box center [359, 65] width 14 height 14
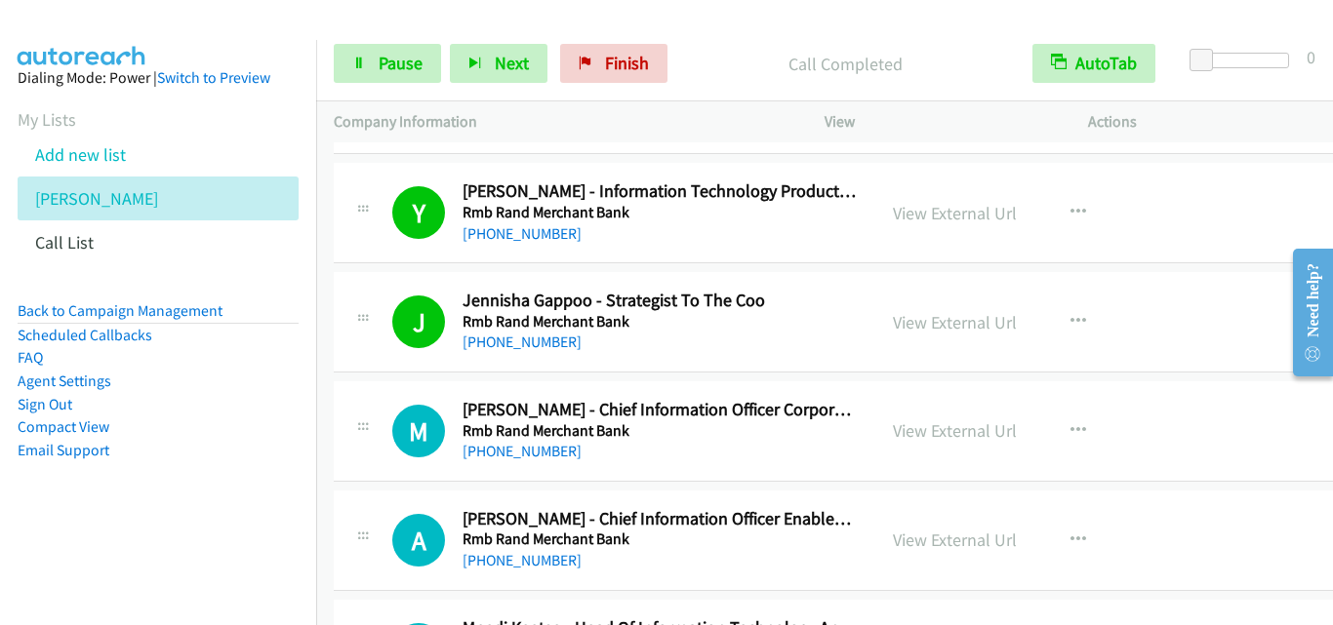
scroll to position [13564, 0]
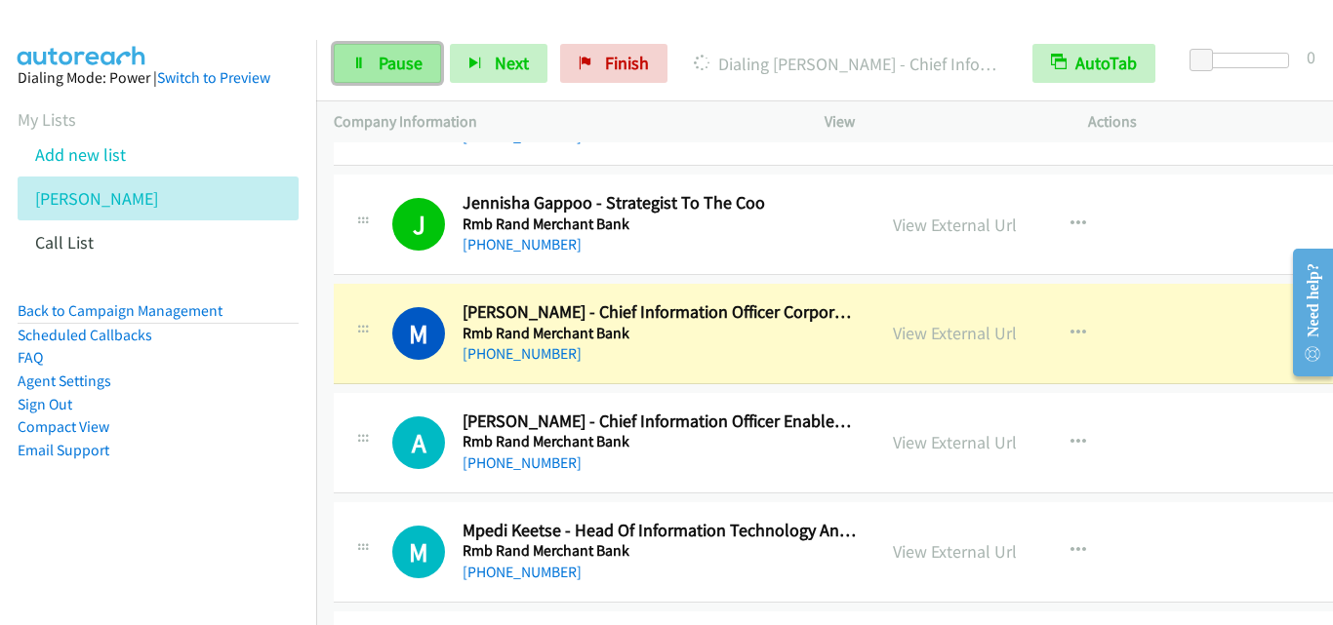
click at [364, 69] on icon at bounding box center [359, 65] width 14 height 14
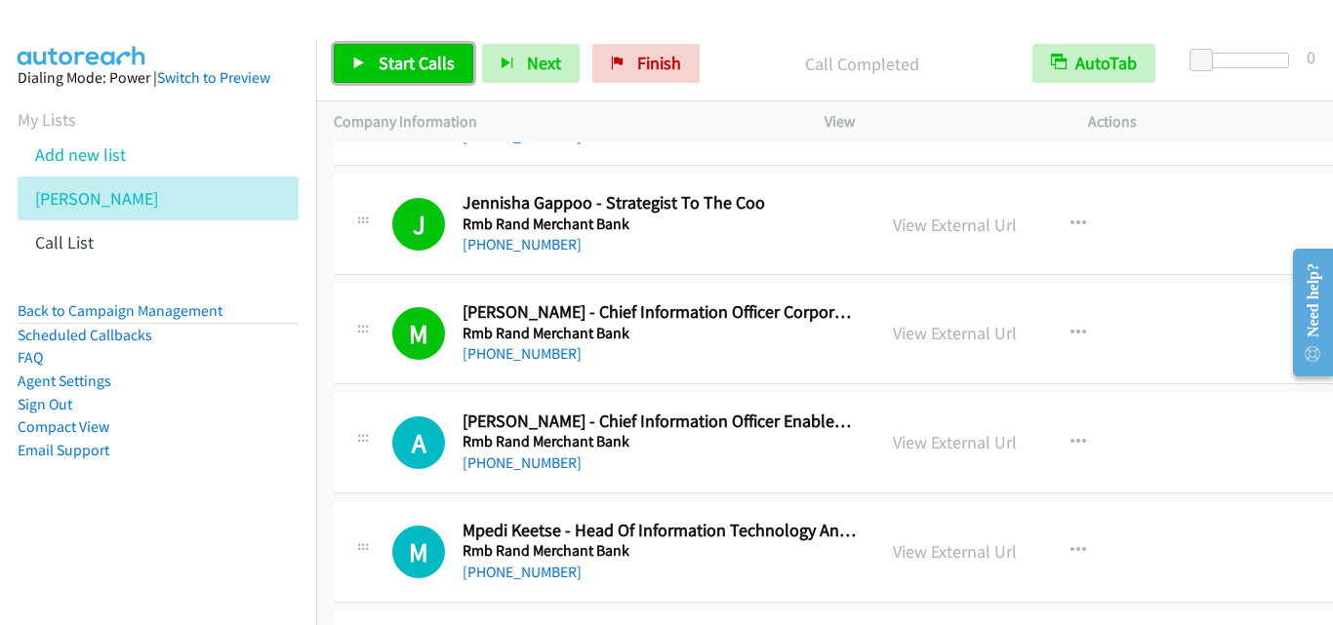
click at [353, 61] on icon at bounding box center [359, 65] width 14 height 14
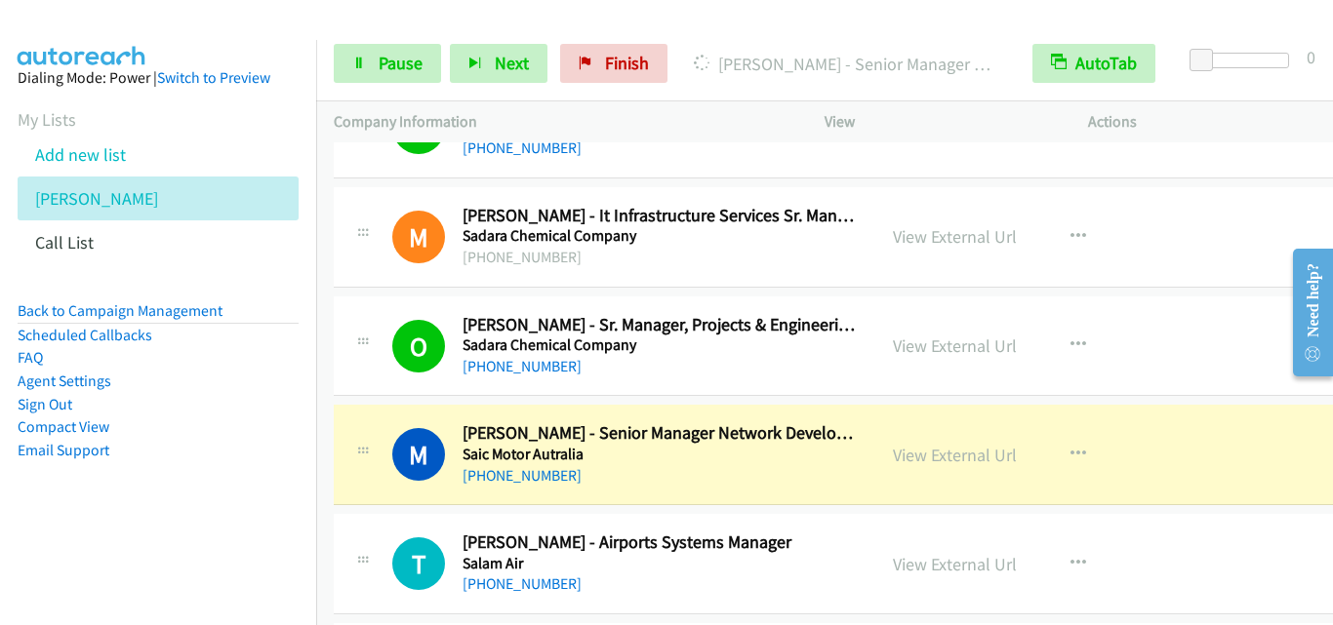
scroll to position [15028, 0]
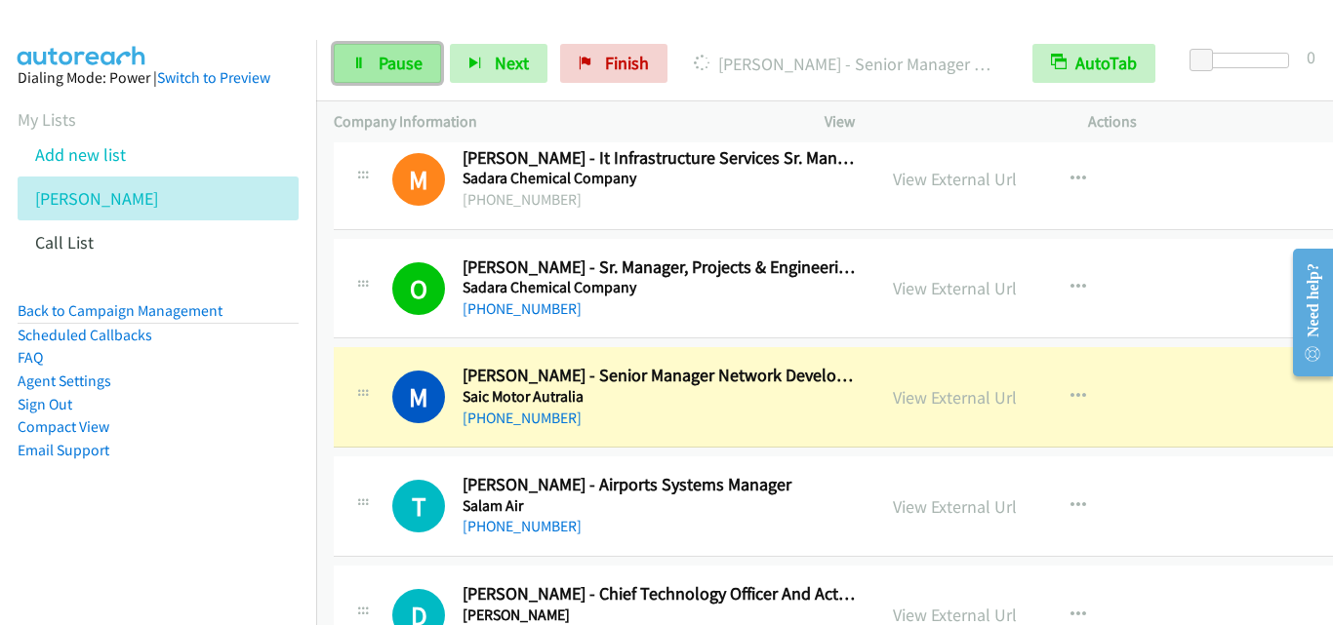
click at [364, 71] on link "Pause" at bounding box center [387, 63] width 107 height 39
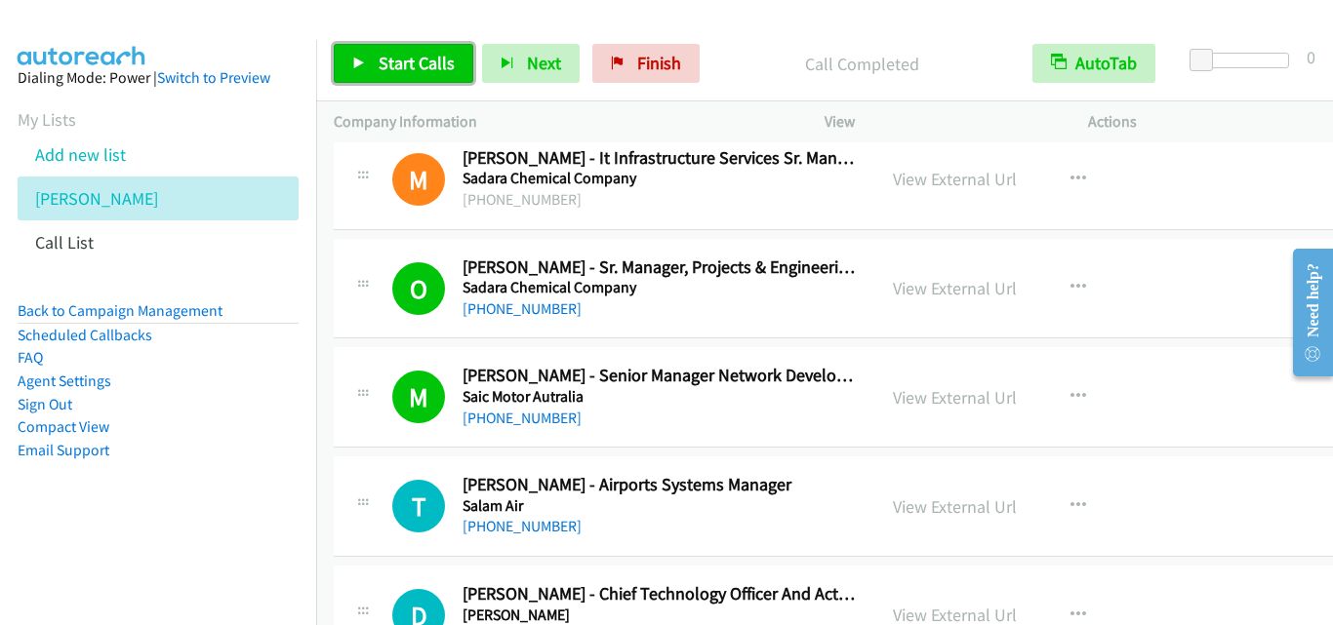
click at [356, 65] on icon at bounding box center [359, 65] width 14 height 14
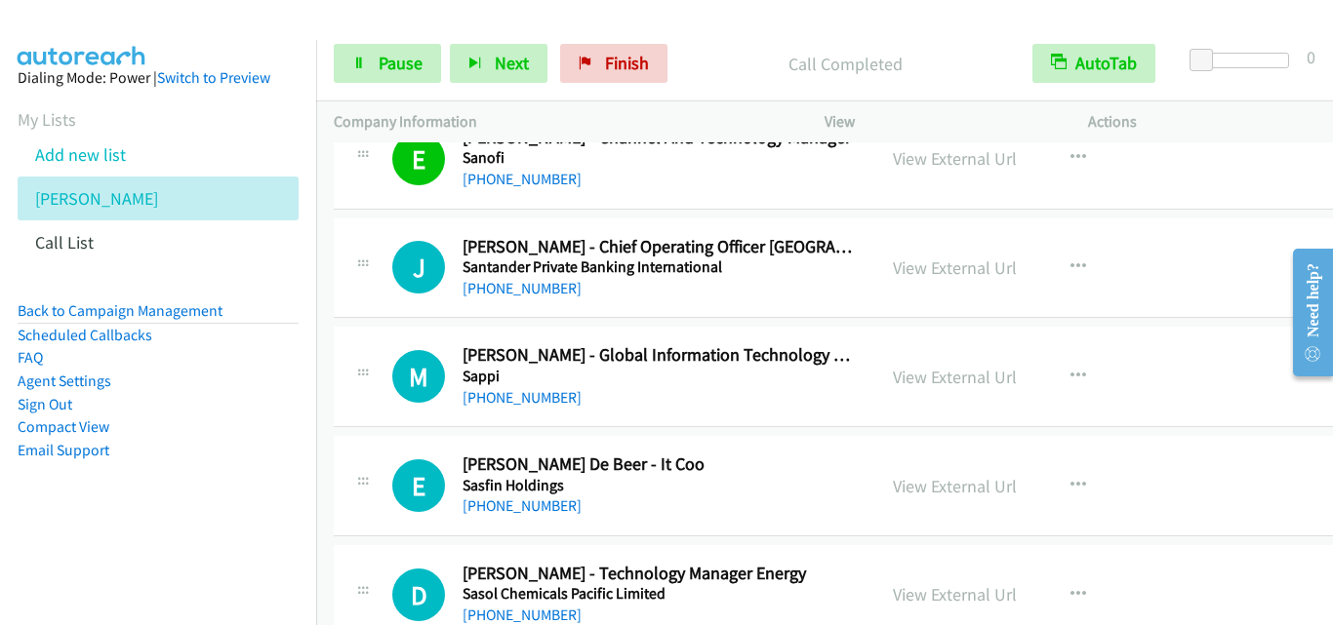
scroll to position [15711, 0]
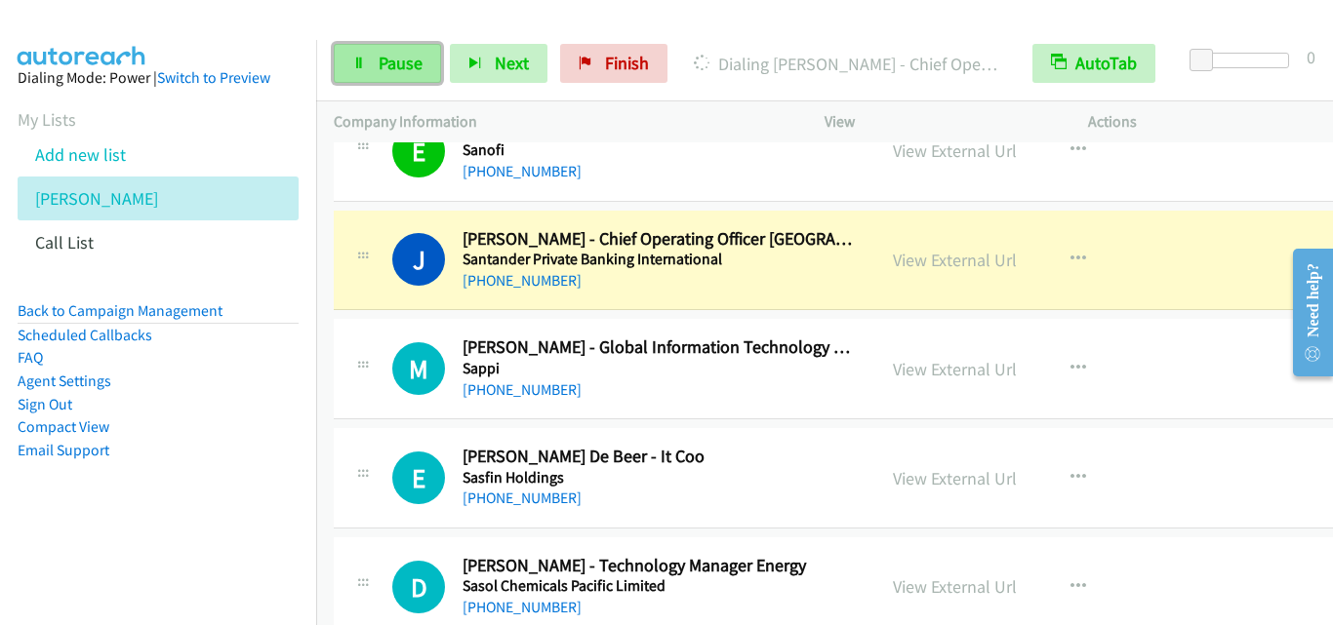
click at [354, 58] on icon at bounding box center [359, 65] width 14 height 14
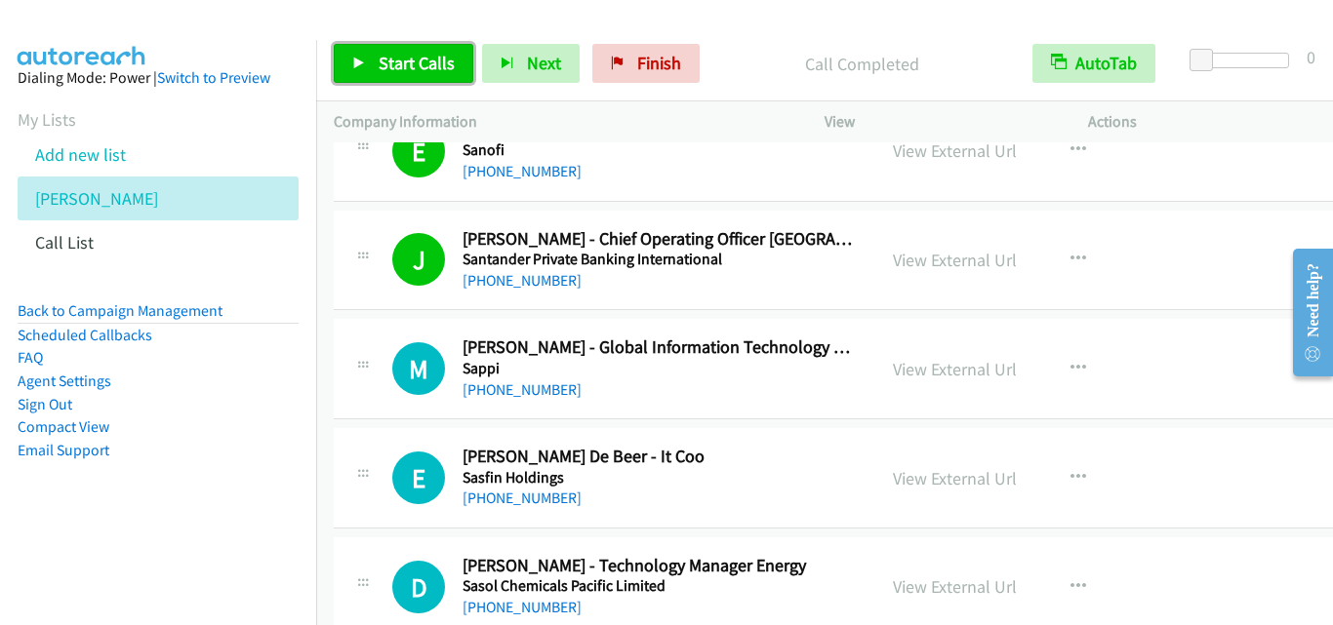
click at [354, 59] on icon at bounding box center [359, 65] width 14 height 14
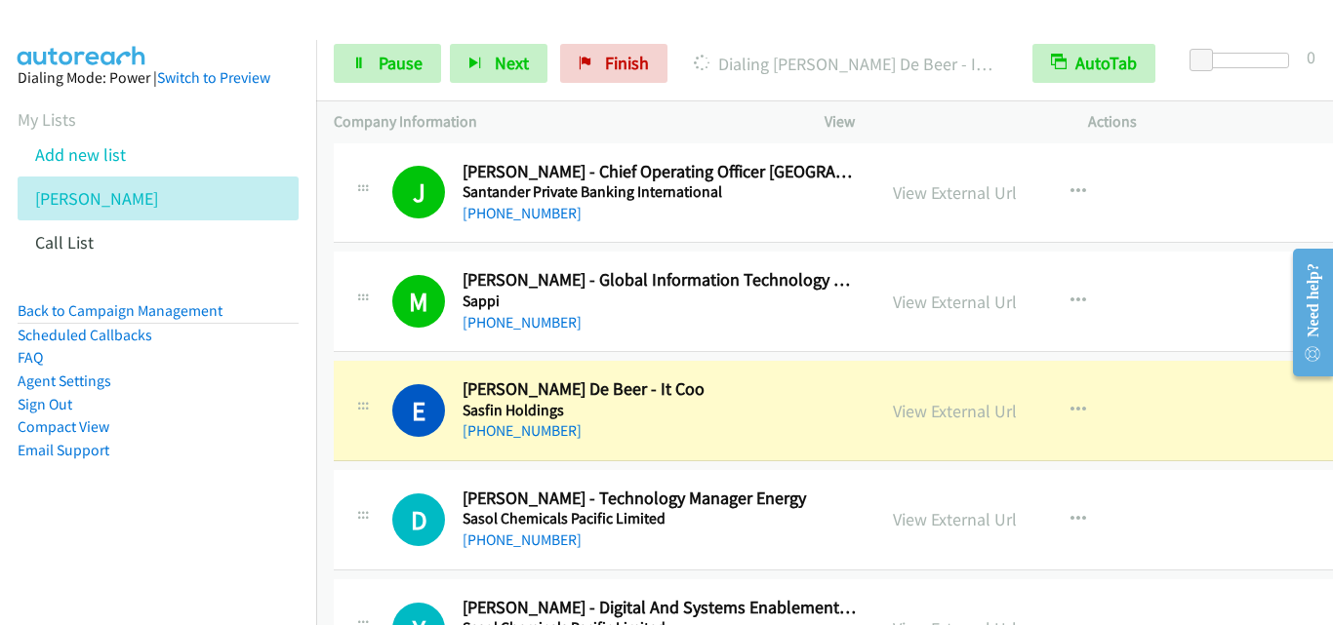
scroll to position [15808, 0]
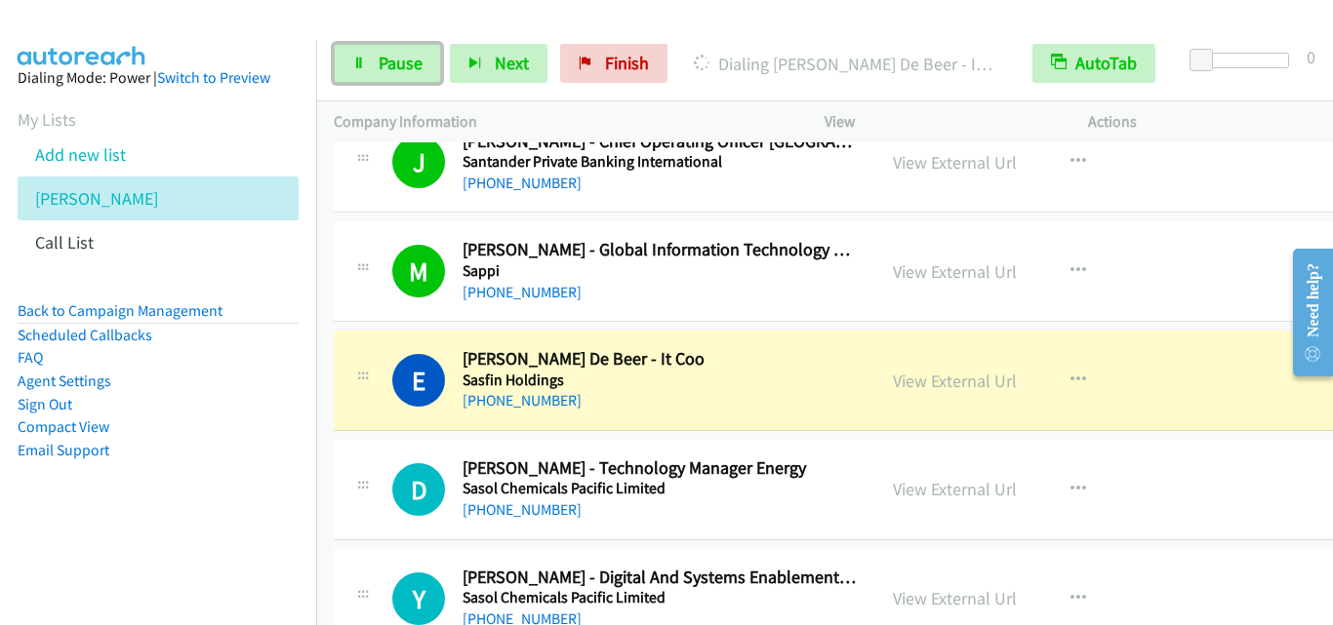
click at [347, 53] on link "Pause" at bounding box center [387, 63] width 107 height 39
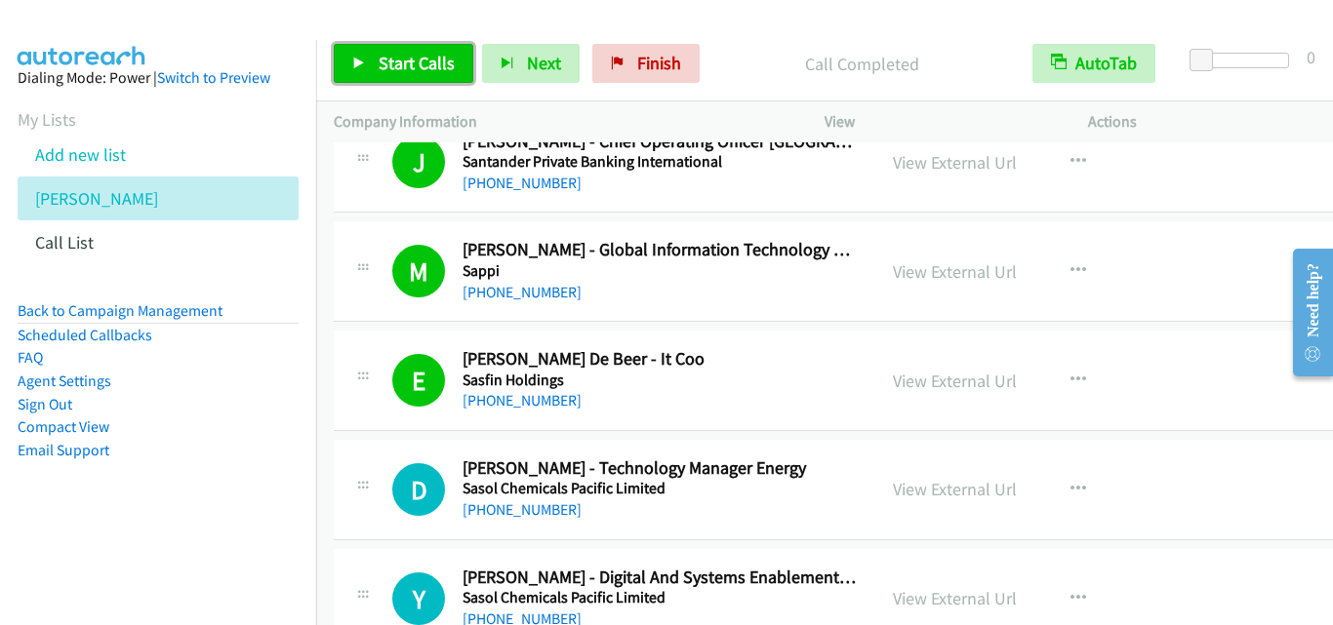
click at [356, 63] on icon at bounding box center [359, 65] width 14 height 14
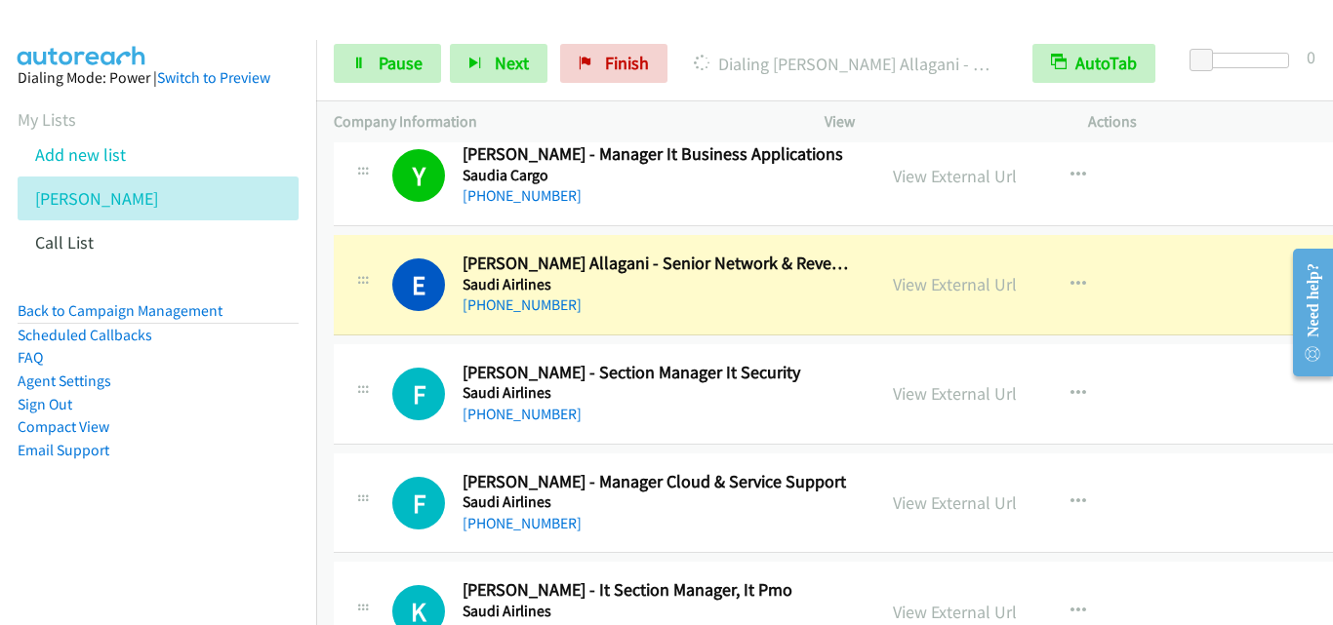
scroll to position [16589, 0]
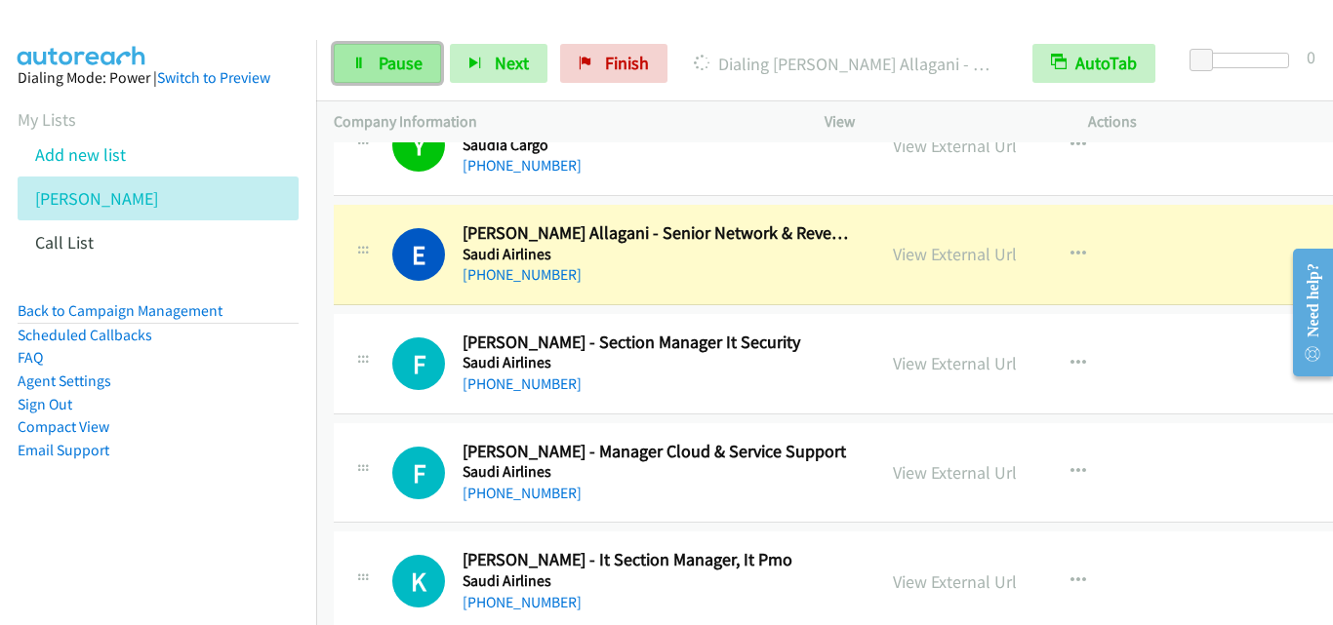
click at [357, 59] on icon at bounding box center [359, 65] width 14 height 14
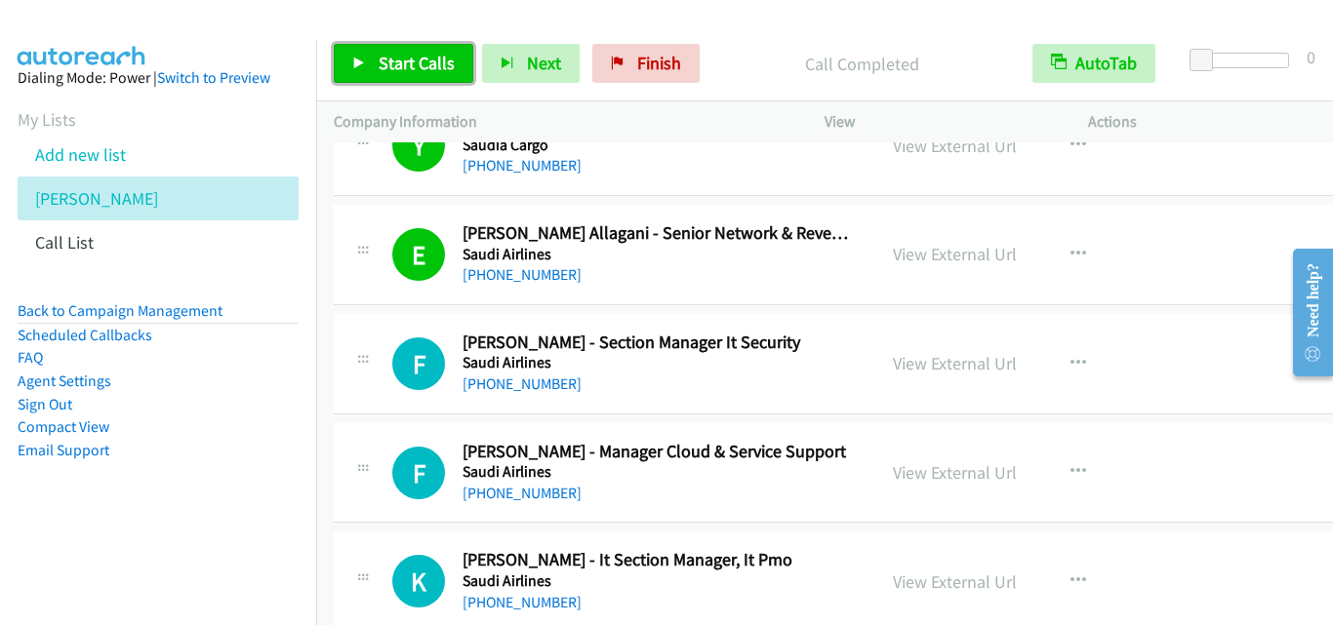
click at [365, 61] on icon at bounding box center [359, 65] width 14 height 14
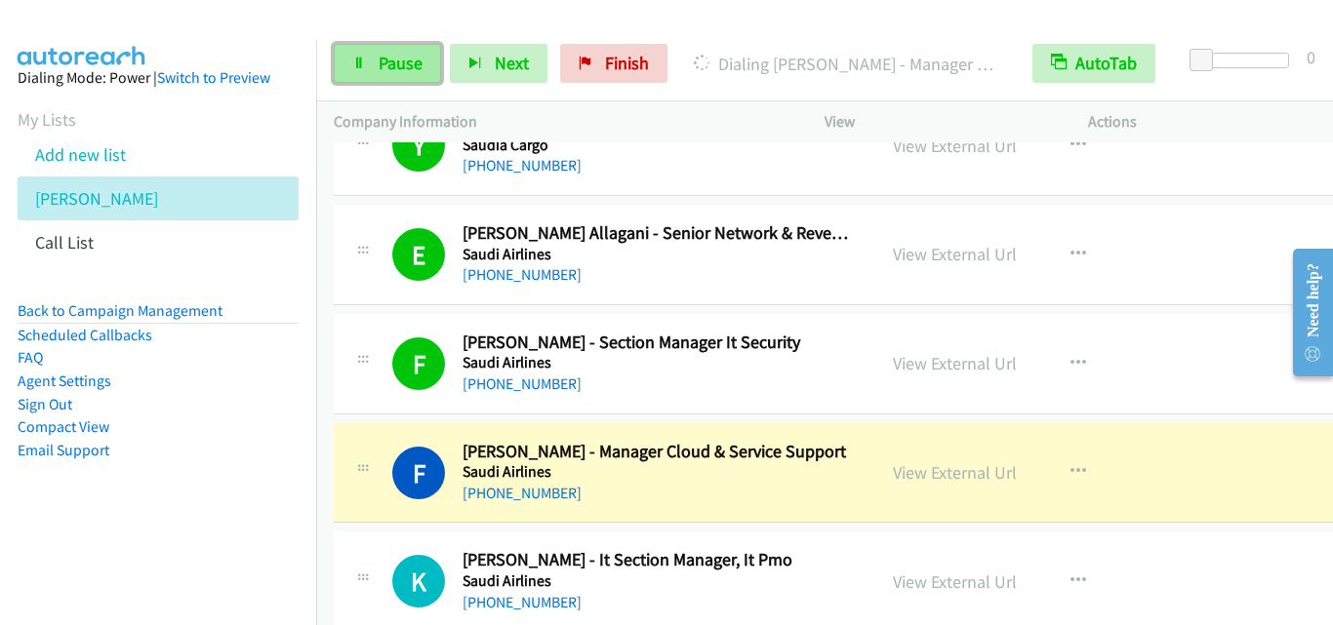
click at [357, 60] on icon at bounding box center [359, 65] width 14 height 14
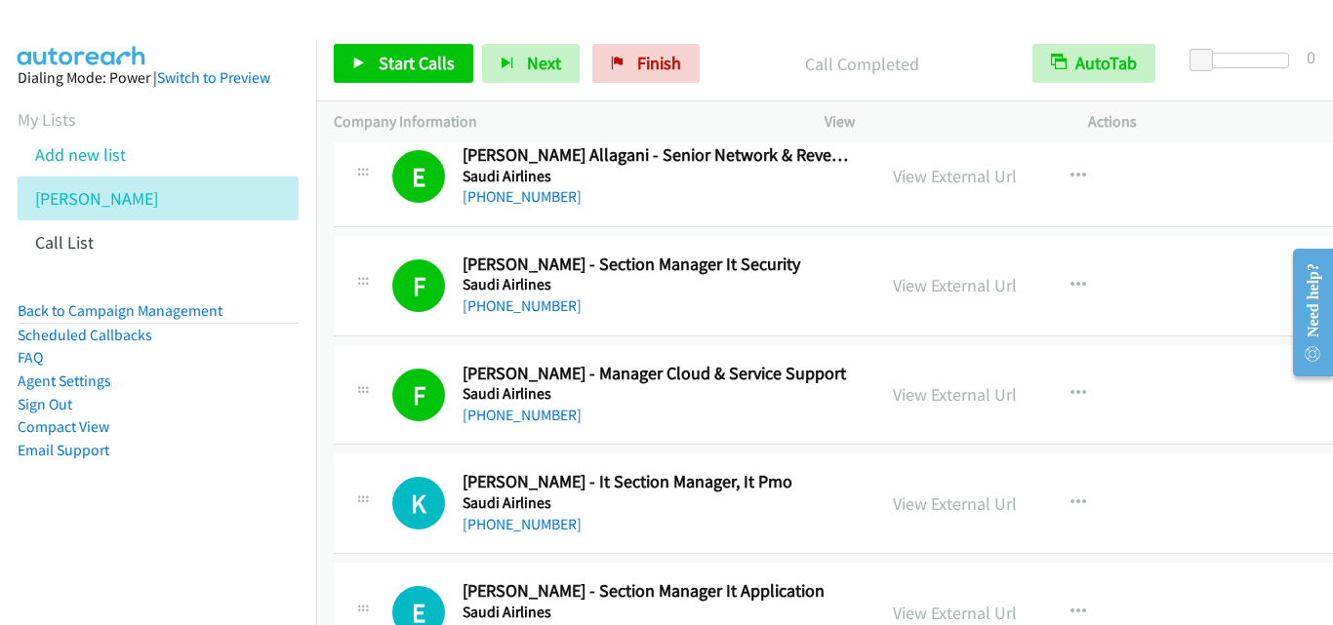
scroll to position [16784, 0]
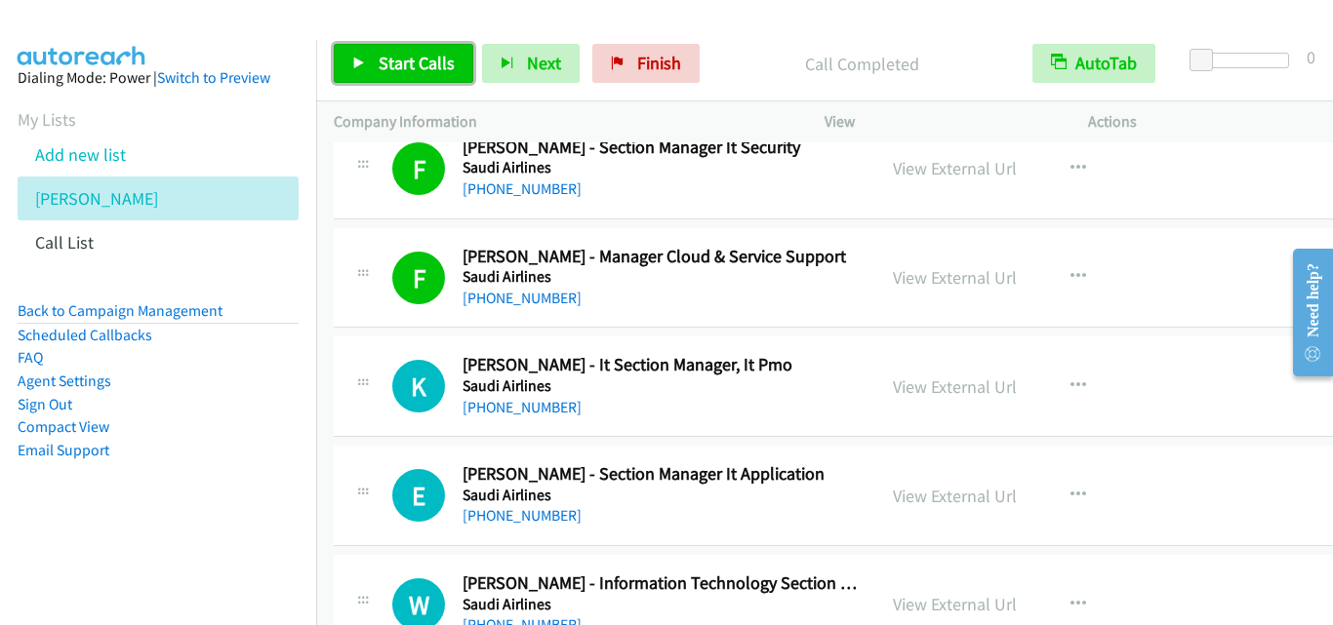
click at [355, 60] on icon at bounding box center [359, 65] width 14 height 14
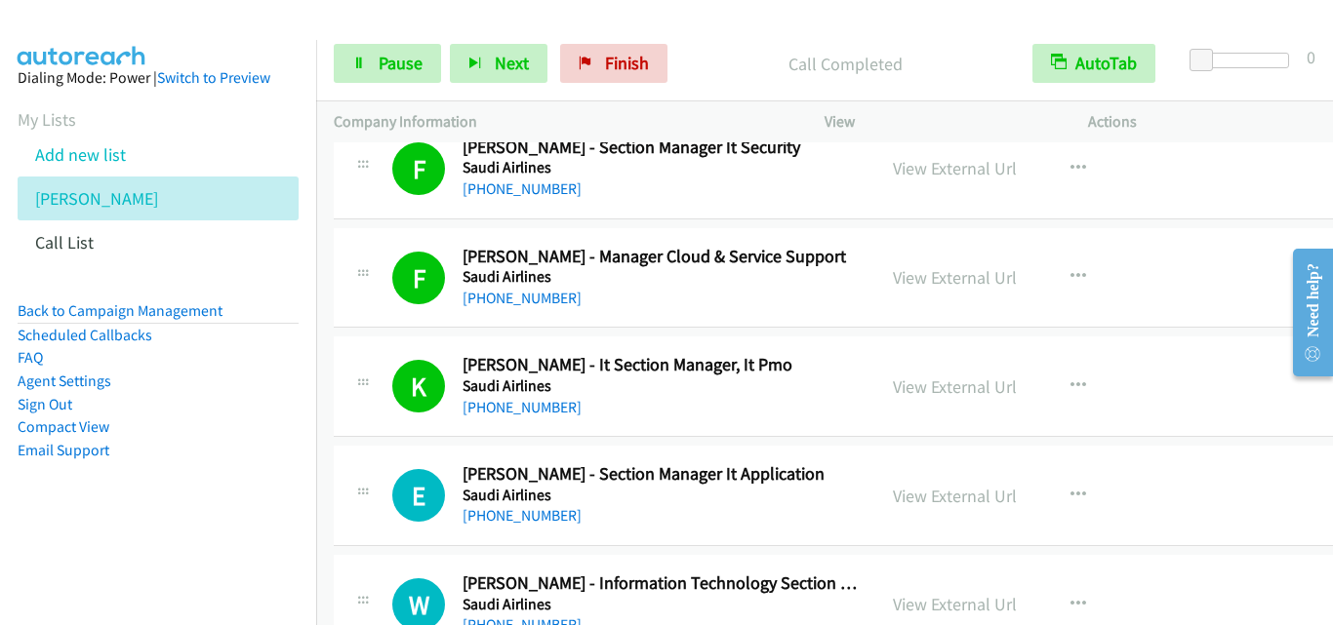
scroll to position [16882, 0]
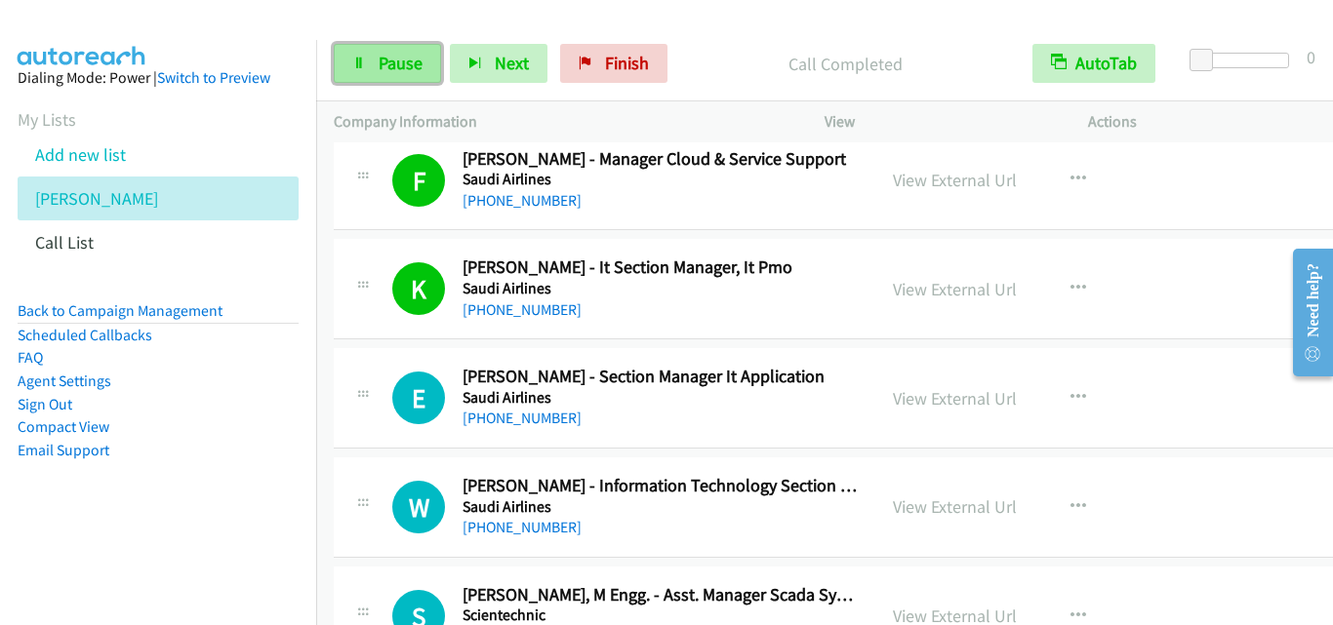
click at [353, 62] on icon at bounding box center [359, 65] width 14 height 14
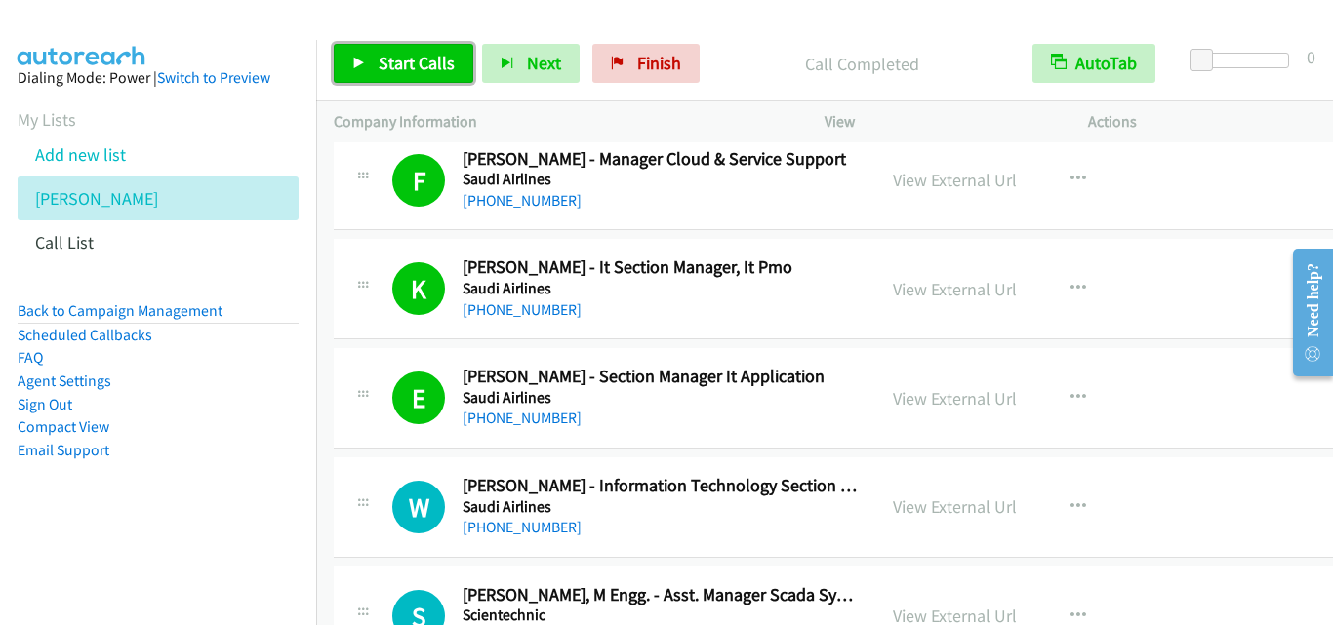
click at [356, 61] on icon at bounding box center [359, 65] width 14 height 14
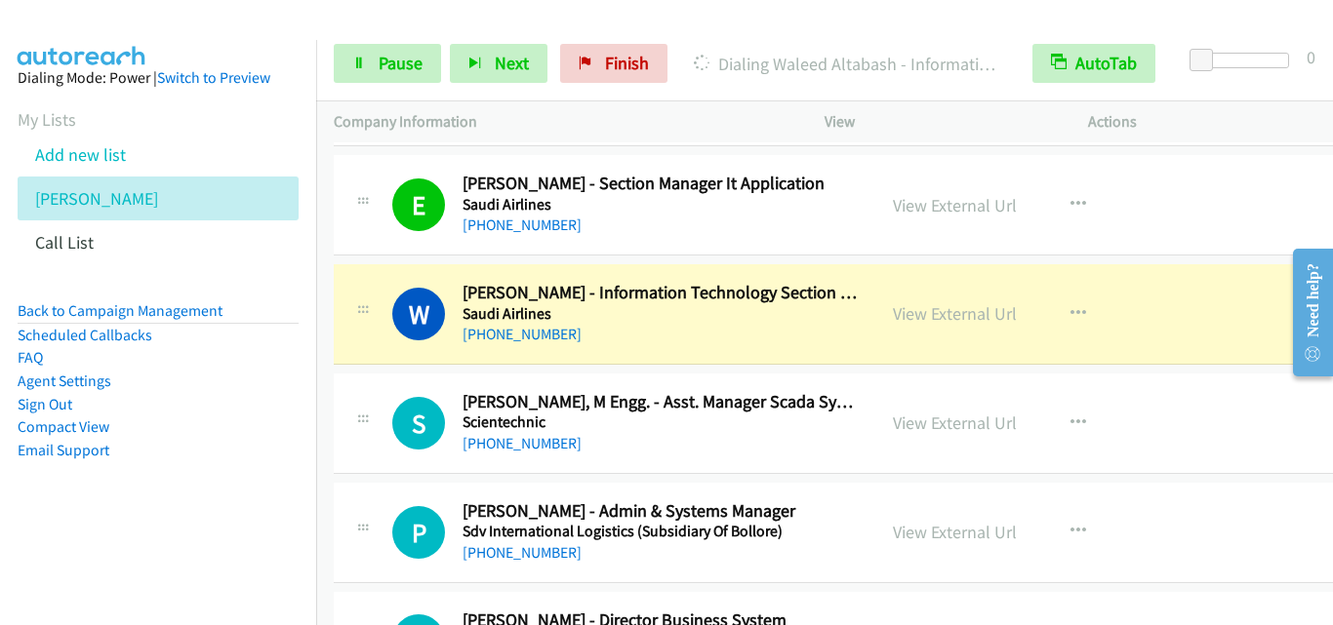
scroll to position [17077, 0]
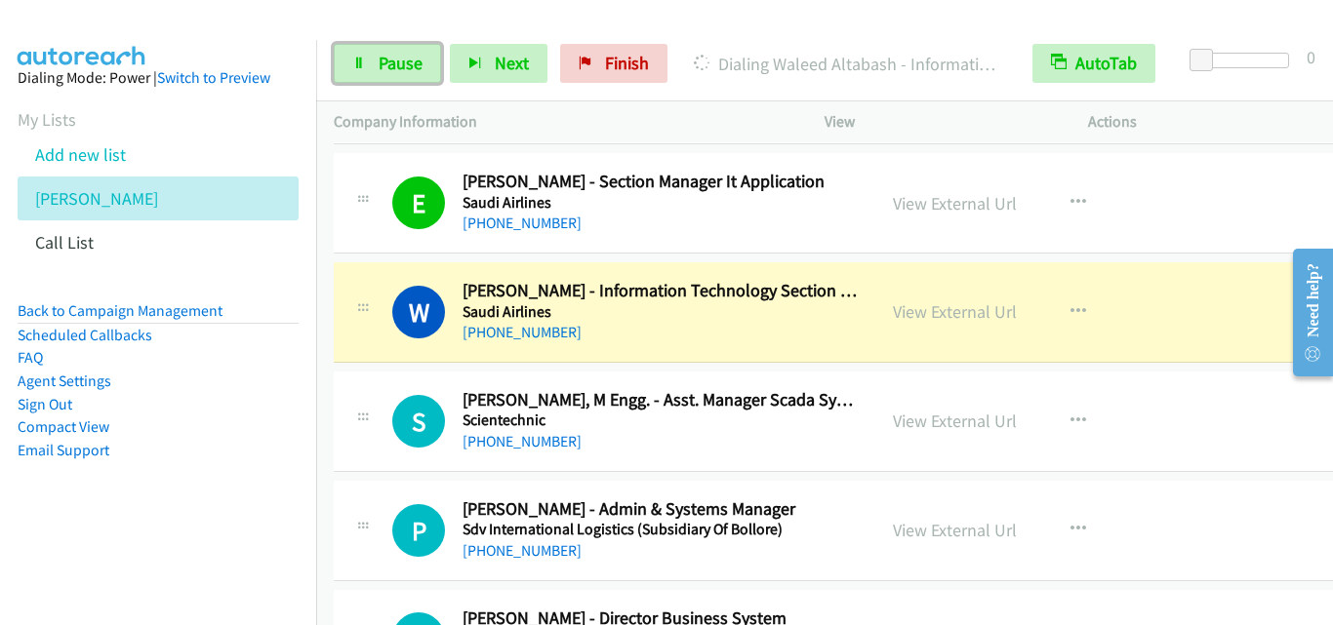
drag, startPoint x: 366, startPoint y: 61, endPoint x: 399, endPoint y: 14, distance: 58.2
click at [366, 61] on link "Pause" at bounding box center [387, 63] width 107 height 39
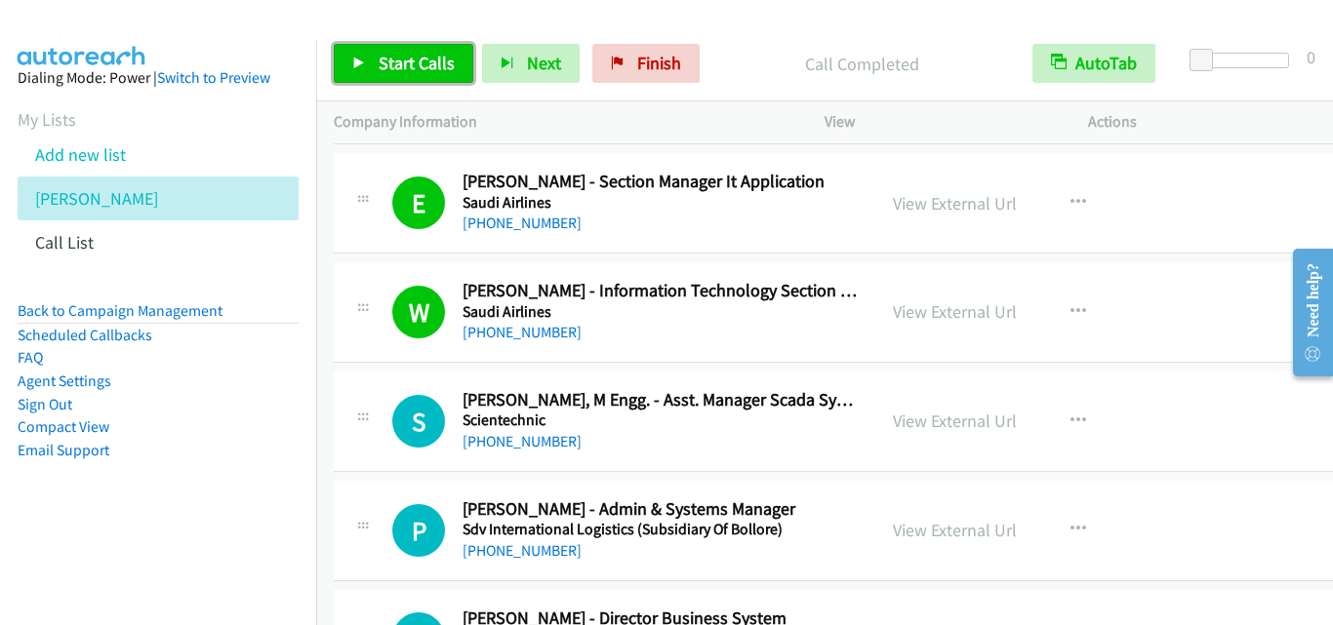
click at [354, 67] on icon at bounding box center [359, 65] width 14 height 14
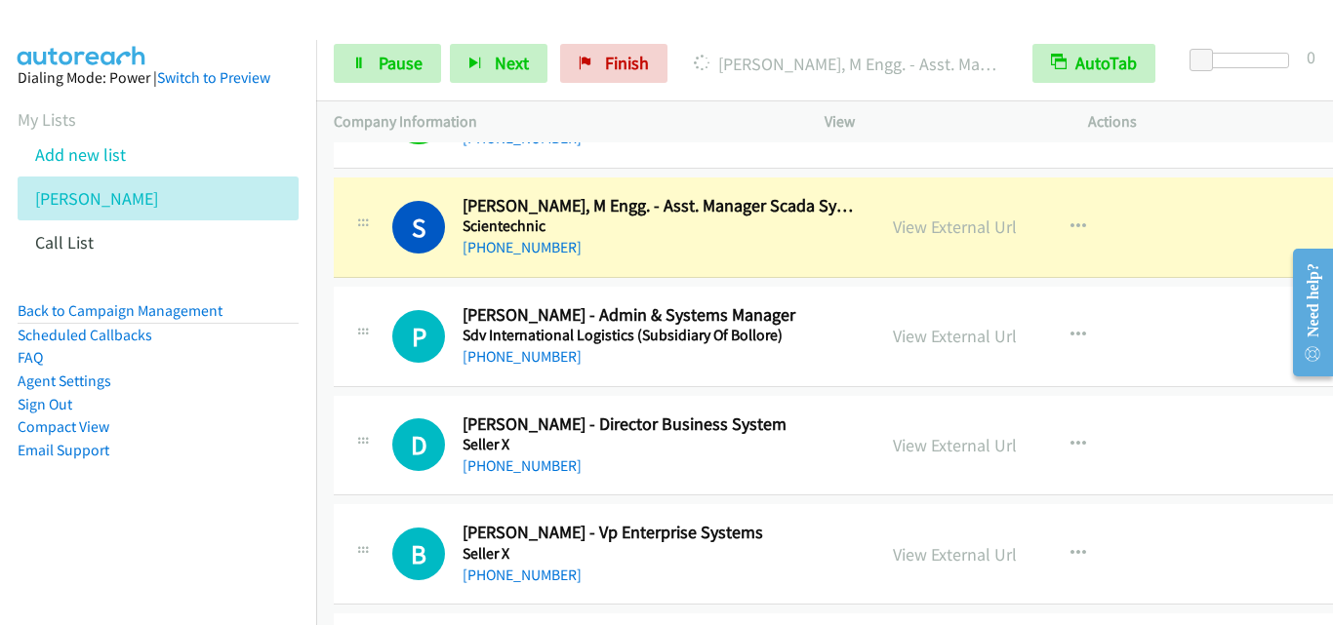
scroll to position [17272, 0]
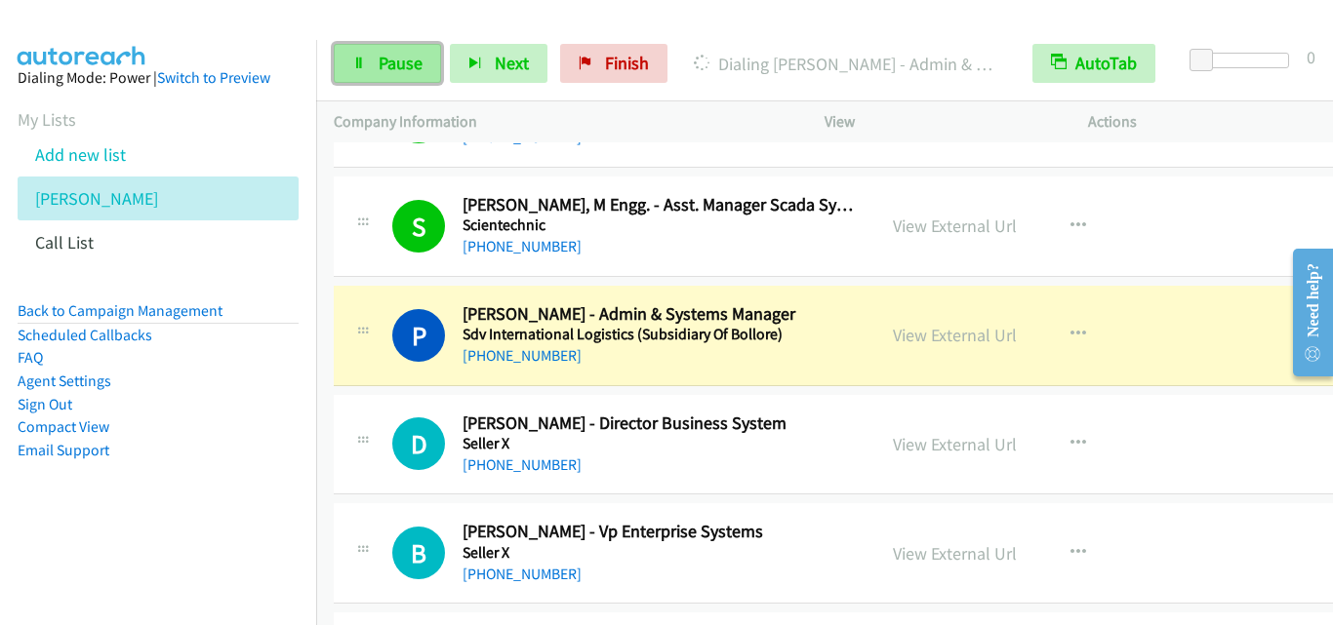
click at [362, 63] on icon at bounding box center [359, 65] width 14 height 14
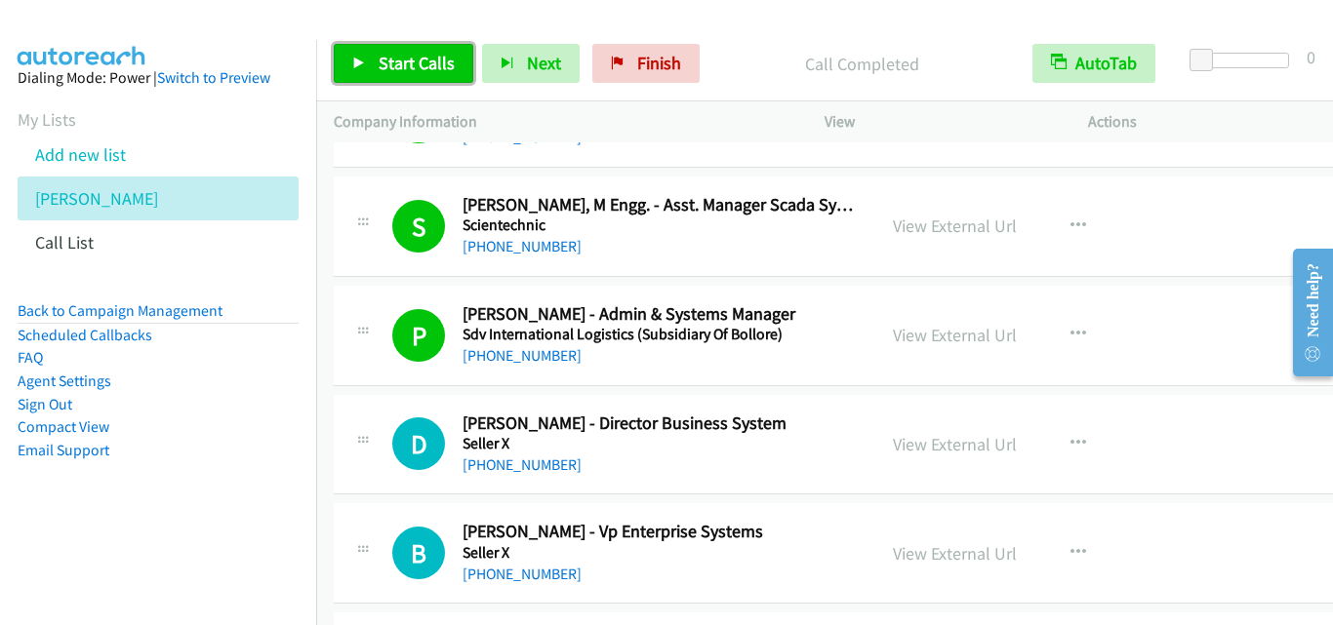
click at [350, 61] on link "Start Calls" at bounding box center [404, 63] width 140 height 39
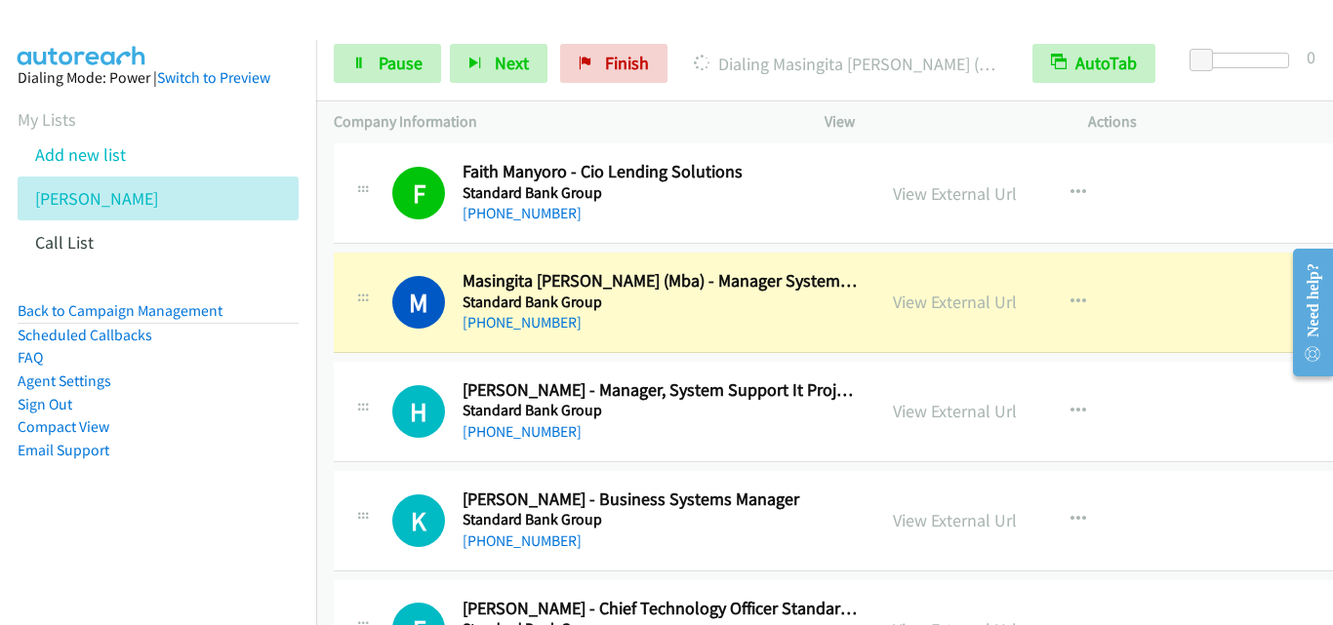
scroll to position [18833, 0]
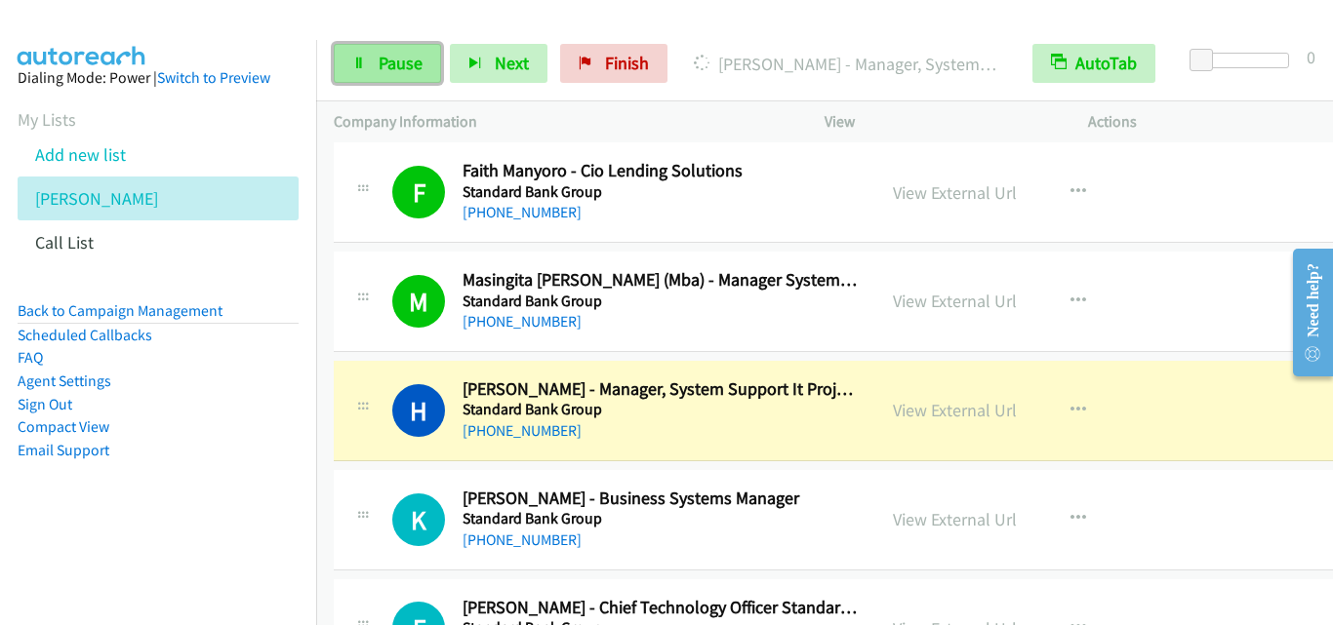
click at [359, 62] on icon at bounding box center [359, 65] width 14 height 14
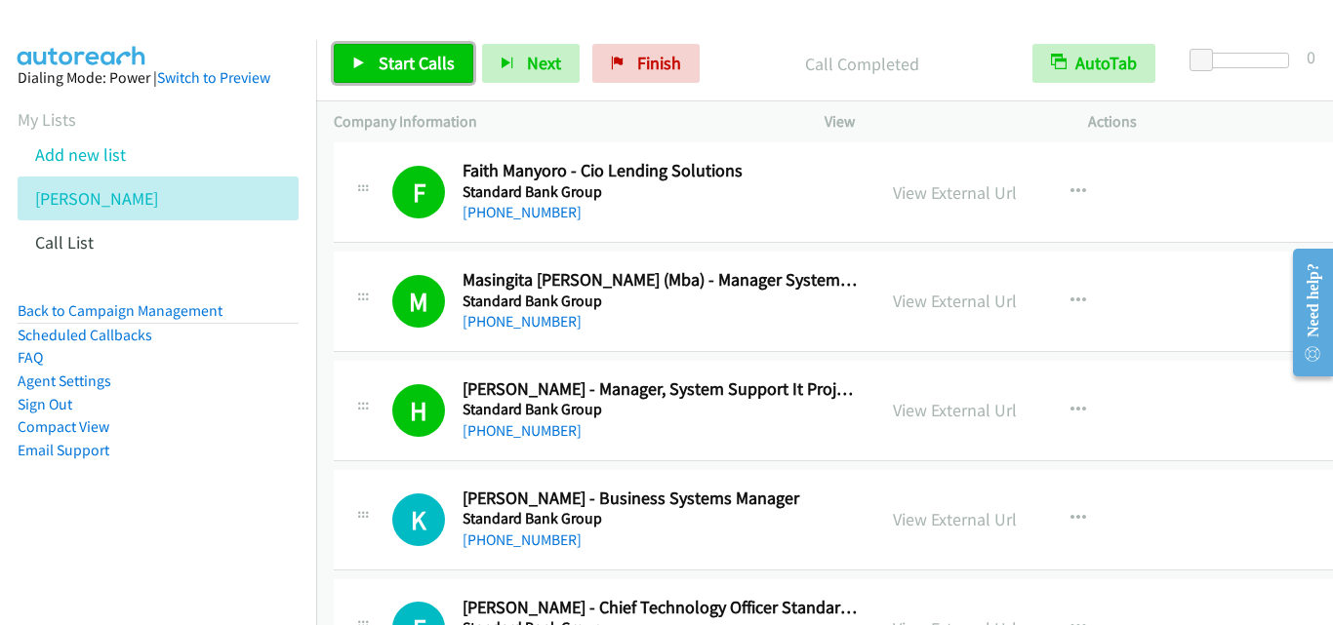
drag, startPoint x: 352, startPoint y: 63, endPoint x: 427, endPoint y: 92, distance: 80.3
click at [351, 63] on link "Start Calls" at bounding box center [404, 63] width 140 height 39
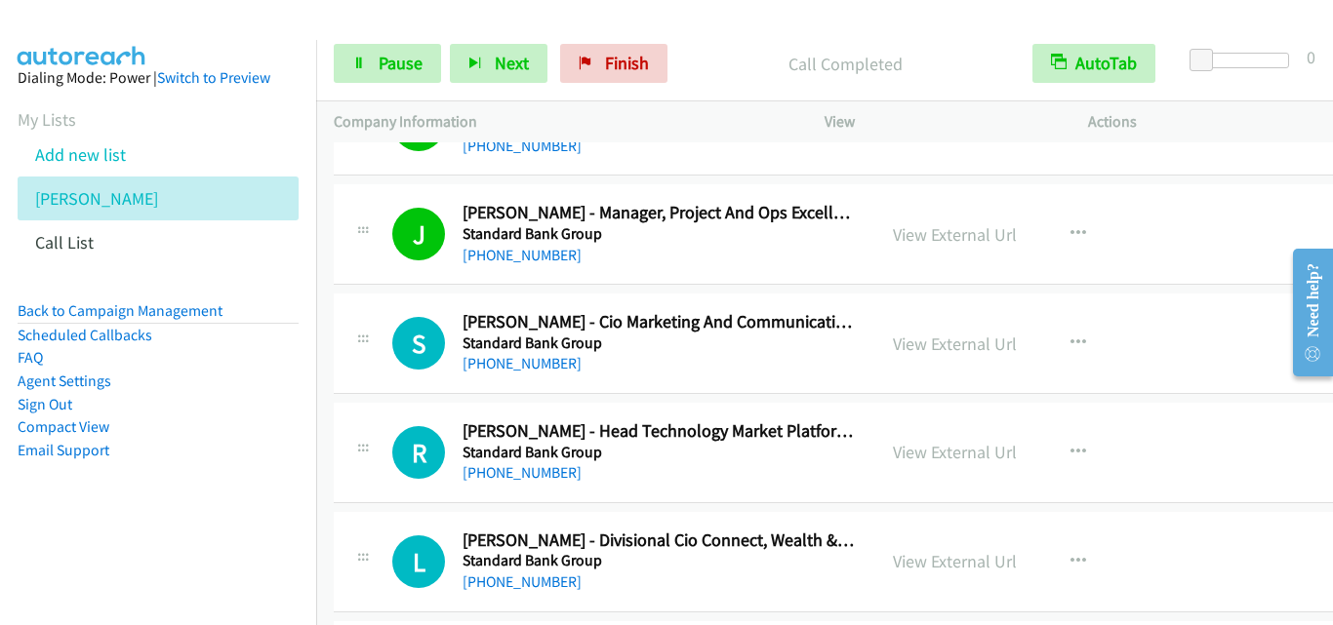
scroll to position [19907, 0]
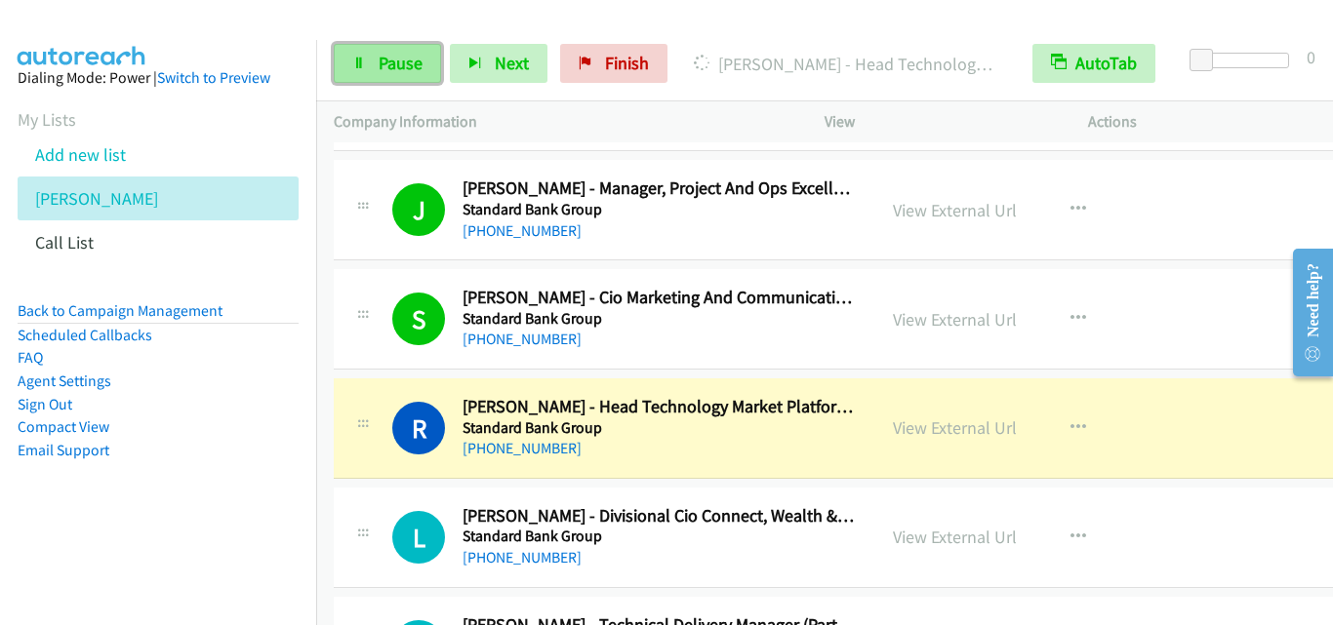
click at [363, 64] on icon at bounding box center [359, 65] width 14 height 14
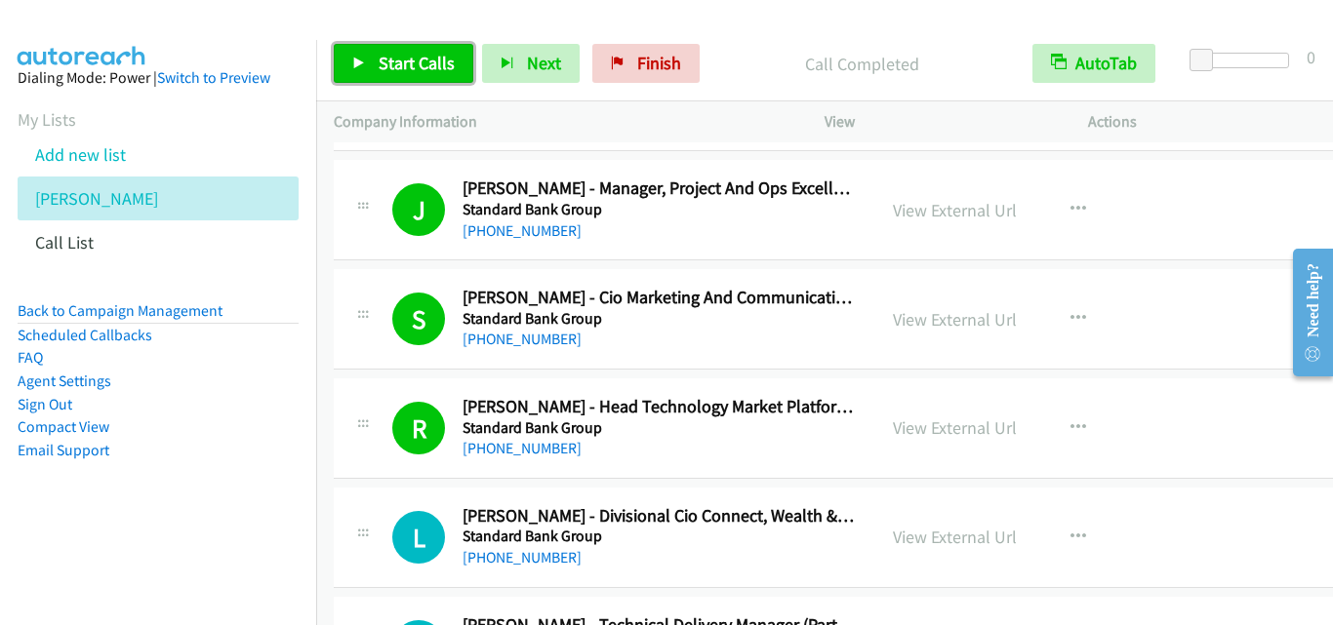
click at [364, 59] on icon at bounding box center [359, 65] width 14 height 14
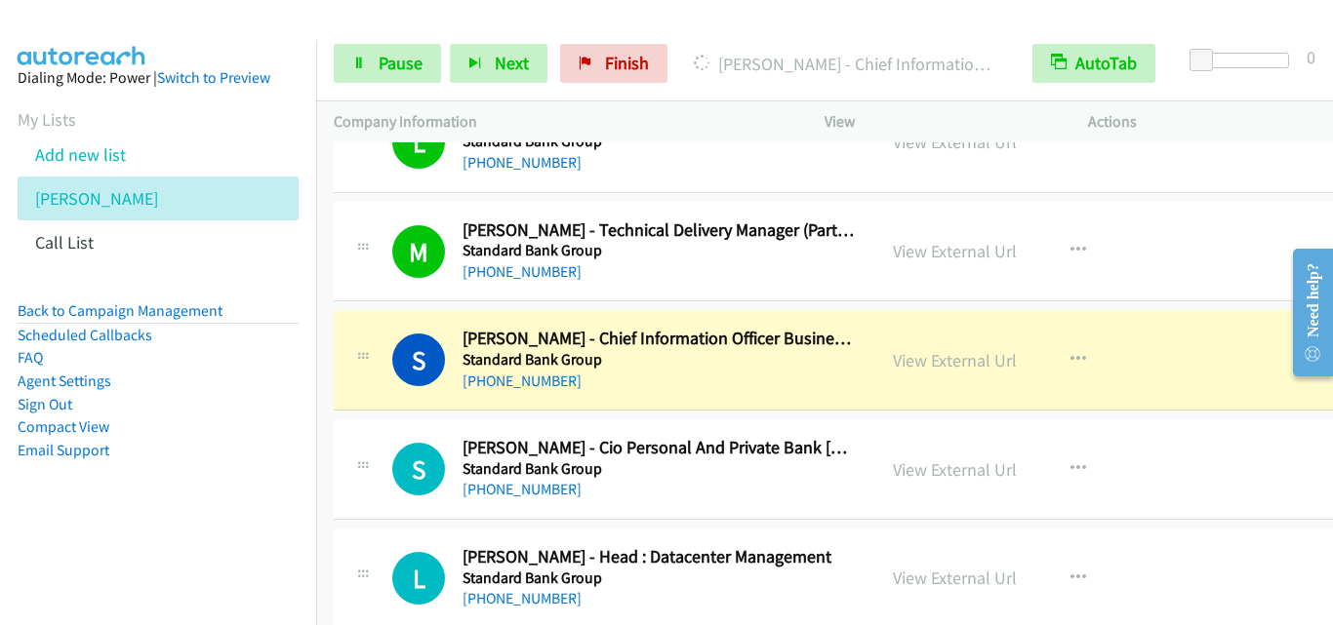
scroll to position [20395, 0]
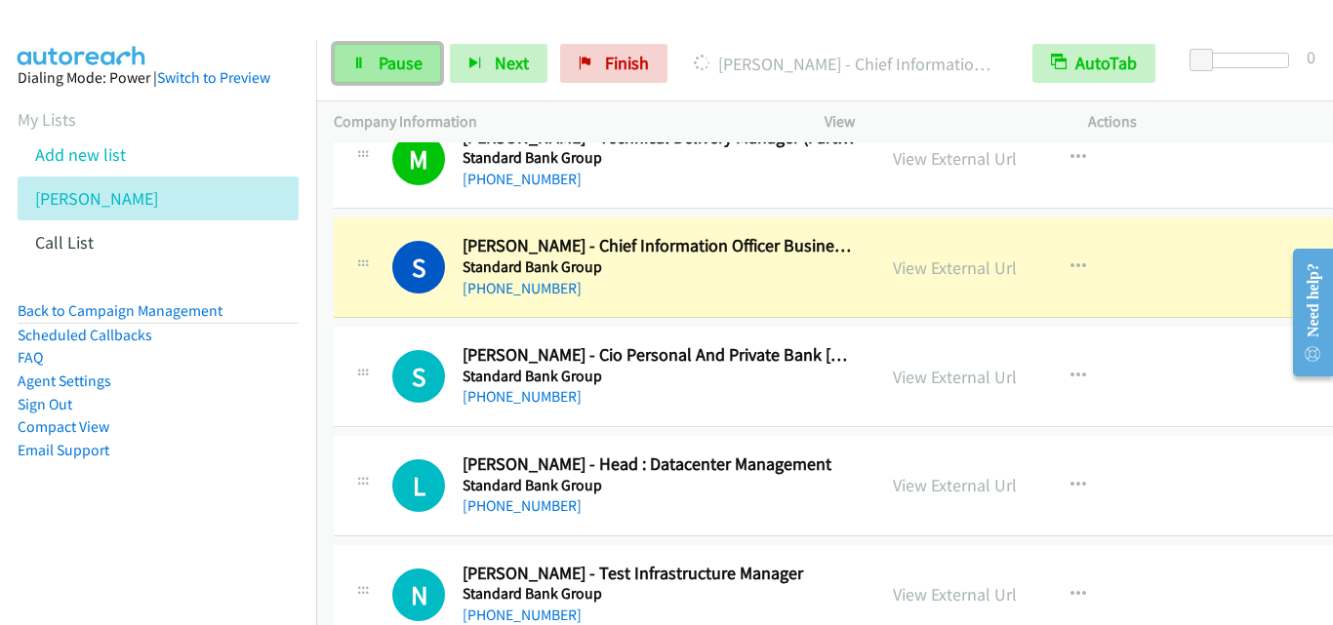
click at [349, 55] on link "Pause" at bounding box center [387, 63] width 107 height 39
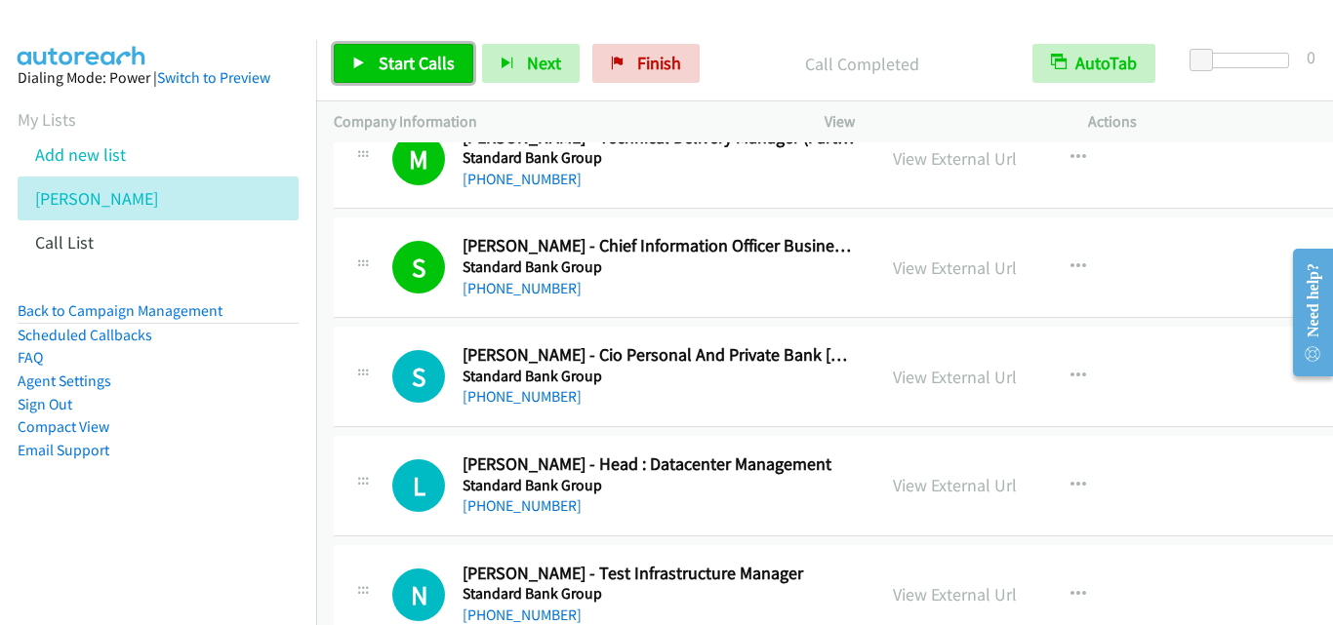
click at [354, 62] on icon at bounding box center [359, 65] width 14 height 14
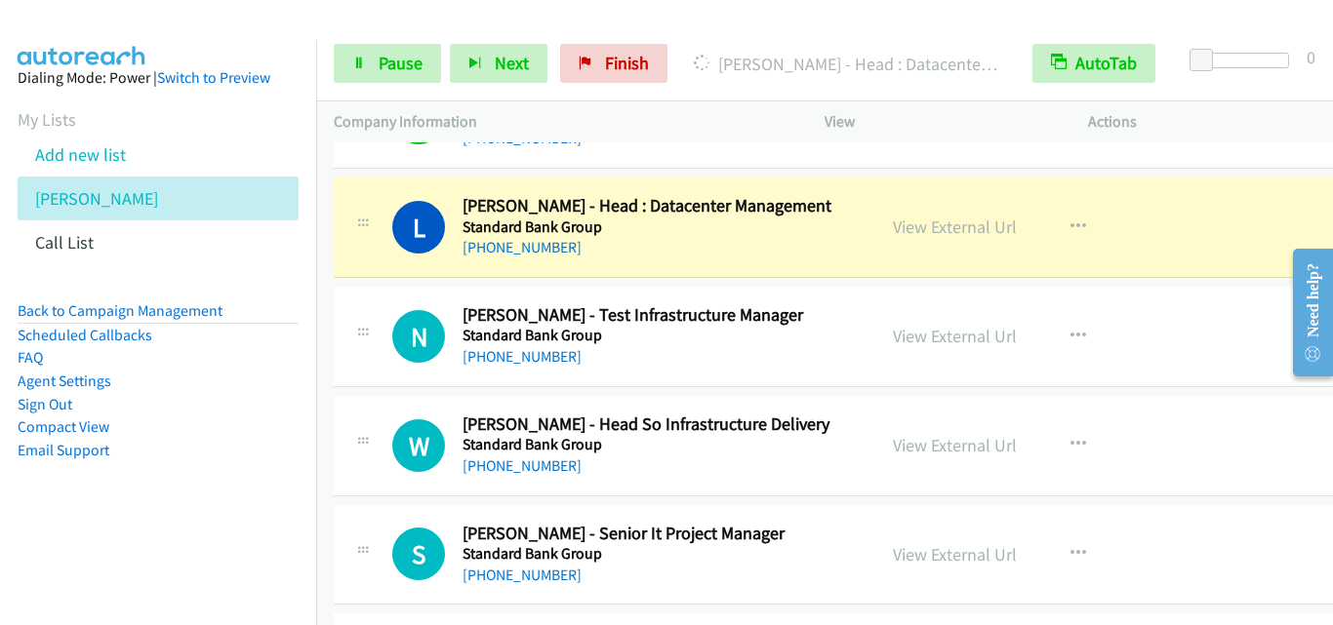
scroll to position [20687, 0]
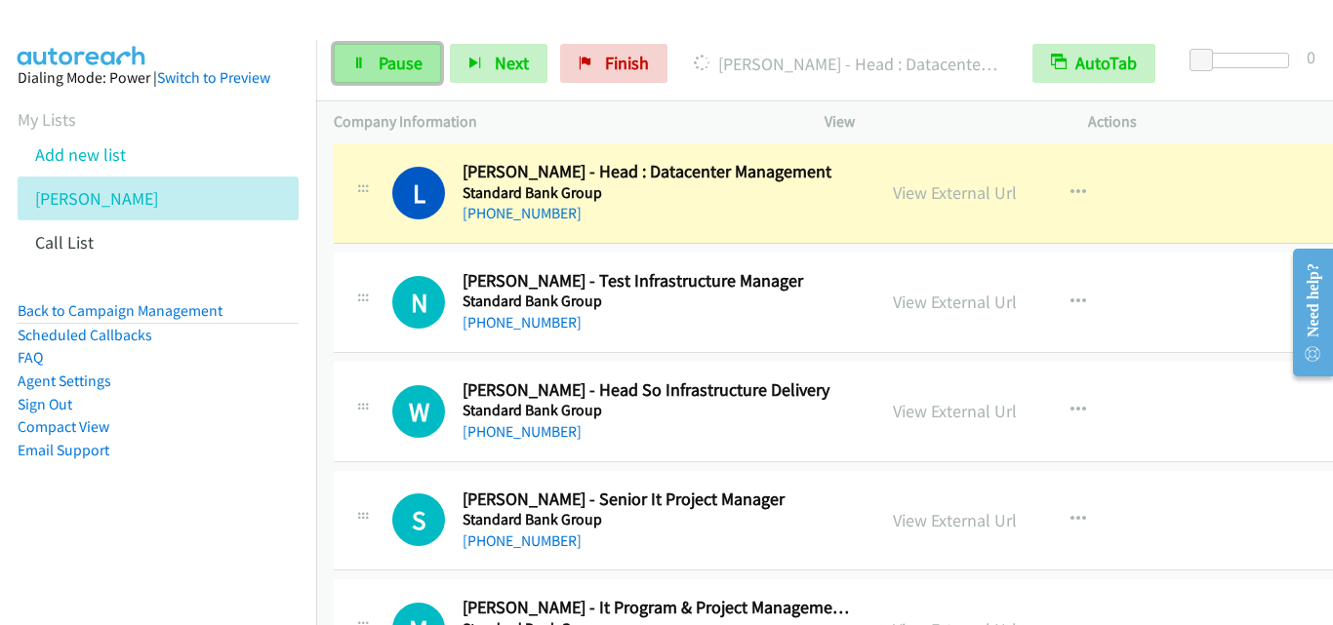
click at [357, 72] on link "Pause" at bounding box center [387, 63] width 107 height 39
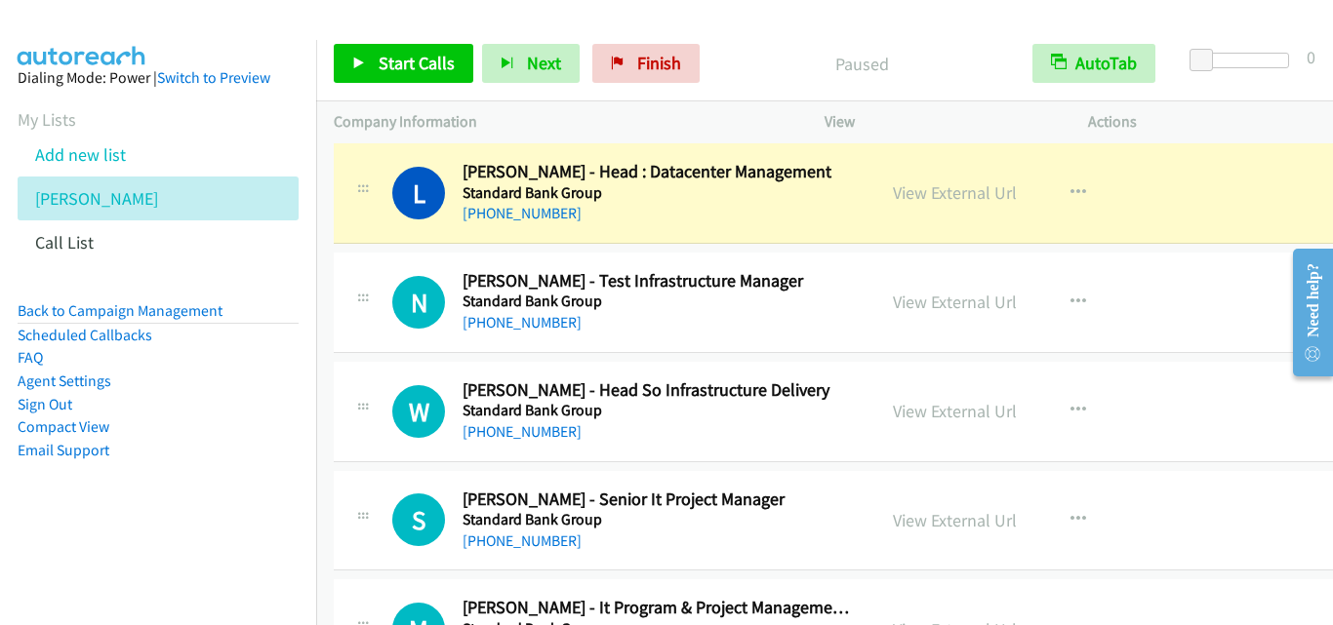
drag, startPoint x: 758, startPoint y: 74, endPoint x: 530, endPoint y: 26, distance: 233.3
click at [758, 74] on p "Paused" at bounding box center [861, 64] width 271 height 26
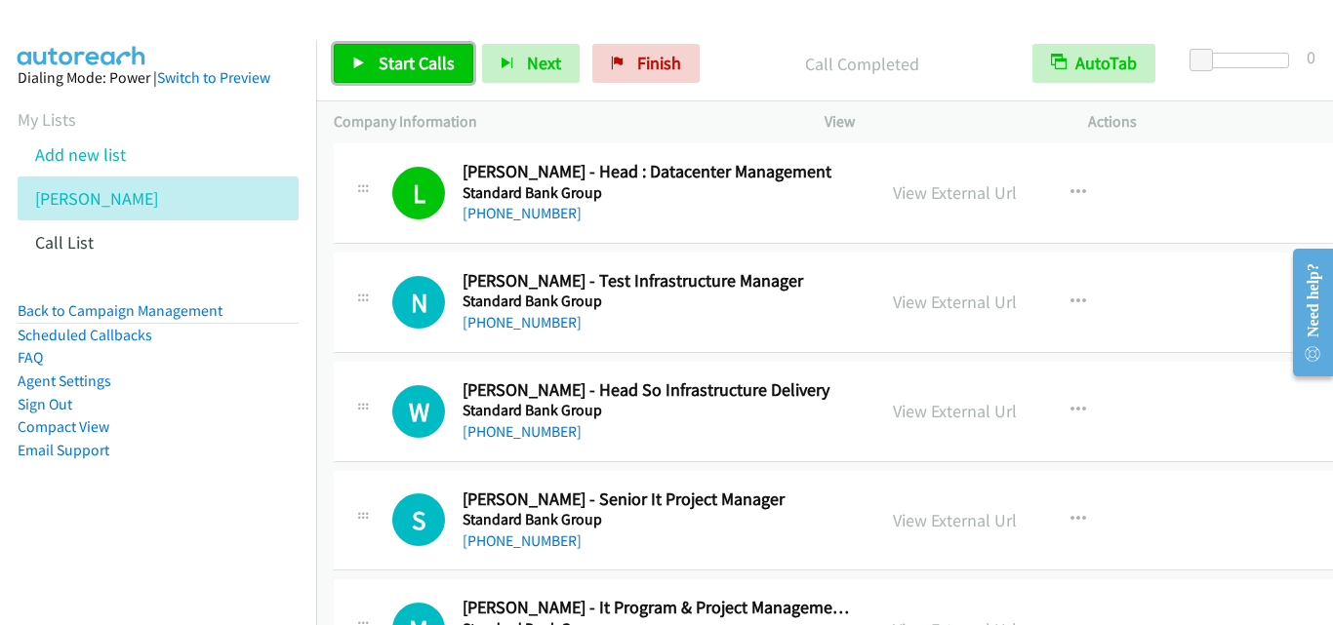
click at [353, 59] on icon at bounding box center [359, 65] width 14 height 14
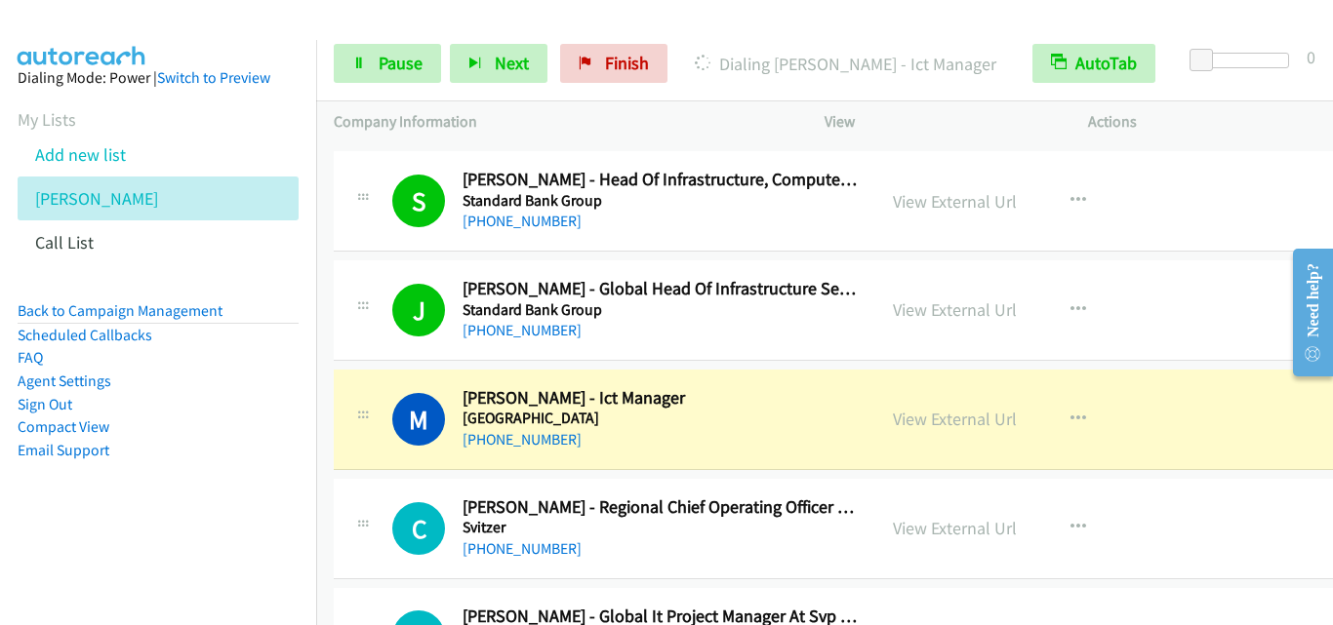
scroll to position [22346, 0]
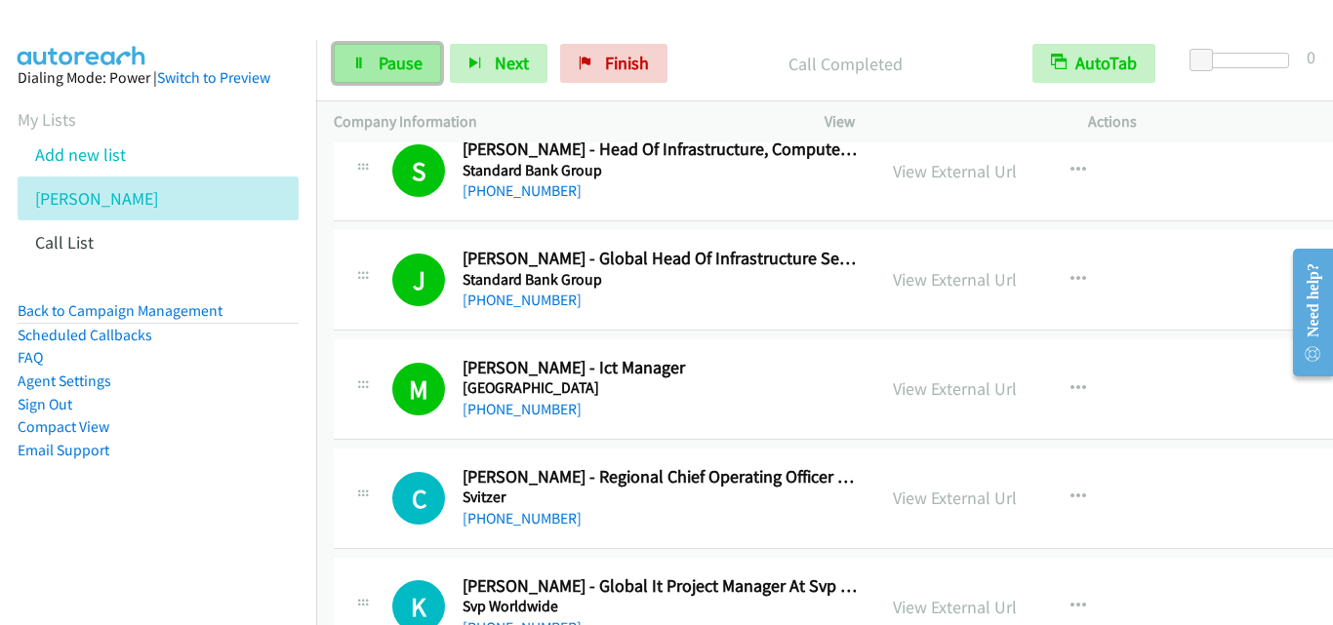
click at [359, 61] on icon at bounding box center [359, 65] width 14 height 14
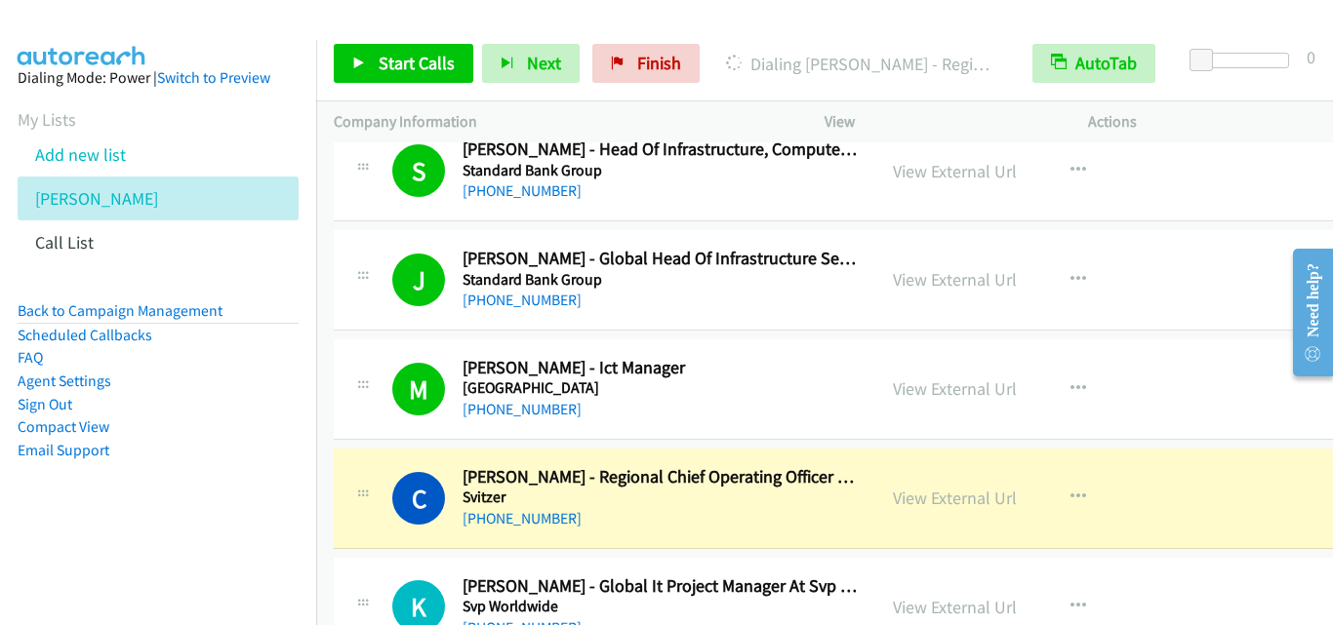
scroll to position [22444, 0]
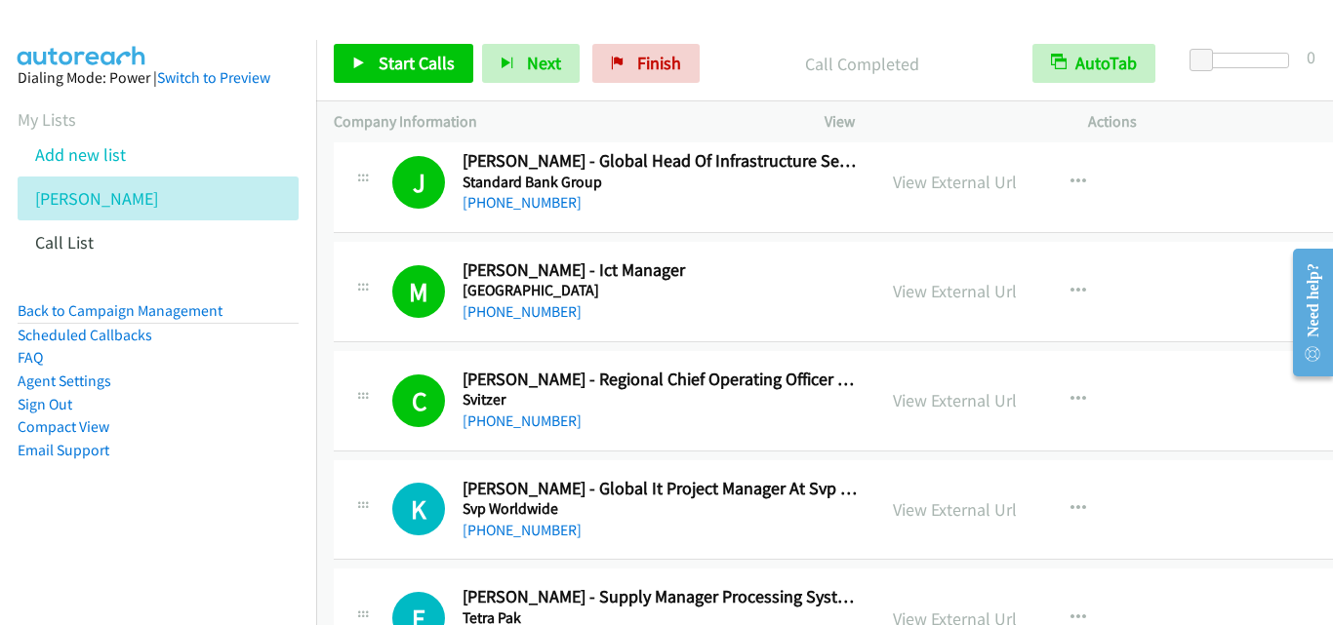
drag, startPoint x: 797, startPoint y: 416, endPoint x: 763, endPoint y: 374, distance: 54.1
click at [797, 416] on div "+971 50 509 4854" at bounding box center [660, 421] width 395 height 23
